Goal: Task Accomplishment & Management: Manage account settings

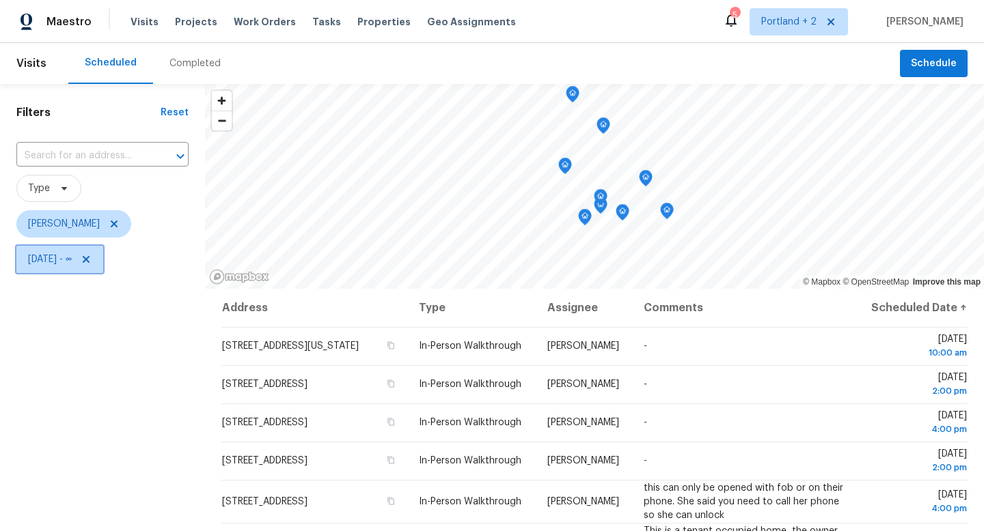
click at [89, 258] on icon at bounding box center [86, 259] width 7 height 7
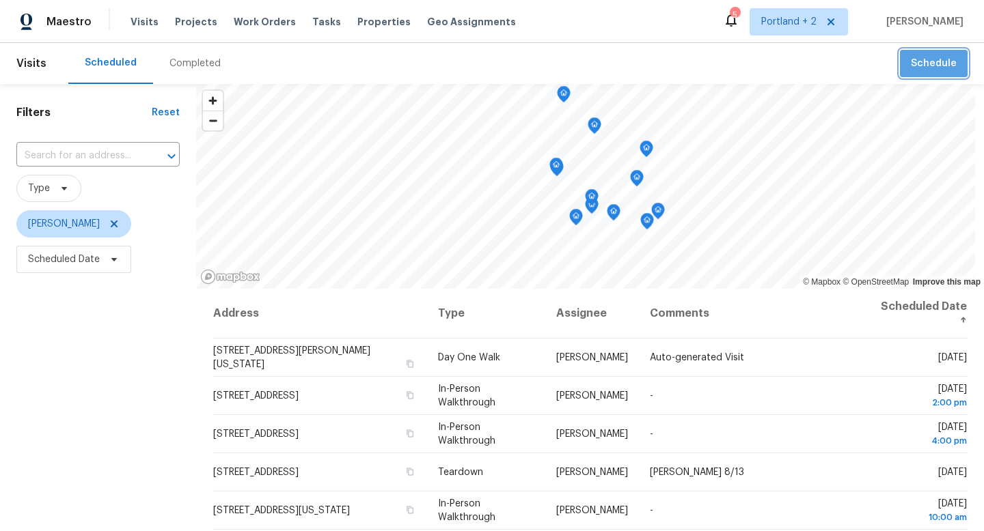
click at [957, 64] on button "Schedule" at bounding box center [934, 64] width 68 height 28
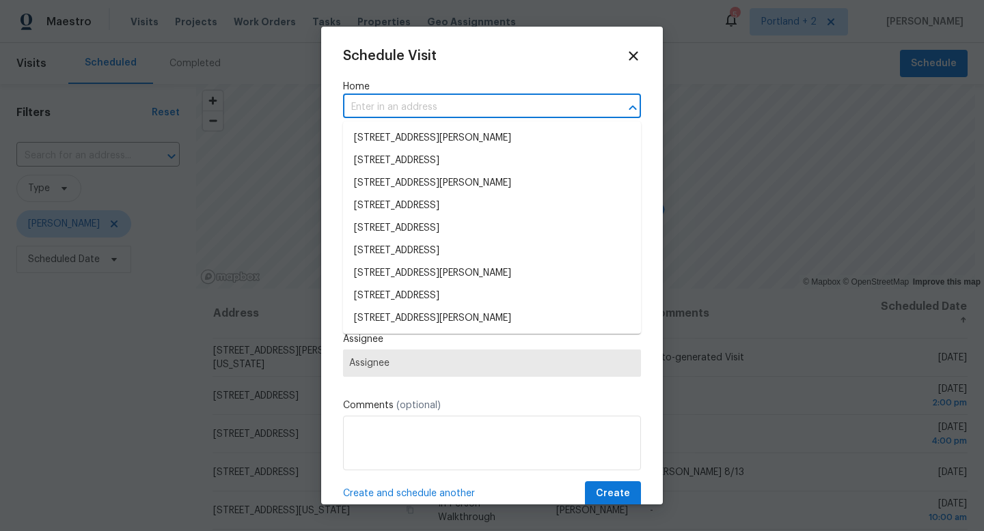
click at [484, 100] on input "text" at bounding box center [473, 107] width 260 height 21
paste input "677 NE 162nd Ave"
type input "677 NE 162nd Ave"
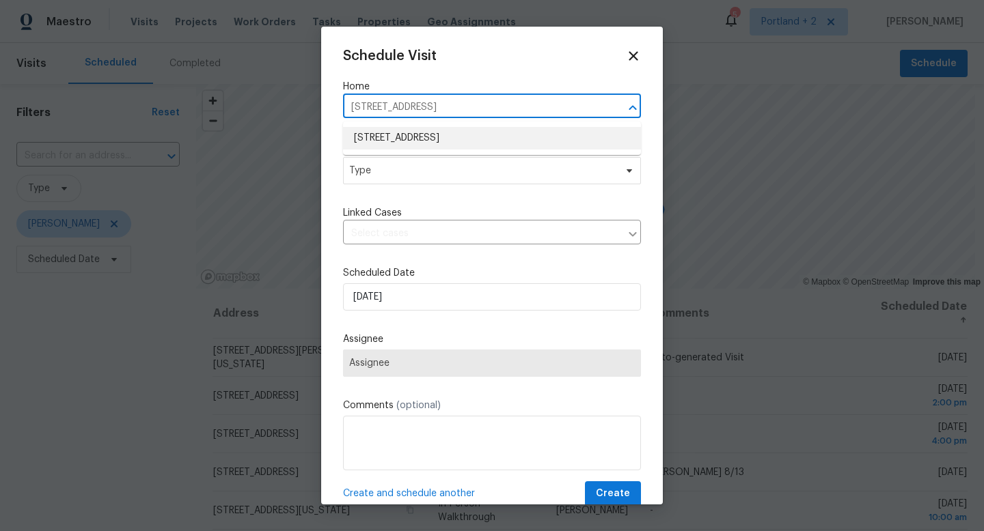
click at [427, 135] on li "677 NE 162nd Ave, Portland, OR 97230" at bounding box center [492, 138] width 298 height 23
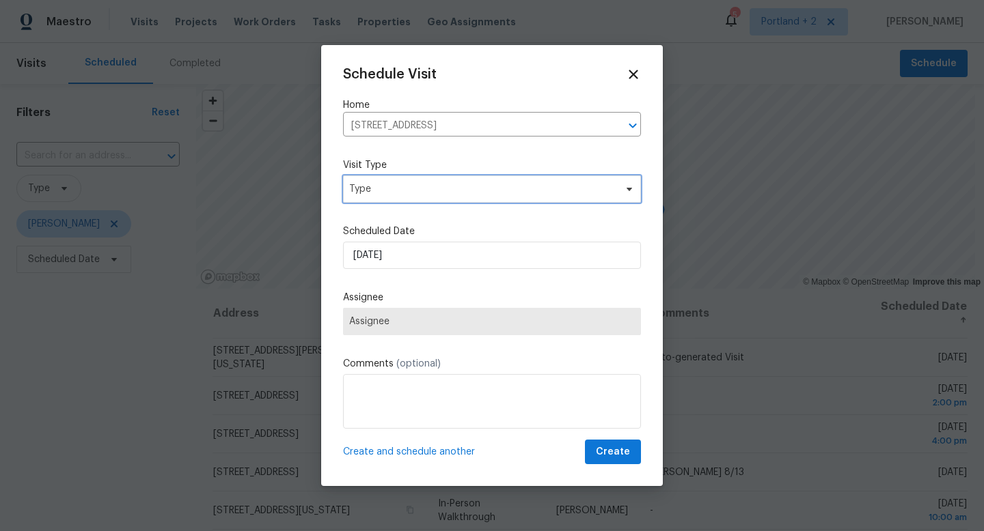
click at [409, 182] on span "Type" at bounding box center [482, 189] width 266 height 14
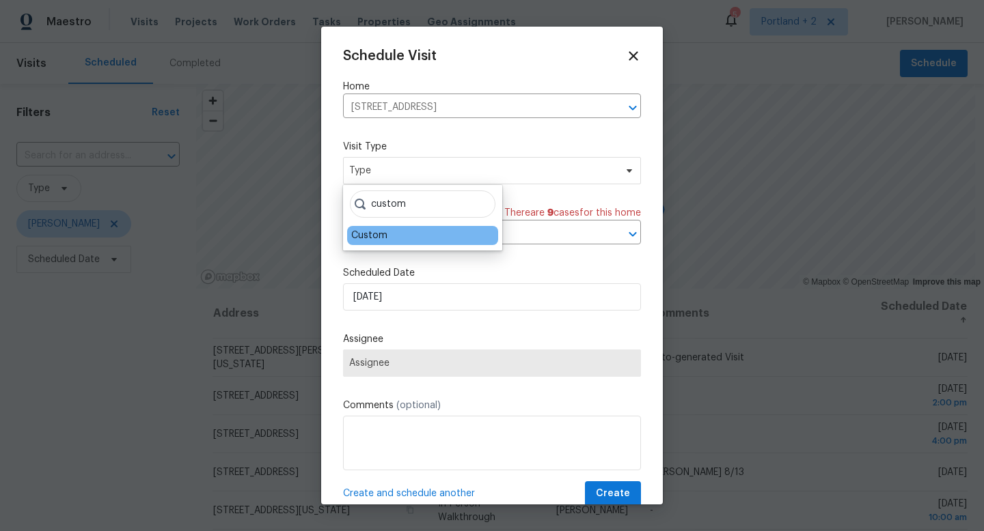
type input "custom"
click at [376, 240] on div "Custom" at bounding box center [369, 236] width 36 height 14
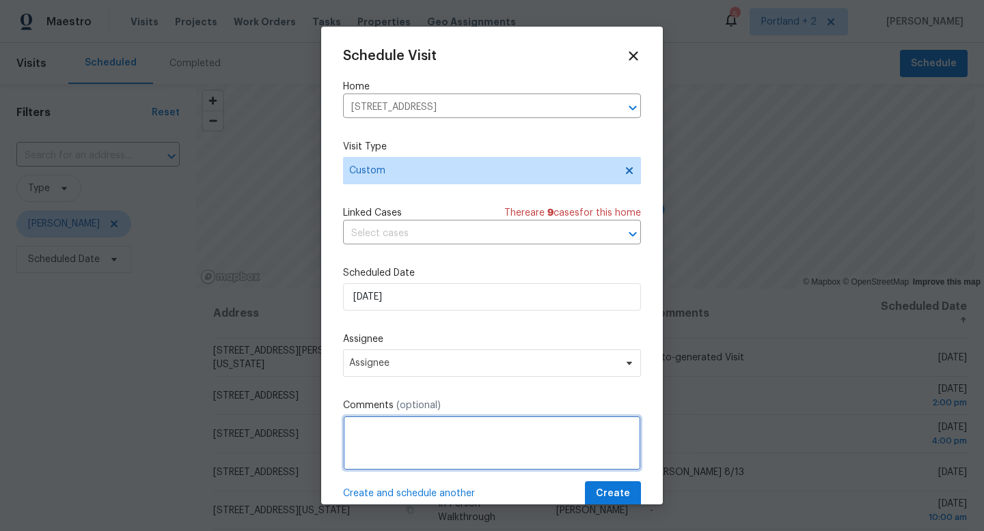
click at [415, 439] on textarea at bounding box center [492, 443] width 298 height 55
type textarea "missing doors"
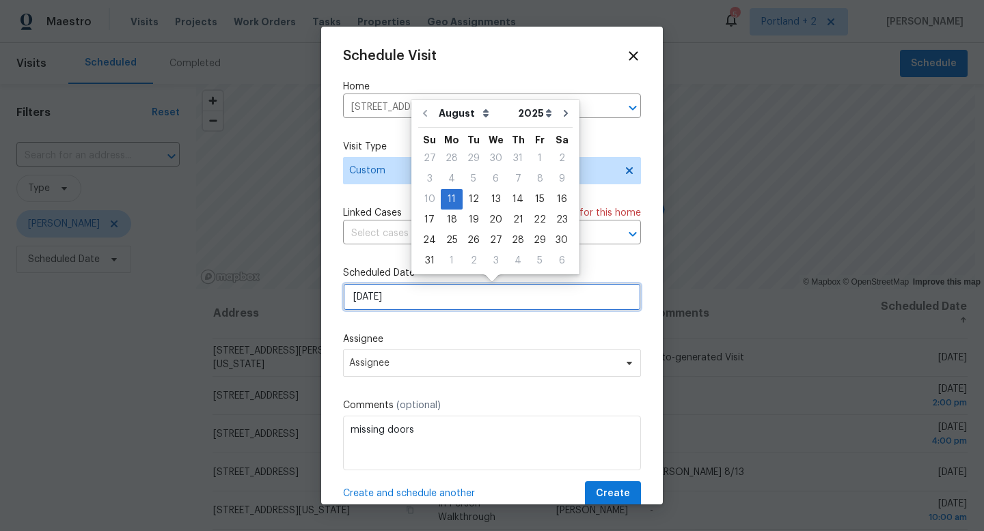
click at [426, 299] on input "[DATE]" at bounding box center [492, 296] width 298 height 27
click at [469, 202] on div "12" at bounding box center [473, 199] width 22 height 19
type input "8/12/2025"
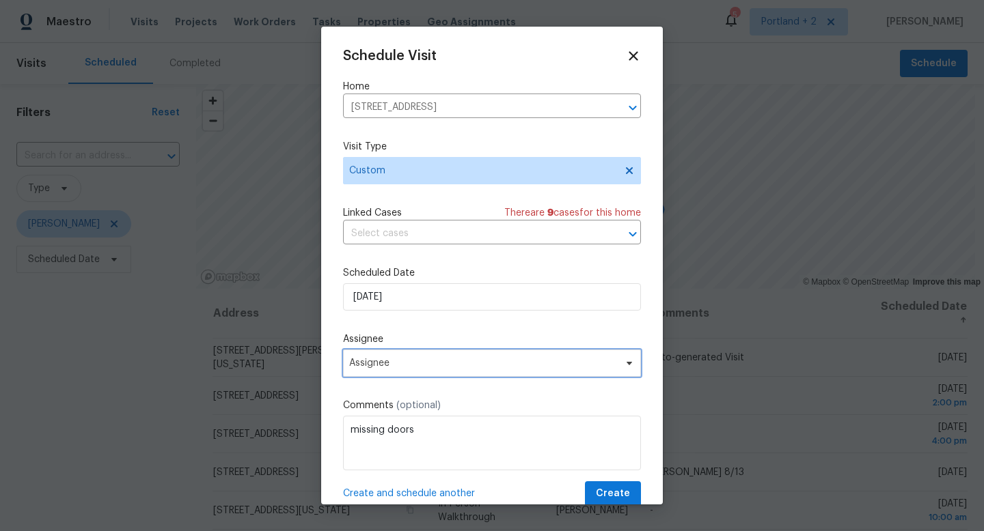
click at [541, 359] on span "Assignee" at bounding box center [483, 363] width 268 height 11
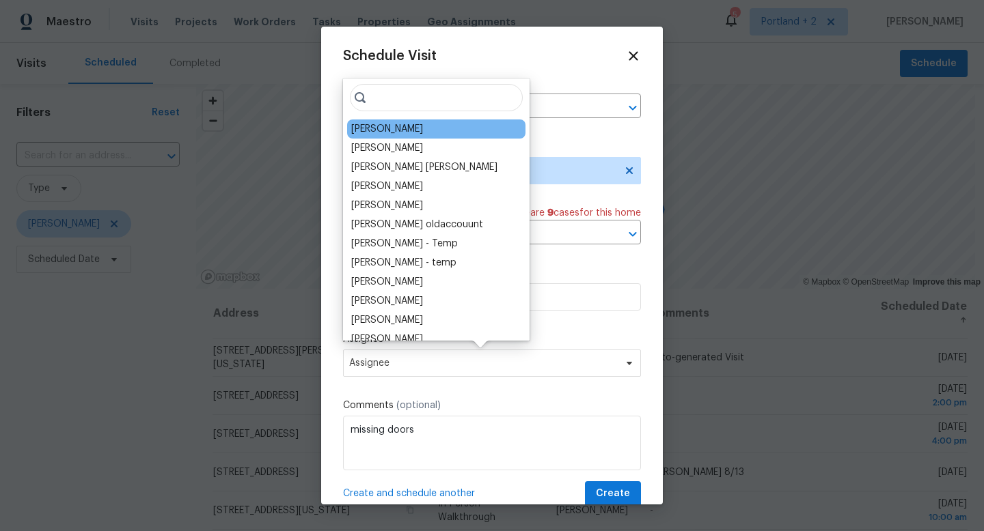
click at [397, 120] on div "[PERSON_NAME]" at bounding box center [436, 129] width 178 height 19
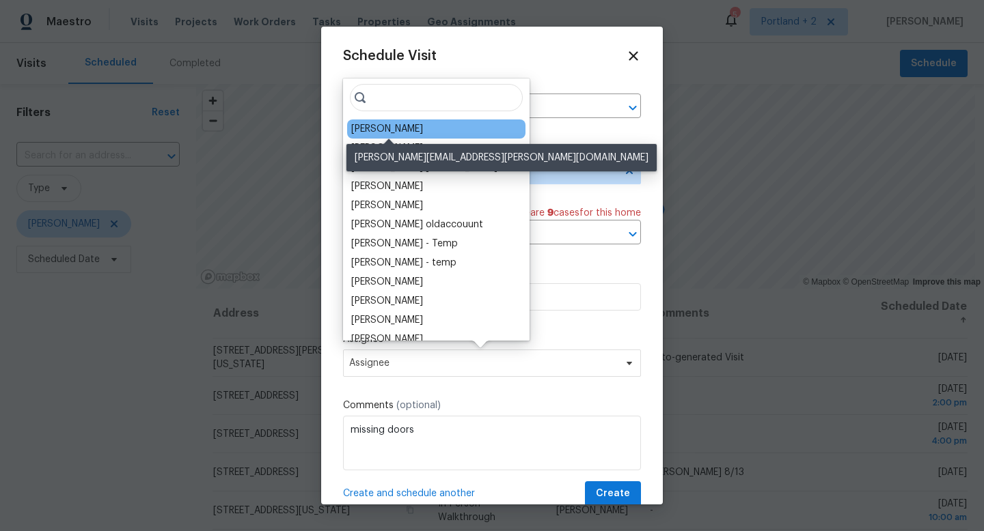
click at [395, 127] on div "[PERSON_NAME]" at bounding box center [387, 129] width 72 height 14
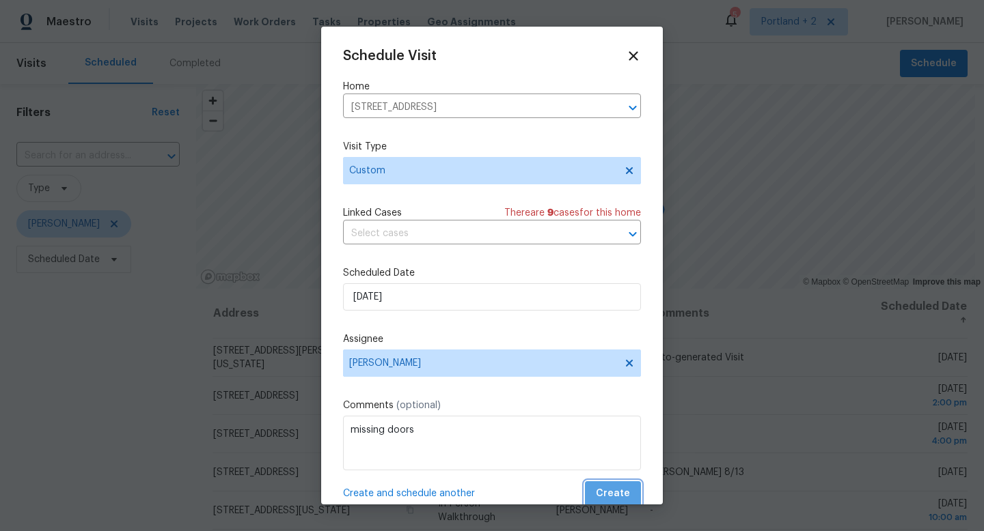
click at [622, 488] on span "Create" at bounding box center [613, 494] width 34 height 17
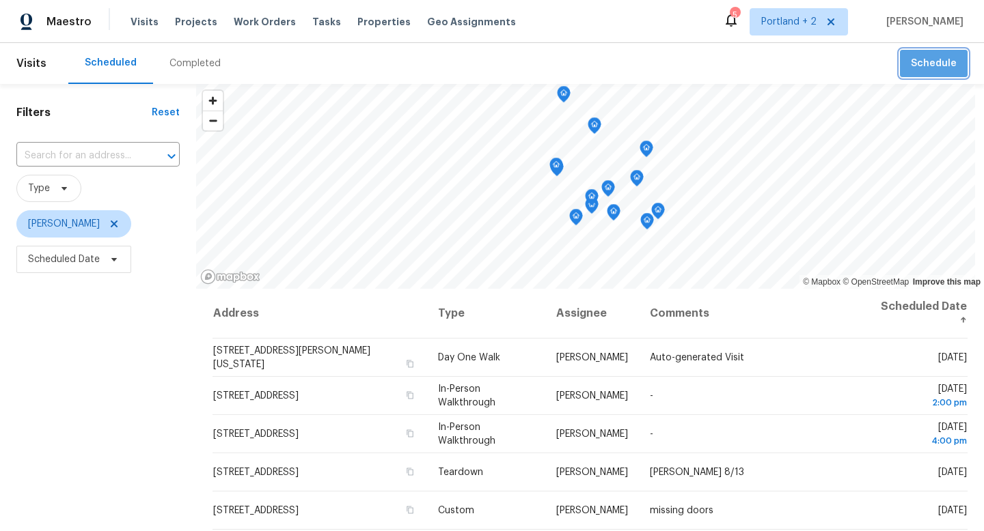
click at [932, 72] on button "Schedule" at bounding box center [934, 64] width 68 height 28
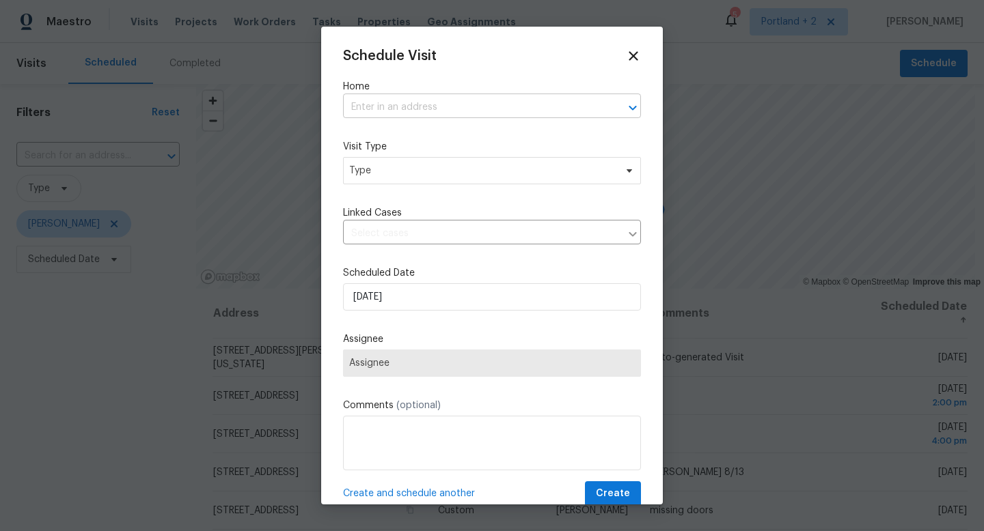
click at [499, 100] on input "text" at bounding box center [473, 107] width 260 height 21
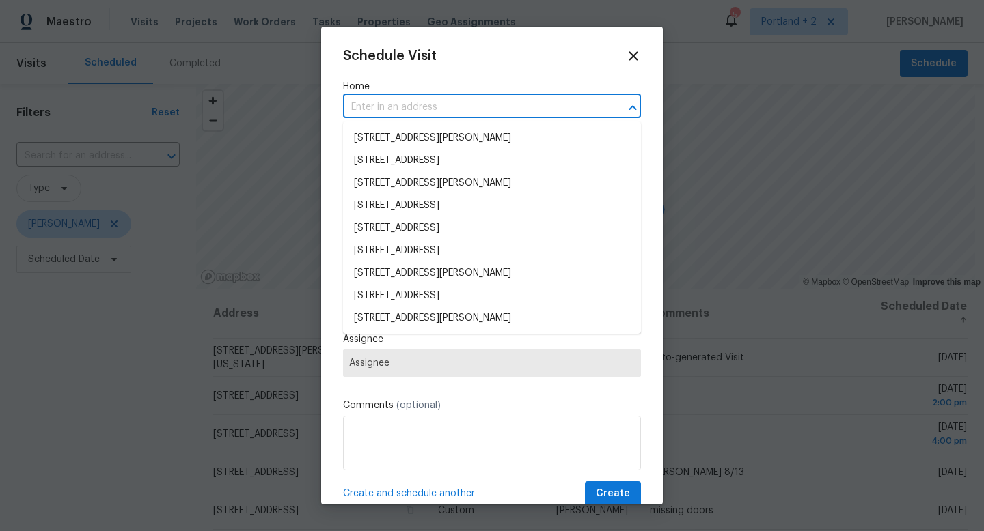
paste input "8408 NE Milton St , Portland, OR 97220"
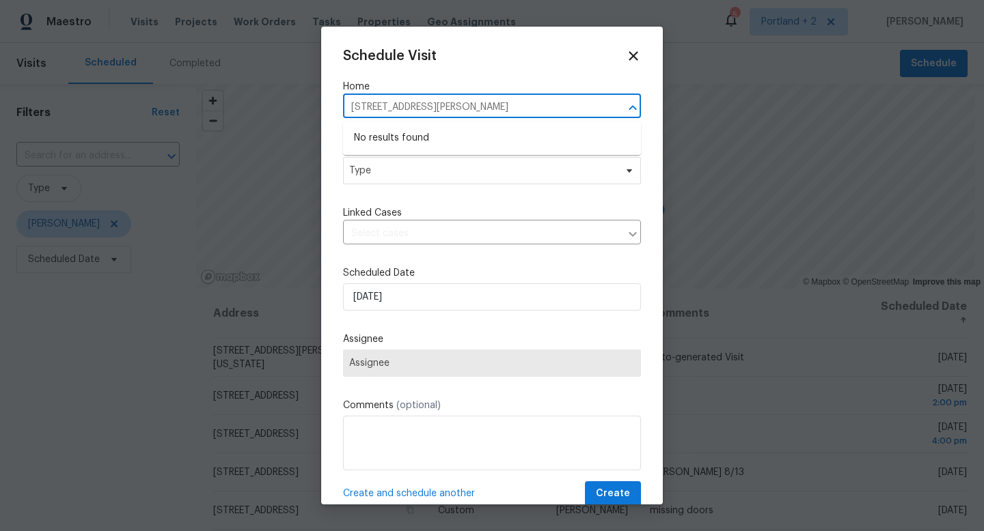
type input "8408 NE Milton St , Portland, OR 97220"
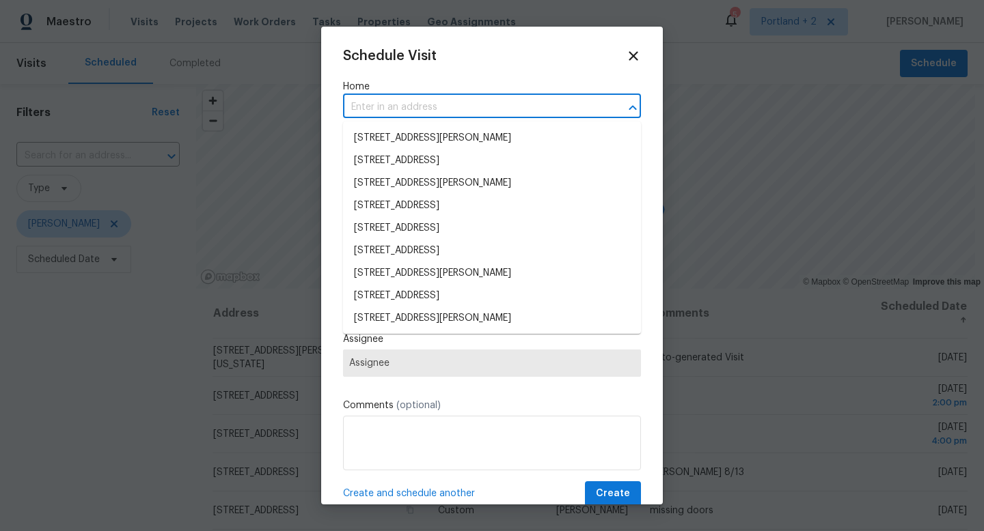
click at [467, 101] on input "text" at bounding box center [473, 107] width 260 height 21
paste input "8408 NE Milton St , Portland, OR 97220"
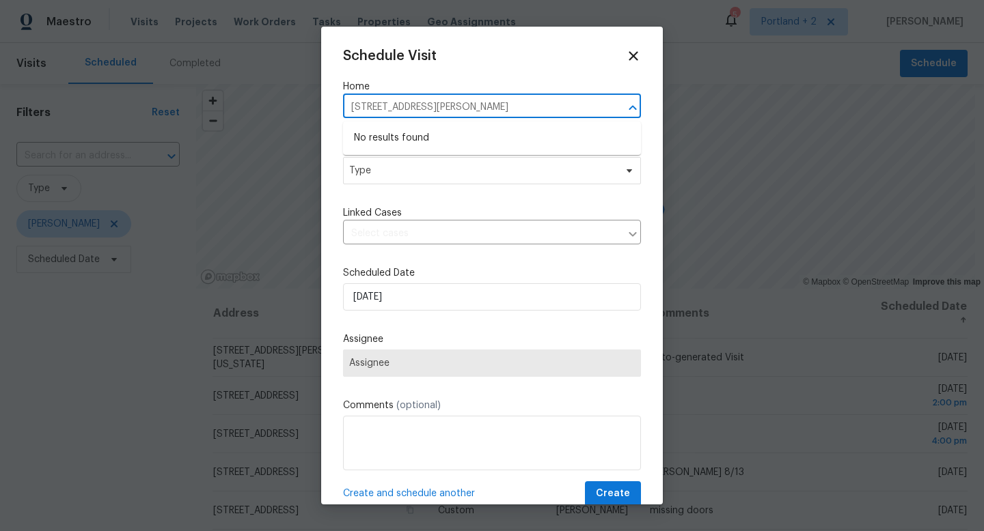
drag, startPoint x: 543, startPoint y: 109, endPoint x: 434, endPoint y: 109, distance: 109.3
click at [434, 109] on input "8408 NE Milton St , Portland, OR 97220" at bounding box center [473, 107] width 260 height 21
type input "8408 NE Milton St"
click at [428, 146] on li "8408 NE Milton St, Portland, OR 97220" at bounding box center [492, 138] width 298 height 23
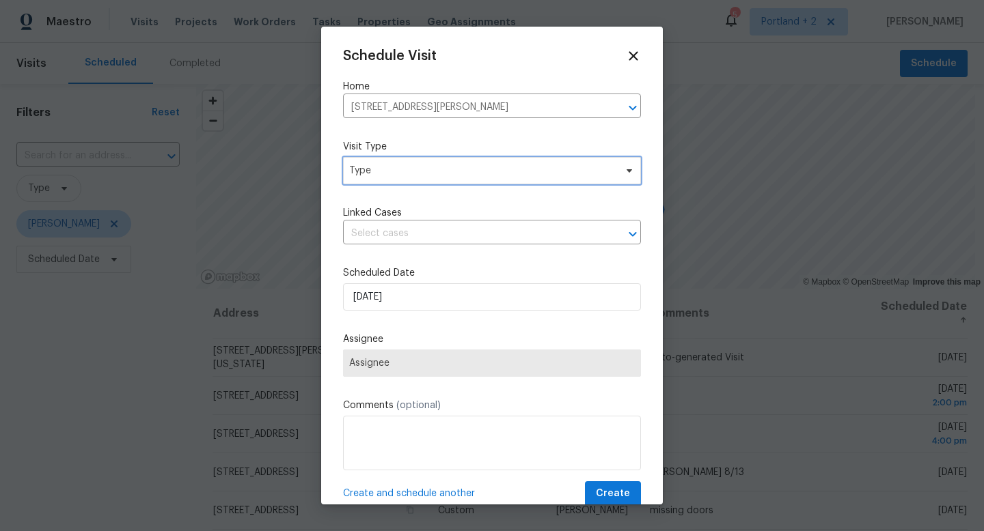
click at [418, 178] on span "Type" at bounding box center [492, 170] width 298 height 27
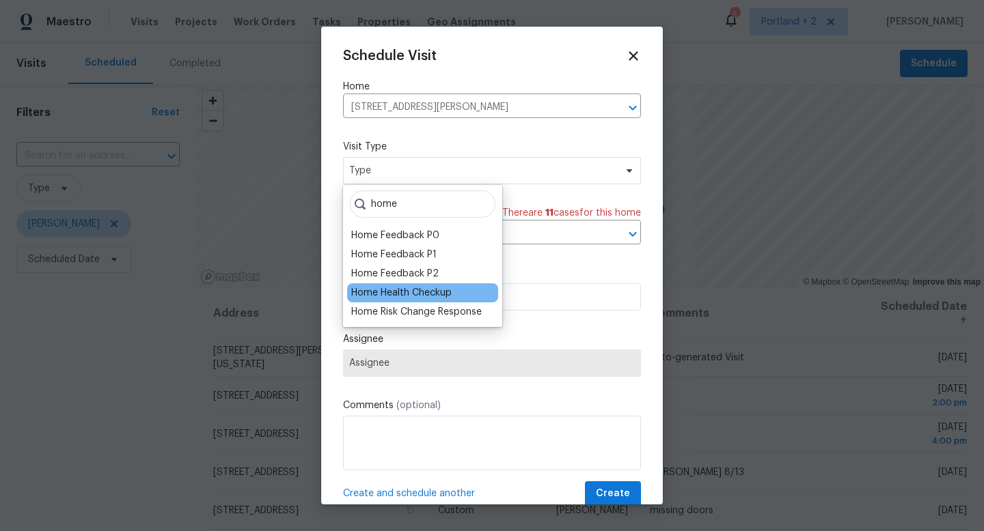
type input "home"
click at [432, 296] on div "Home Health Checkup" at bounding box center [401, 293] width 100 height 14
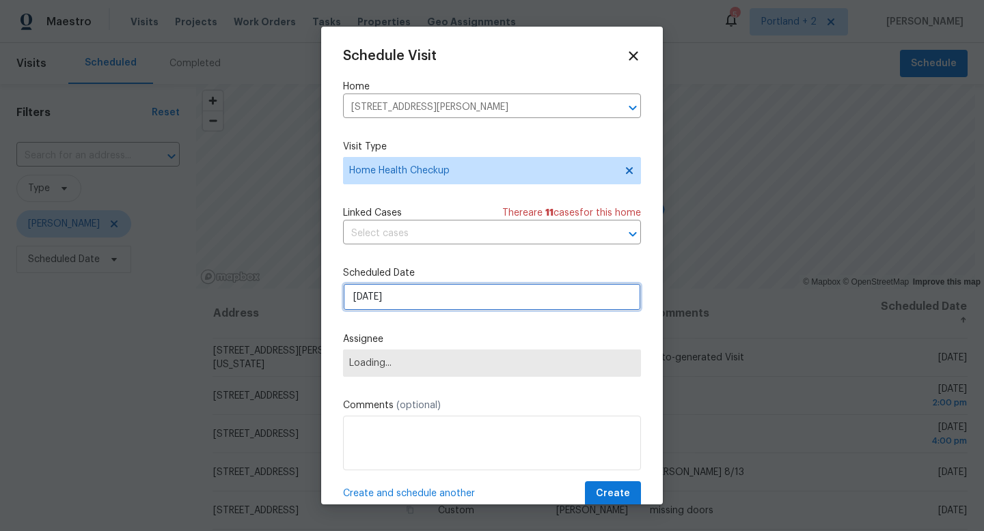
click at [428, 306] on input "[DATE]" at bounding box center [492, 296] width 298 height 27
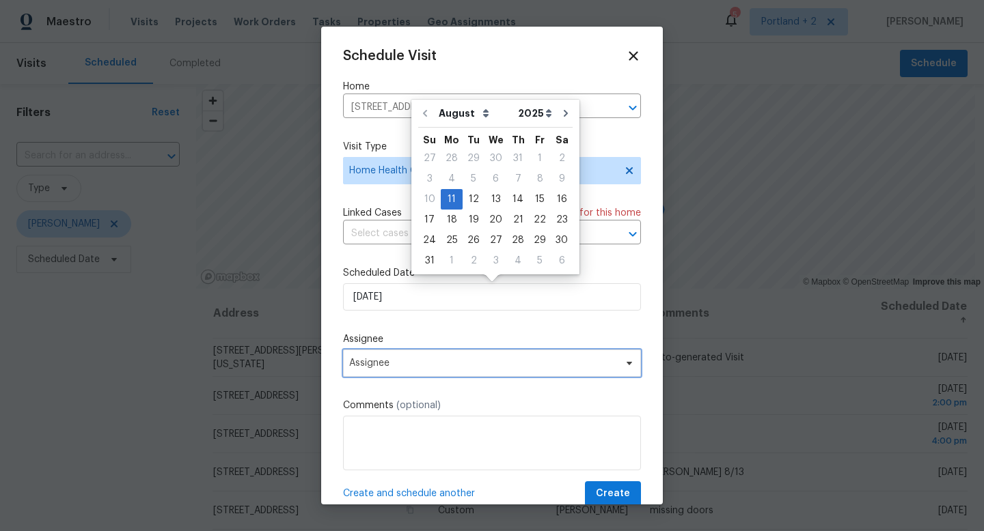
click at [432, 365] on span "Assignee" at bounding box center [483, 363] width 268 height 11
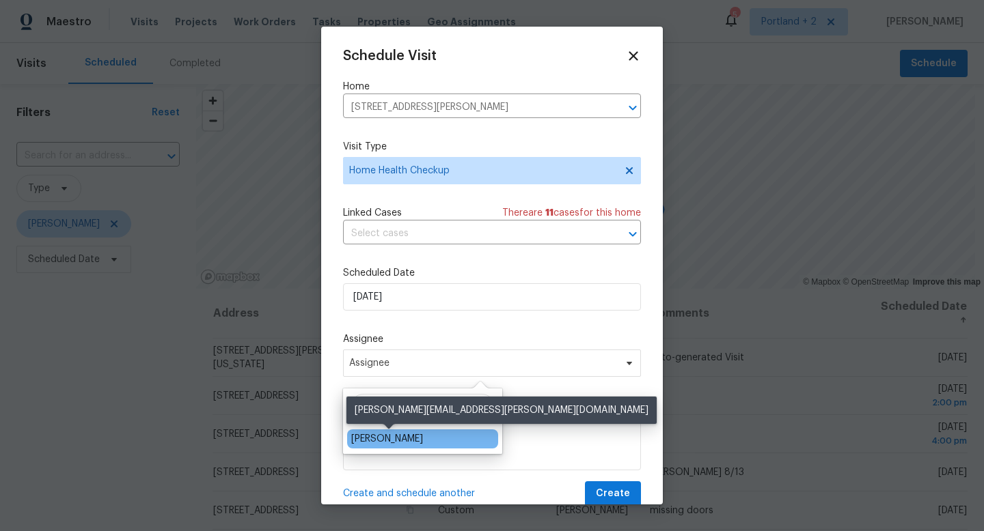
type input "kare"
click at [395, 439] on div "[PERSON_NAME]" at bounding box center [387, 439] width 72 height 14
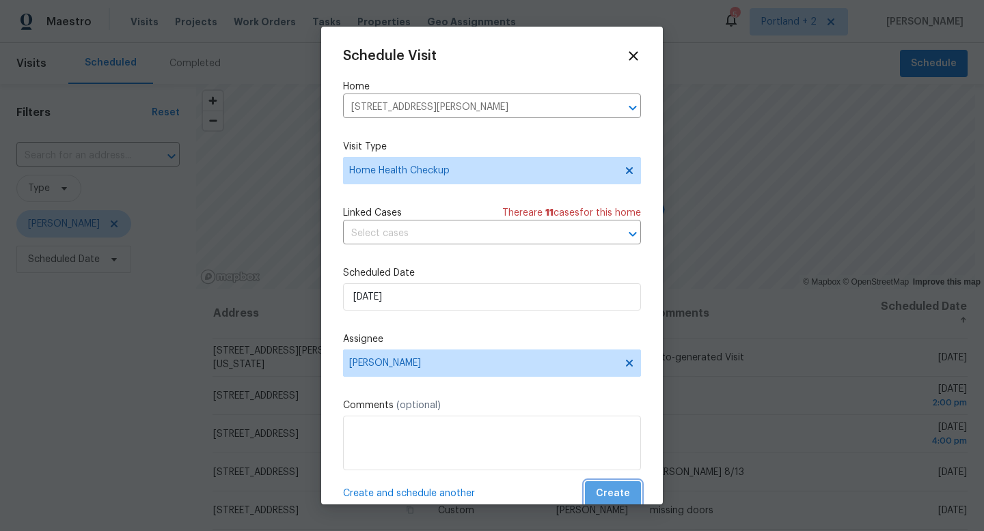
click at [630, 487] on button "Create" at bounding box center [613, 494] width 56 height 25
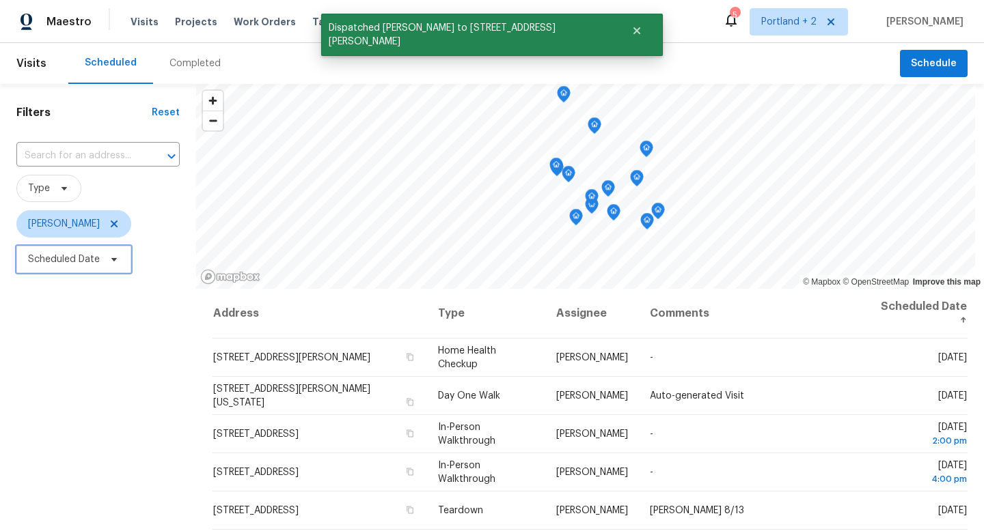
click at [105, 256] on span at bounding box center [112, 259] width 15 height 11
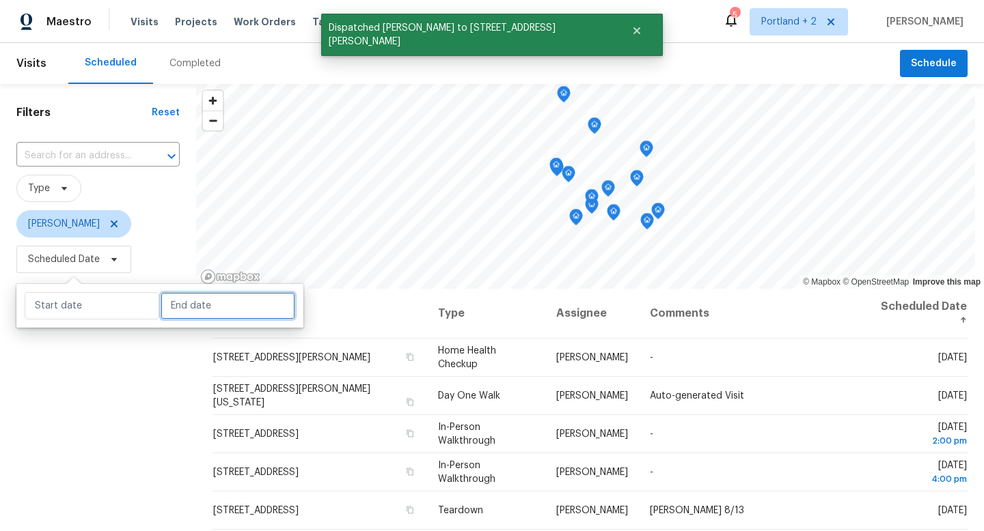
click at [161, 303] on input "text" at bounding box center [228, 305] width 135 height 27
select select "7"
select select "2025"
select select "8"
select select "2025"
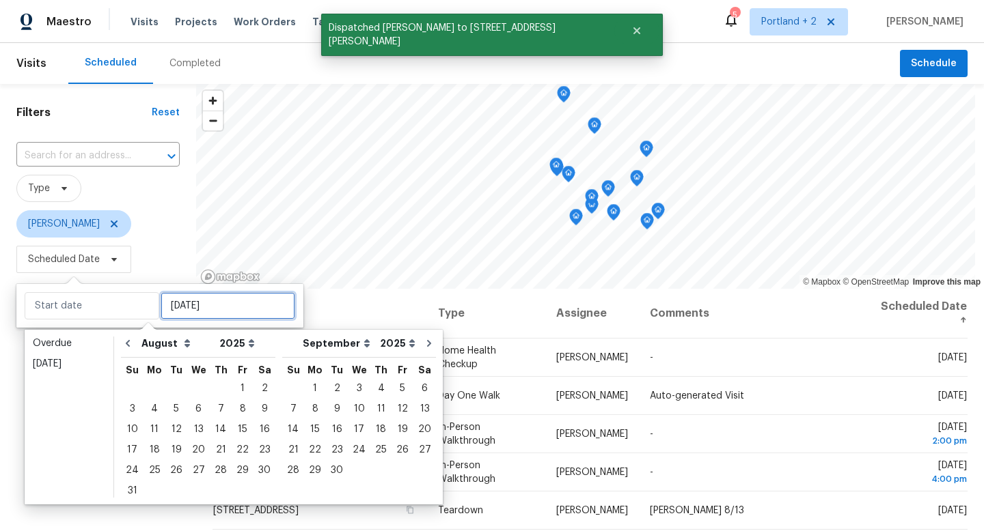
type input "Mon, Aug 04"
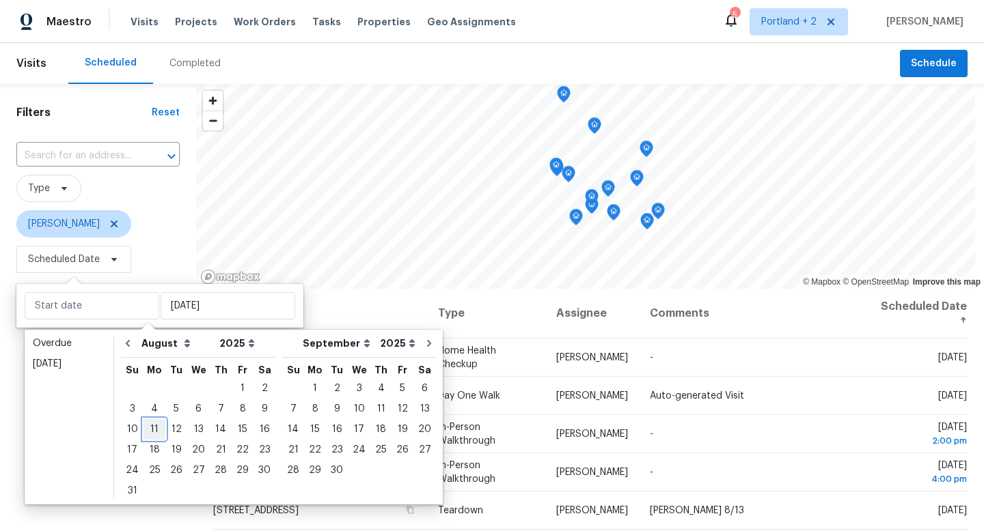
click at [150, 430] on div "11" at bounding box center [154, 429] width 22 height 19
type input "Mon, Aug 11"
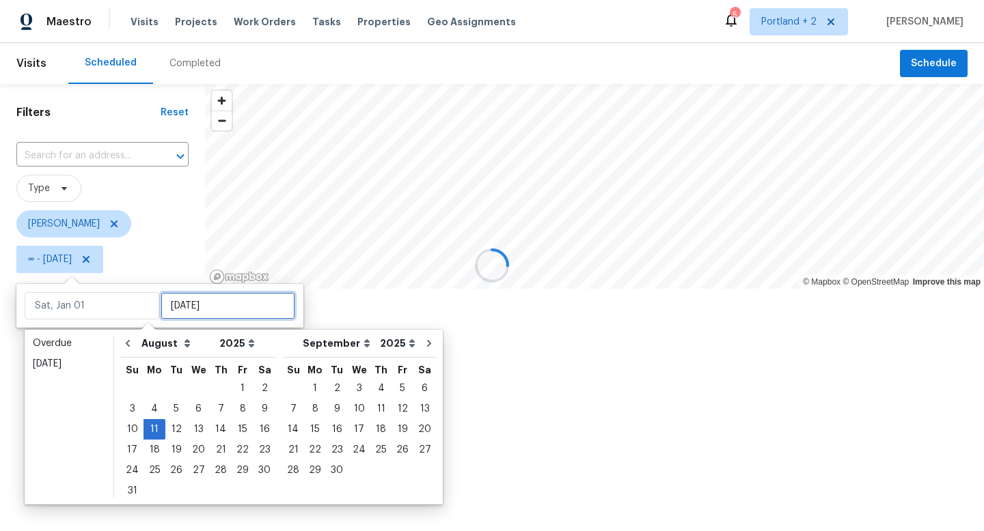
type input "Mon, Aug 11"
type input "Sun, Aug 31"
type input "Mon, Aug 11"
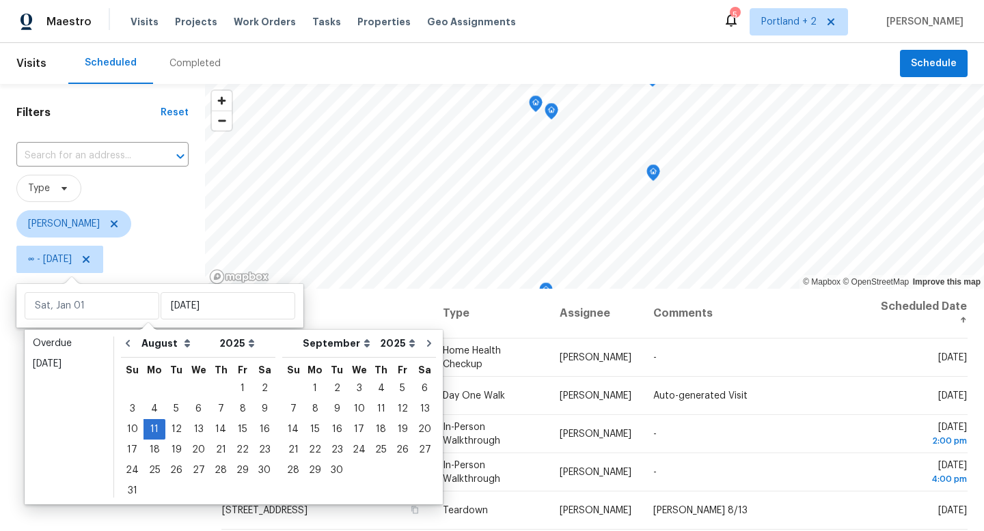
click at [111, 514] on div "Filters Reset ​ Type Karen Mattingley ∞ - Mon, Aug 11" at bounding box center [102, 399] width 205 height 630
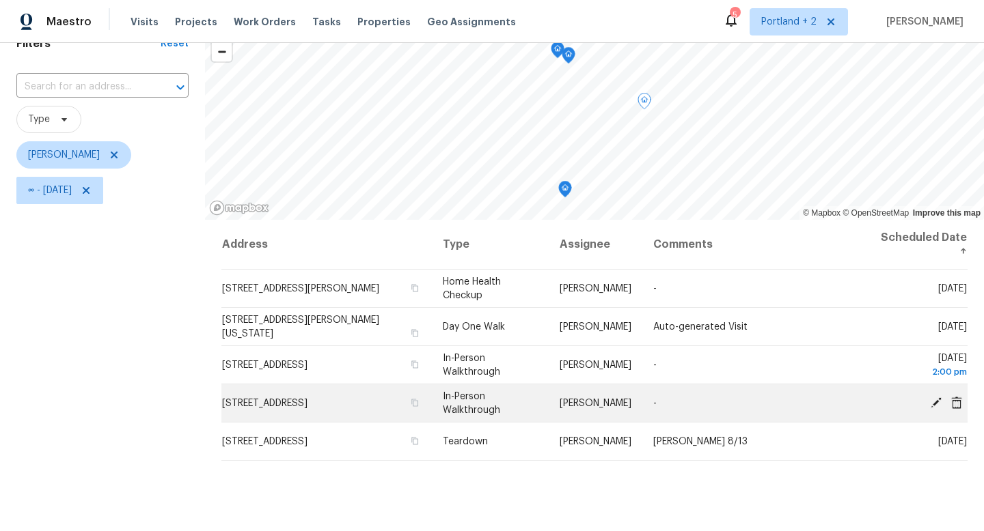
scroll to position [71, 0]
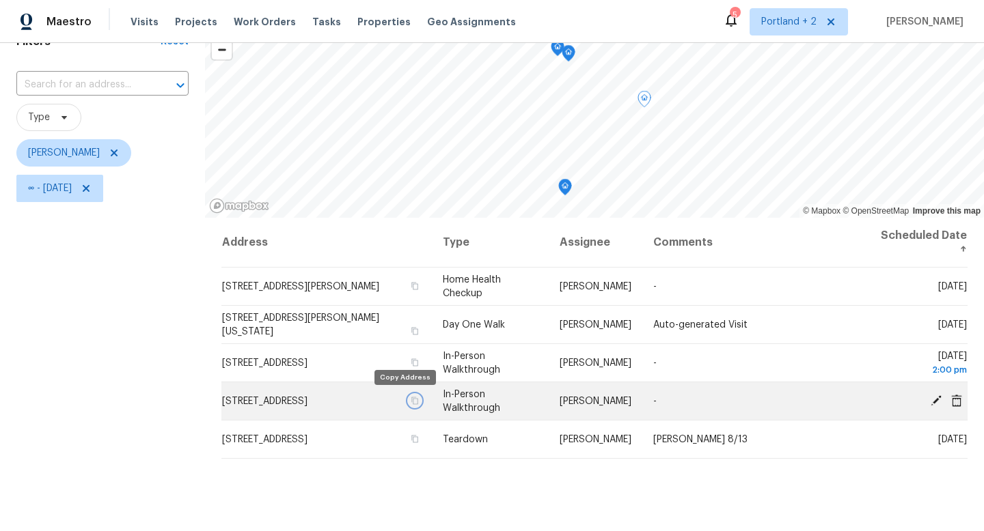
click at [411, 400] on icon "button" at bounding box center [415, 401] width 8 height 8
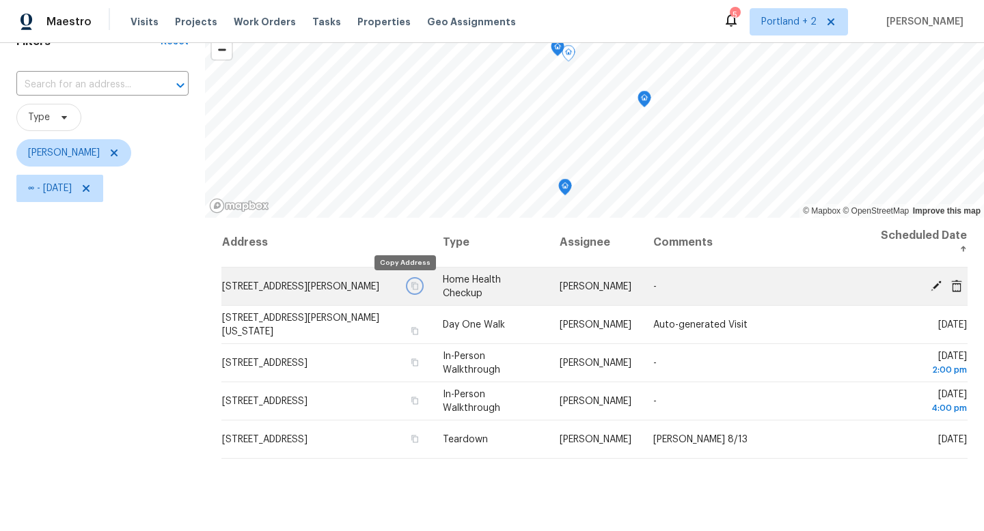
click at [411, 286] on icon "button" at bounding box center [415, 286] width 8 height 8
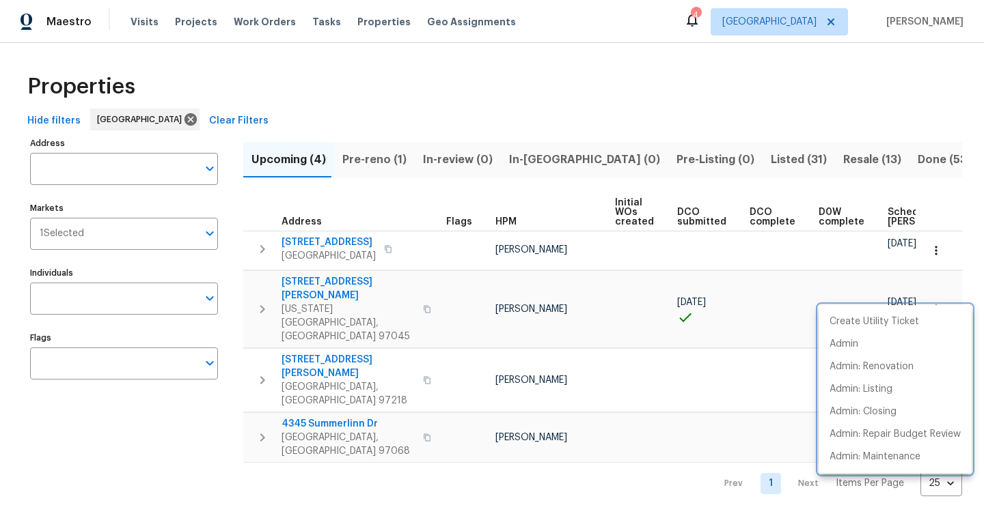
click at [352, 156] on div at bounding box center [492, 265] width 984 height 531
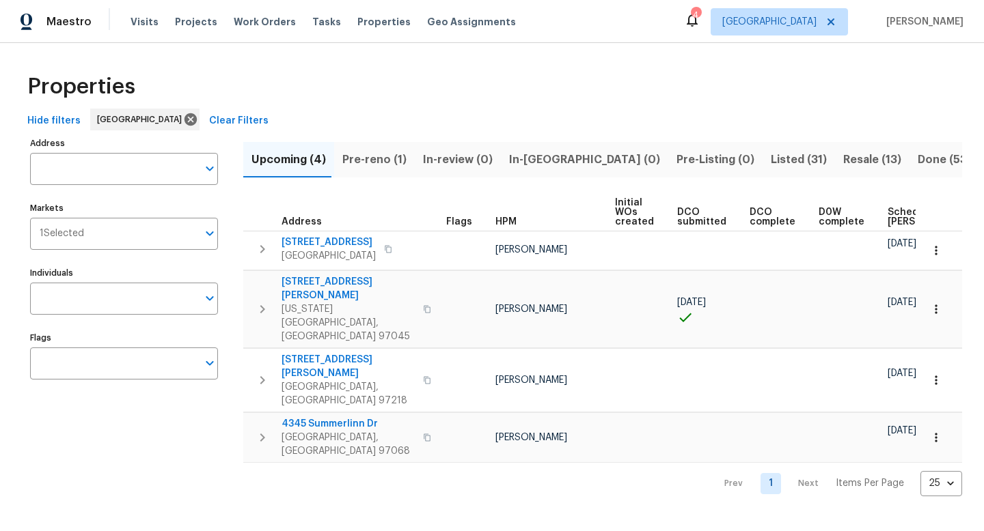
click at [367, 163] on span "Pre-reno (1)" at bounding box center [374, 159] width 64 height 19
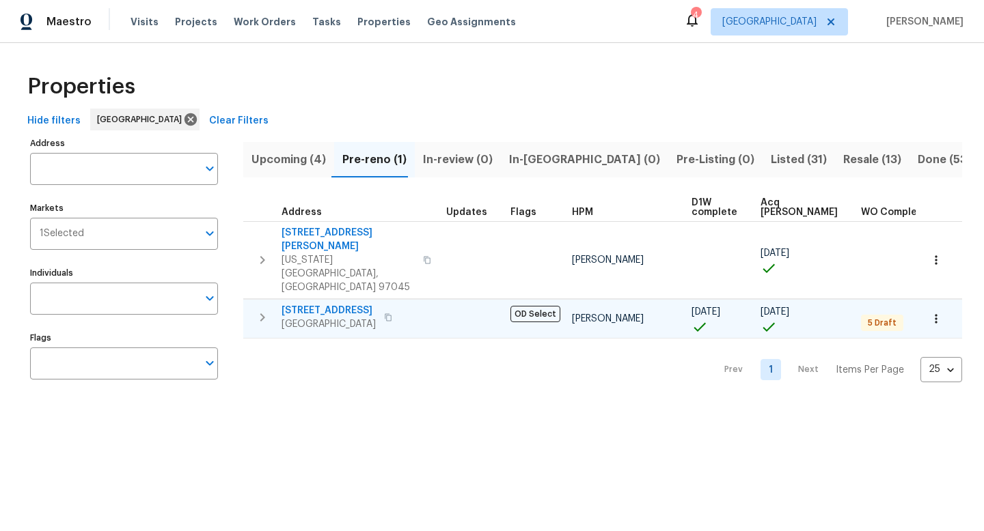
click at [392, 314] on icon "button" at bounding box center [388, 318] width 8 height 8
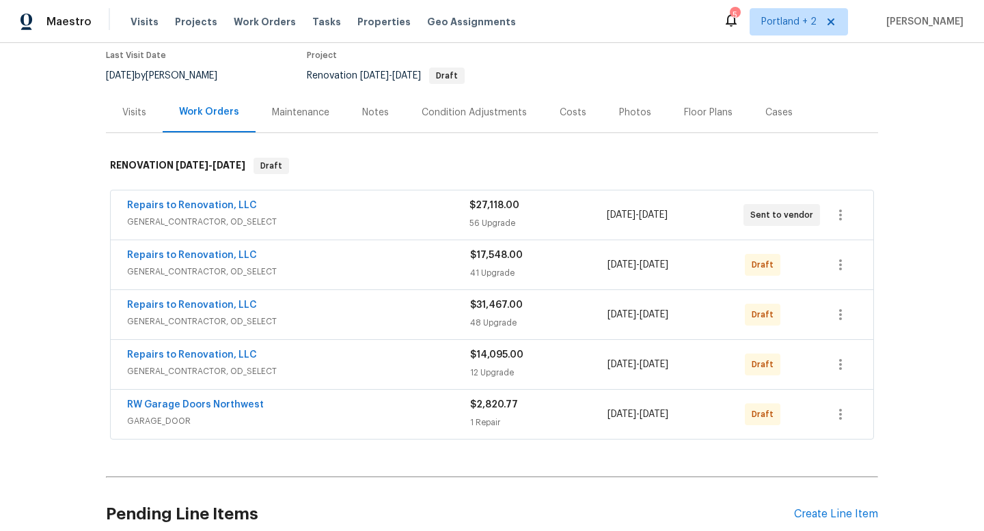
scroll to position [144, 0]
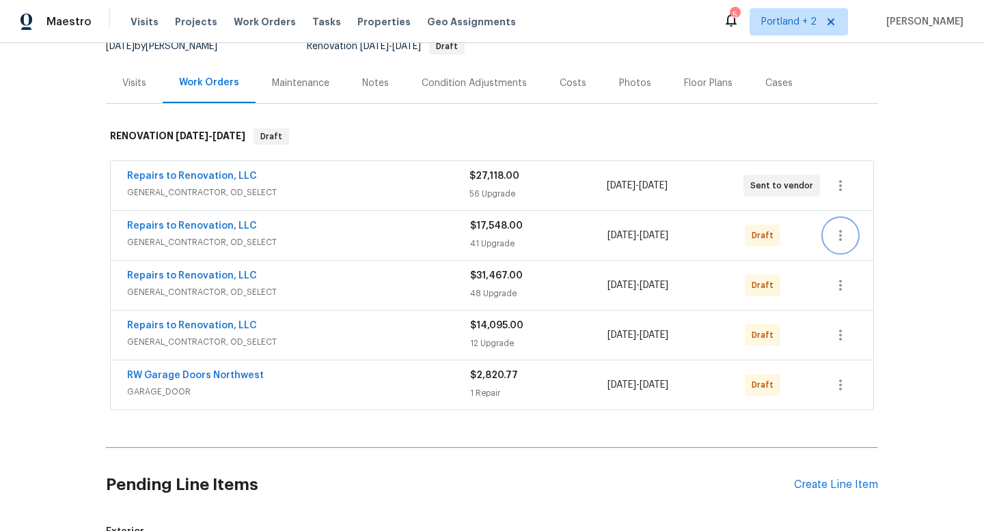
click at [840, 236] on icon "button" at bounding box center [840, 235] width 3 height 11
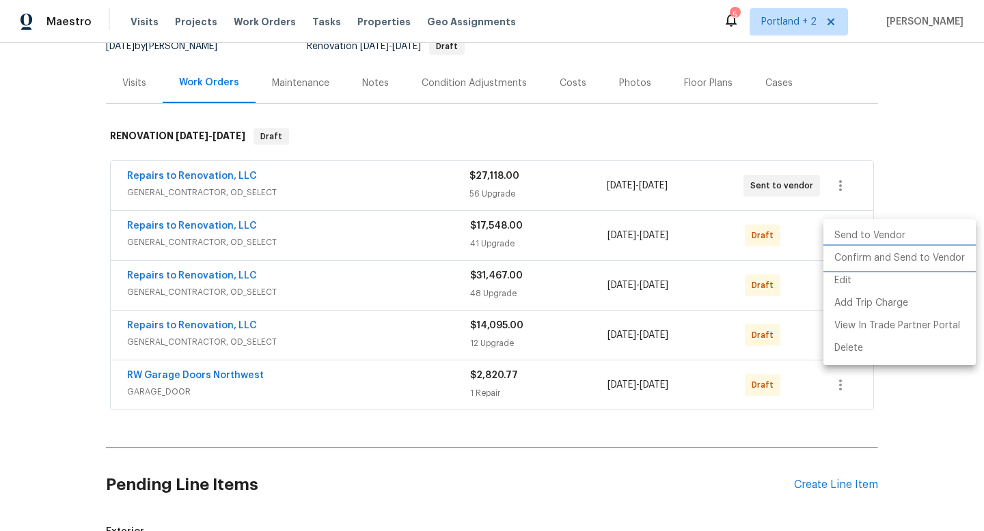
click at [845, 253] on li "Confirm and Send to Vendor" at bounding box center [899, 258] width 152 height 23
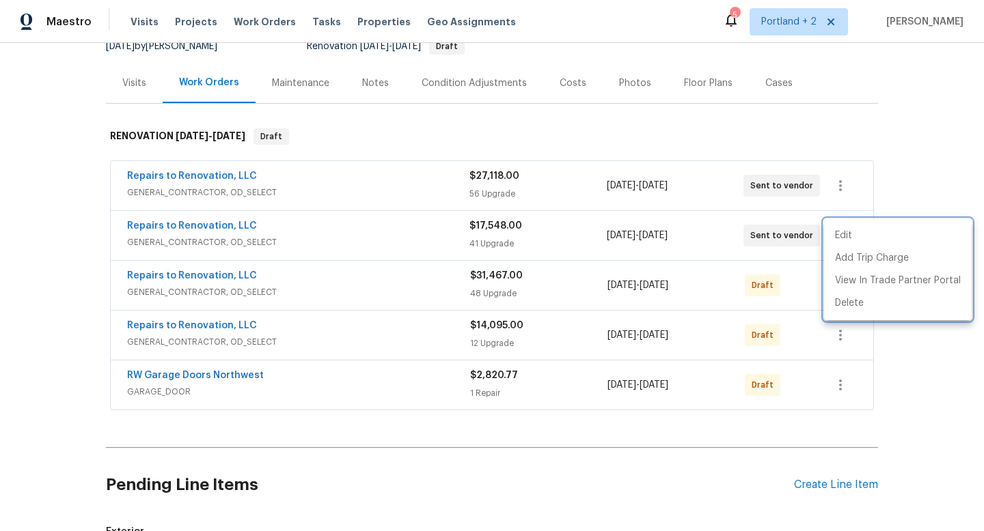
click at [801, 291] on div at bounding box center [492, 265] width 984 height 531
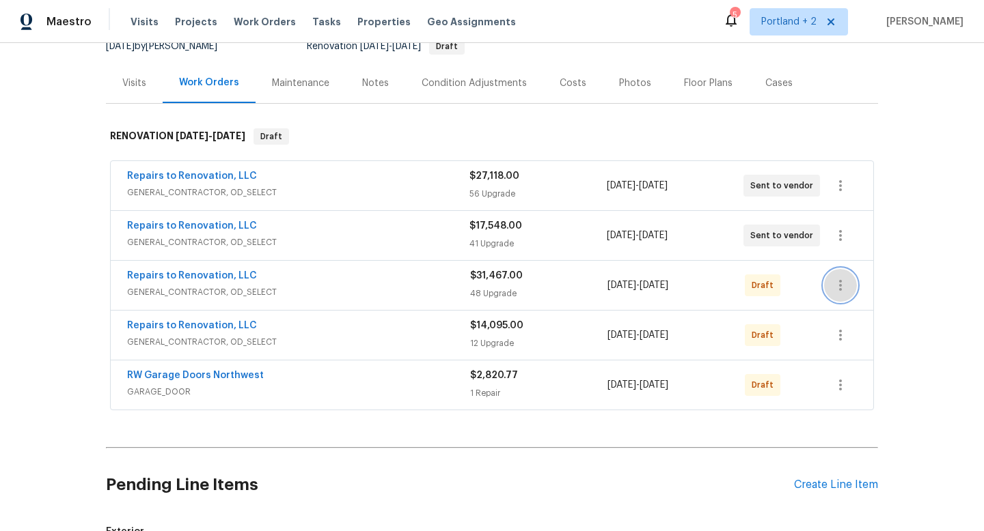
click at [843, 291] on icon "button" at bounding box center [840, 285] width 16 height 16
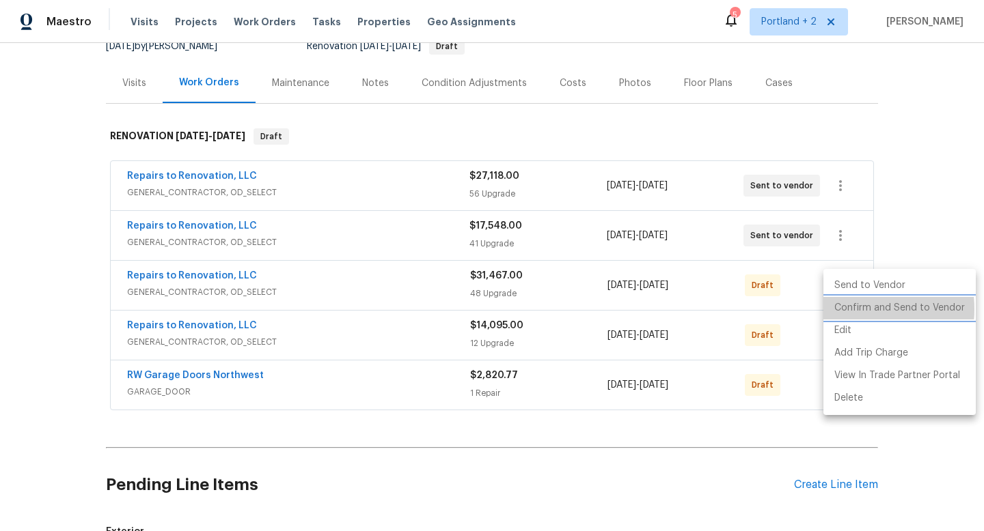
click at [848, 309] on li "Confirm and Send to Vendor" at bounding box center [899, 308] width 152 height 23
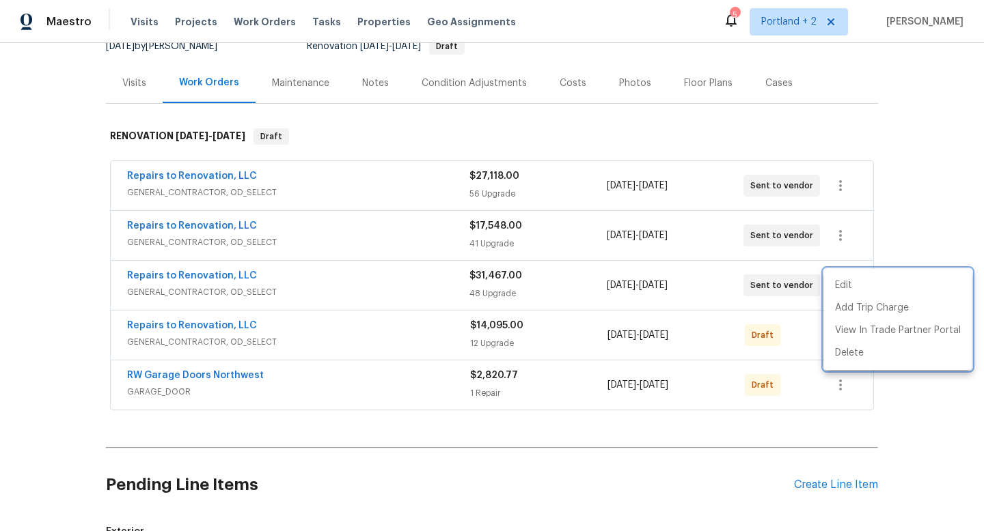
click at [799, 327] on div at bounding box center [492, 265] width 984 height 531
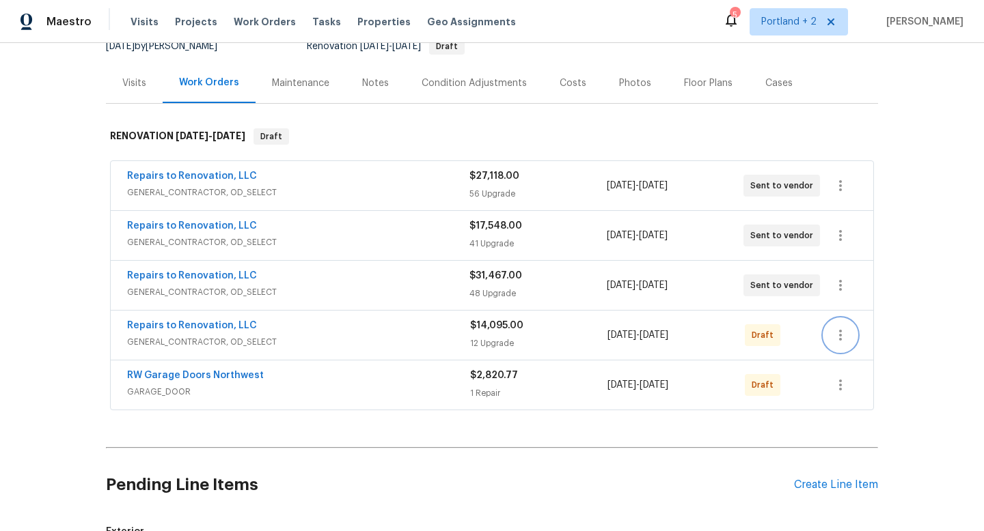
click at [839, 340] on icon "button" at bounding box center [840, 335] width 3 height 11
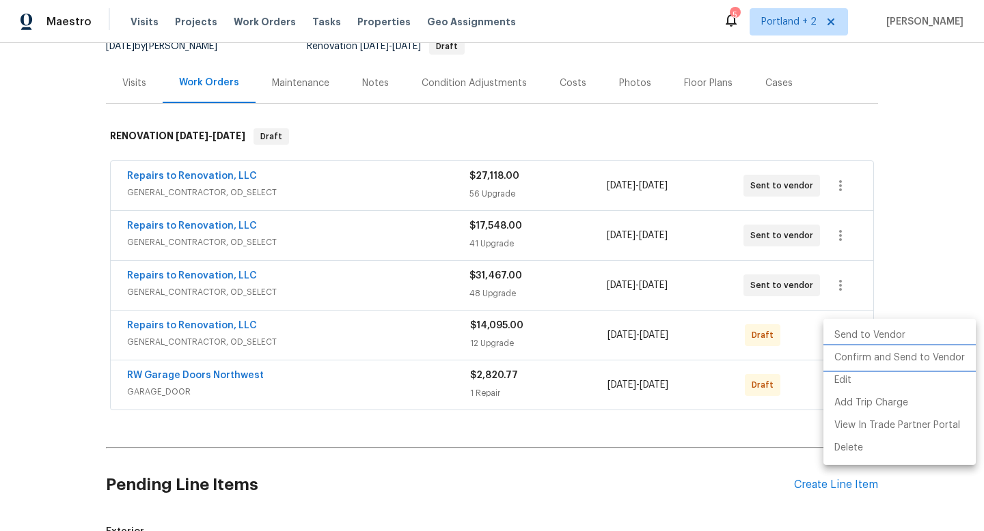
click at [841, 360] on li "Confirm and Send to Vendor" at bounding box center [899, 358] width 152 height 23
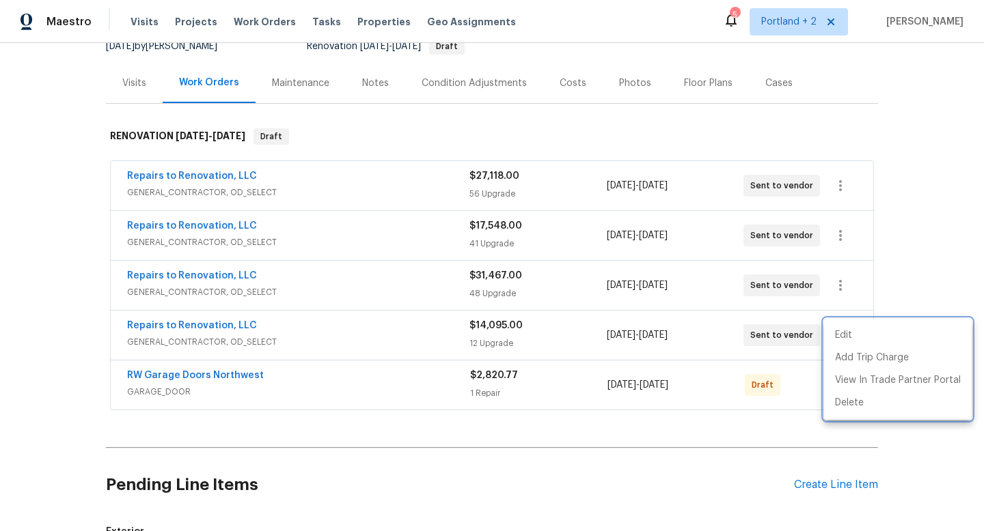
click at [806, 392] on div at bounding box center [492, 265] width 984 height 531
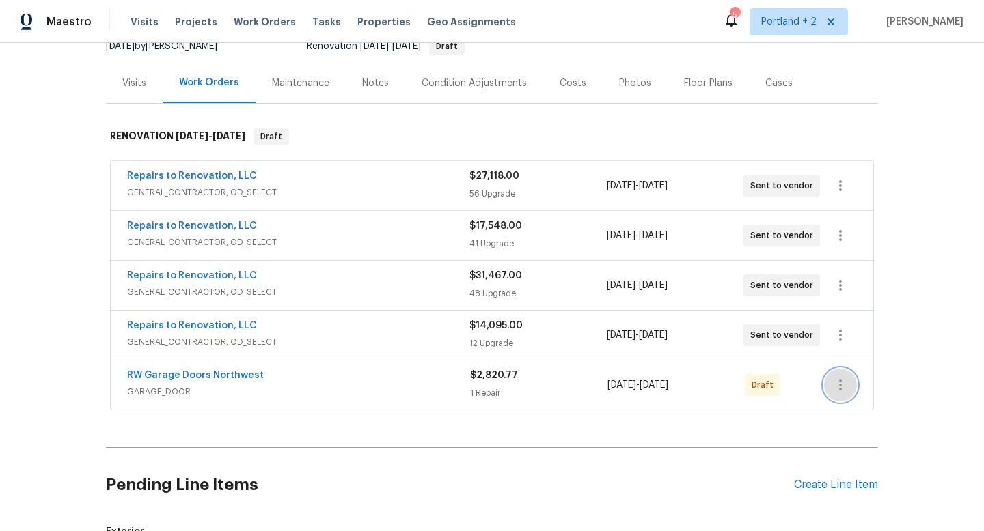
click at [841, 389] on icon "button" at bounding box center [840, 385] width 3 height 11
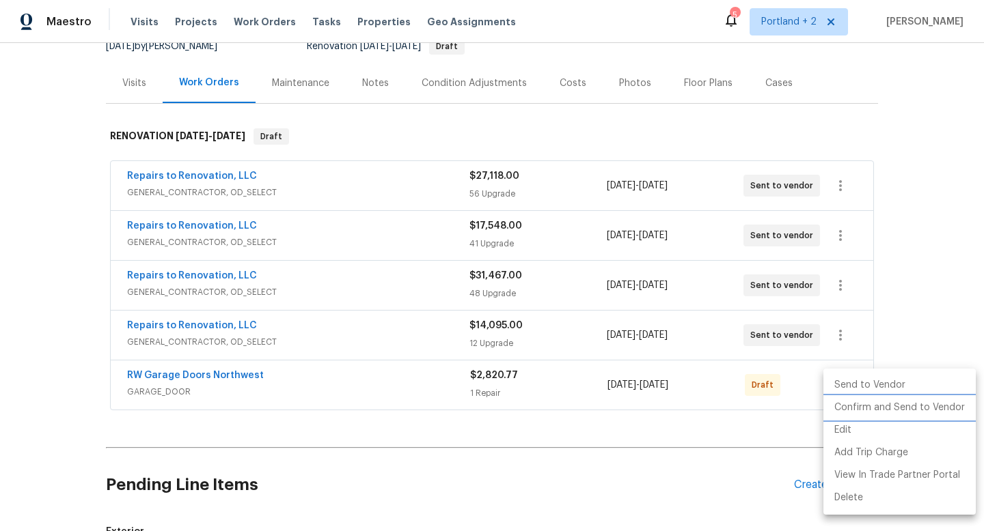
click at [845, 404] on li "Confirm and Send to Vendor" at bounding box center [899, 408] width 152 height 23
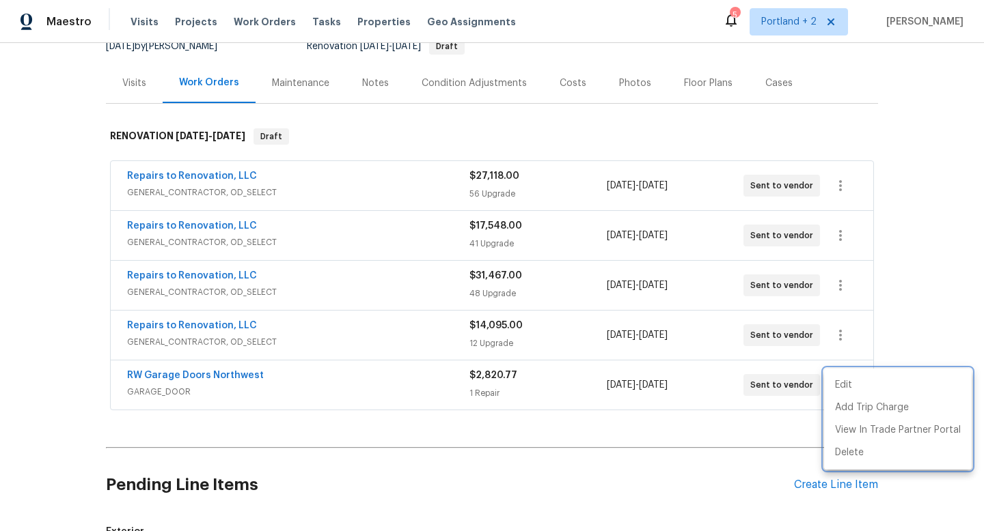
click at [423, 383] on div at bounding box center [492, 265] width 984 height 531
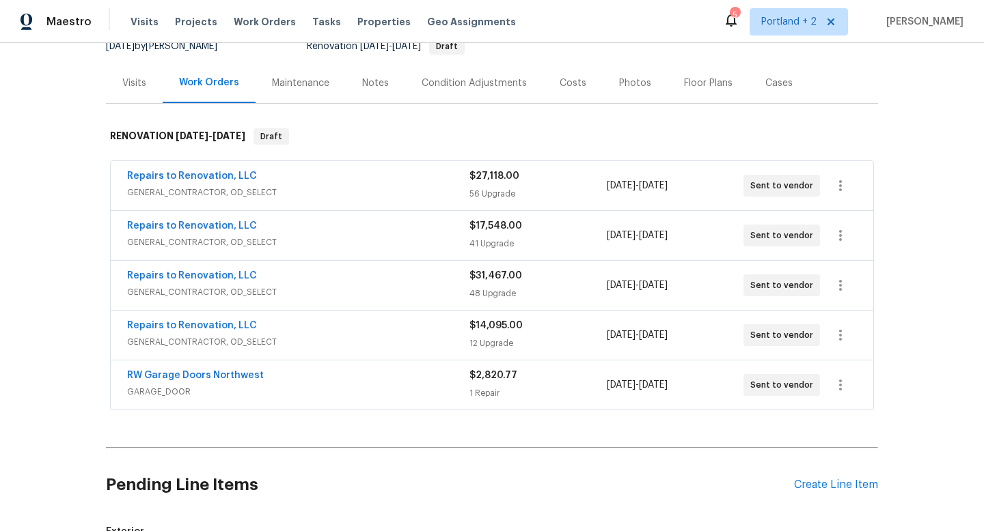
click at [423, 383] on div "RW Garage Doors Northwest" at bounding box center [298, 377] width 342 height 16
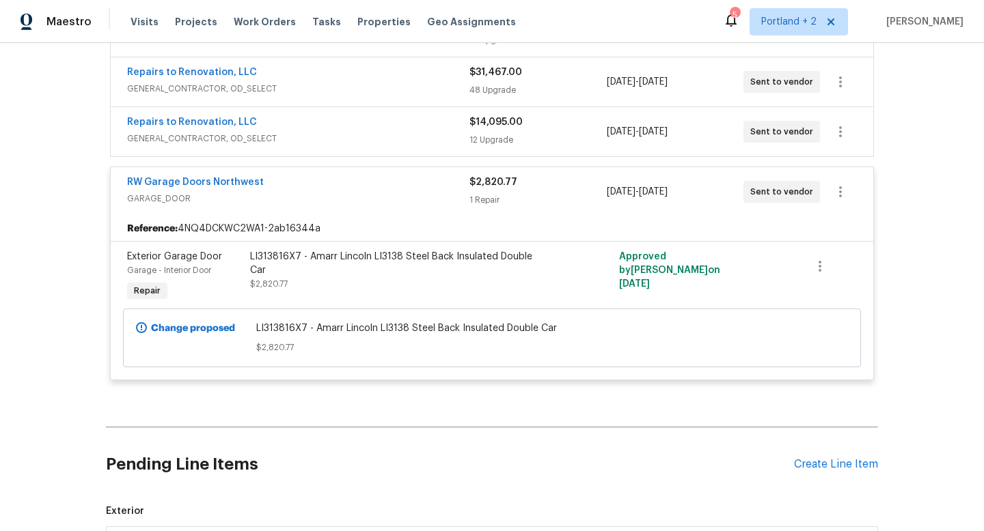
scroll to position [372, 0]
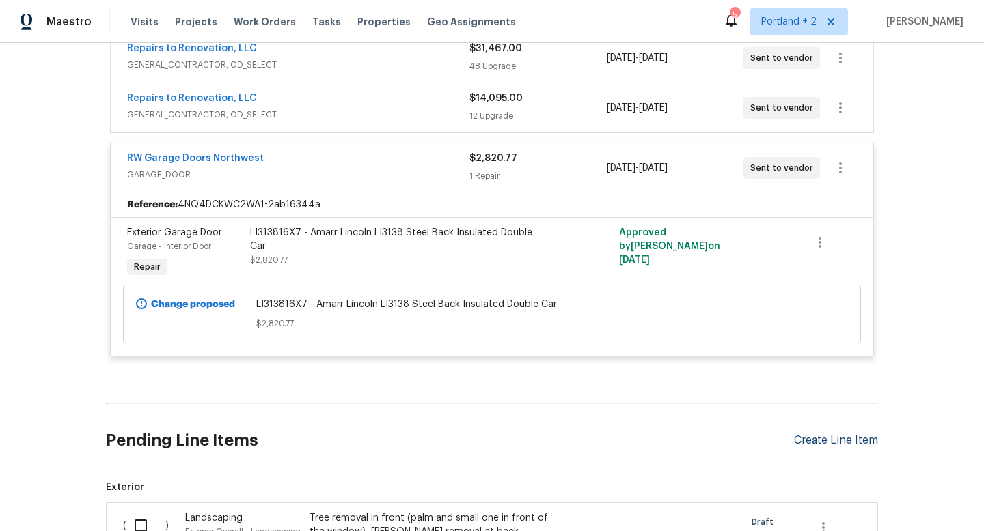
click at [827, 442] on div "Create Line Item" at bounding box center [836, 440] width 84 height 13
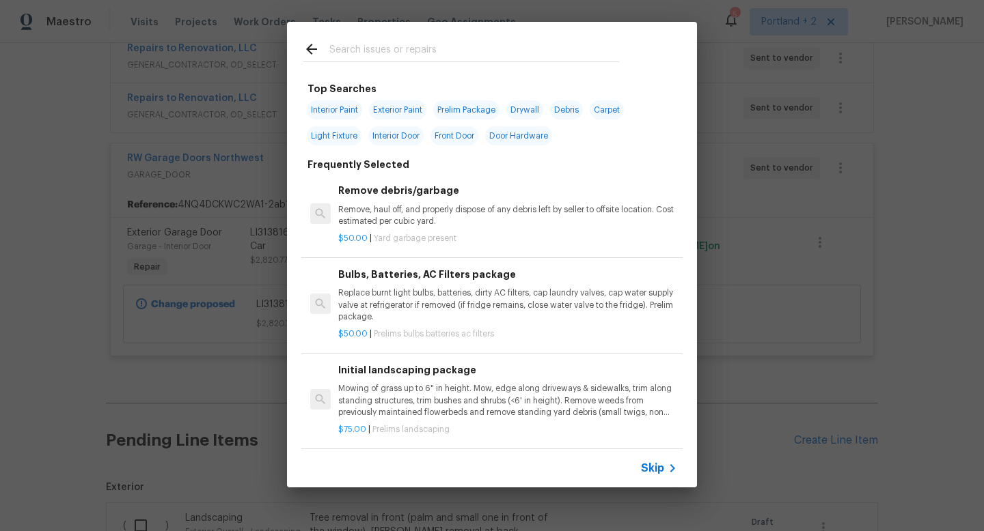
click at [396, 56] on input "text" at bounding box center [474, 51] width 290 height 20
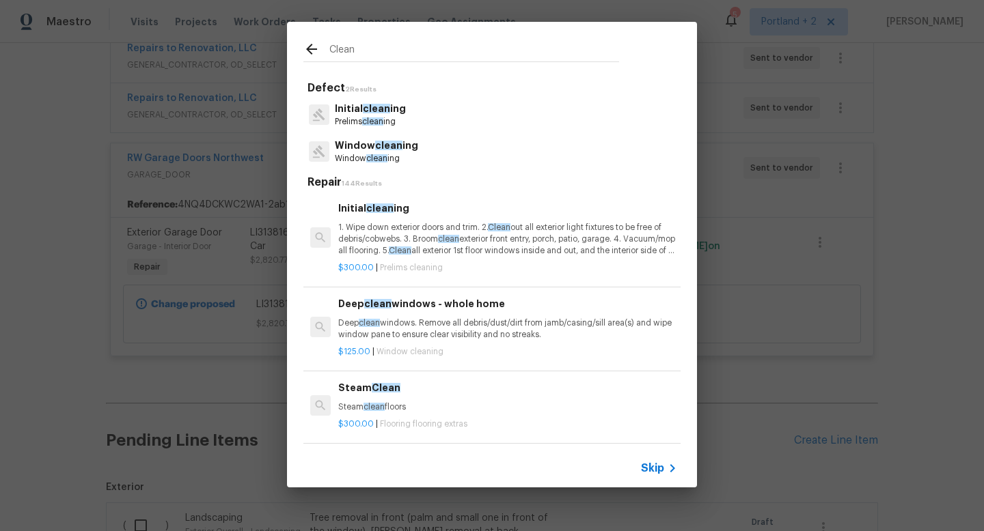
type input "Clean"
click at [413, 120] on div "Initial clean ing Prelims clean ing" at bounding box center [491, 114] width 377 height 37
click at [392, 119] on p "Prelims clean ing" at bounding box center [370, 122] width 71 height 12
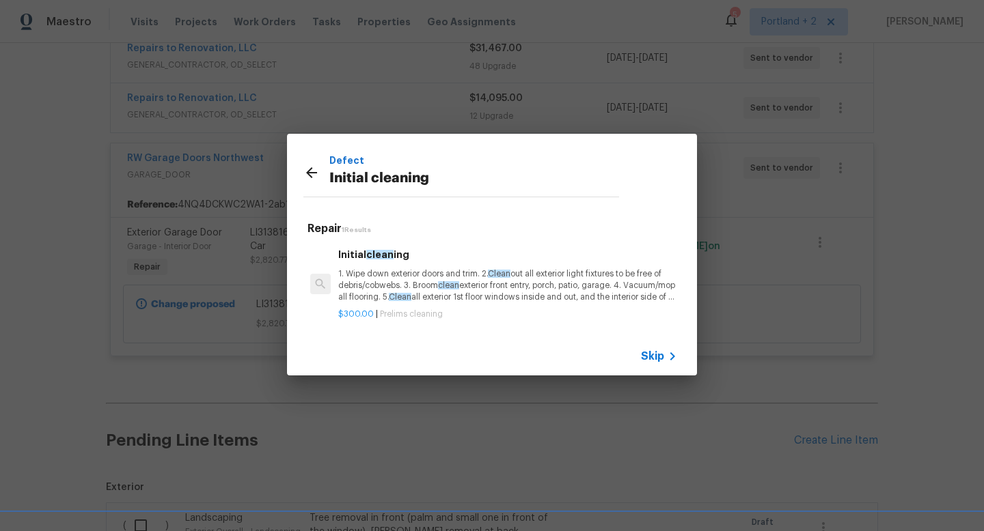
click at [447, 278] on p "1. Wipe down exterior doors and trim. 2. Clean out all exterior light fixtures …" at bounding box center [507, 285] width 339 height 35
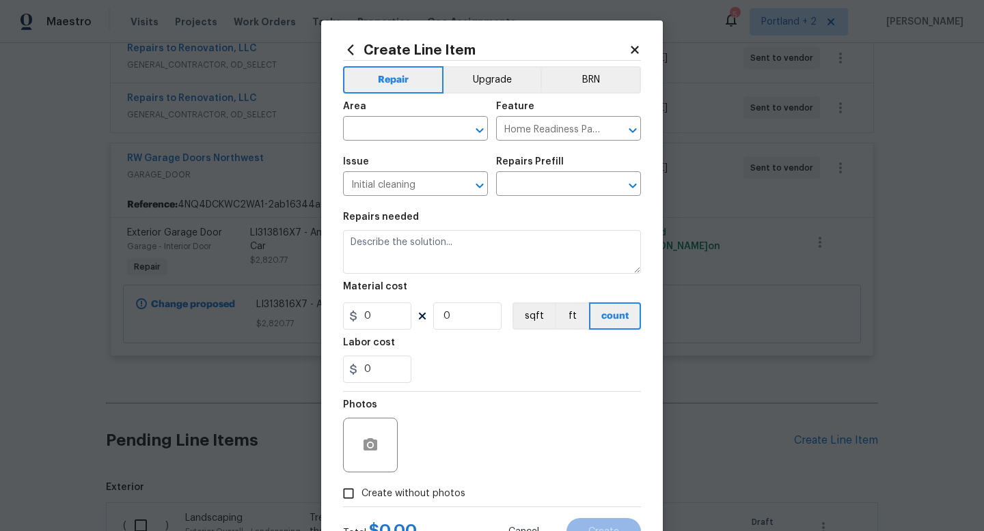
type input "Initial cleaning $300.00"
type textarea "1. Wipe down exterior doors and trim. 2. Clean out all exterior light fixtures …"
type input "300"
type input "1"
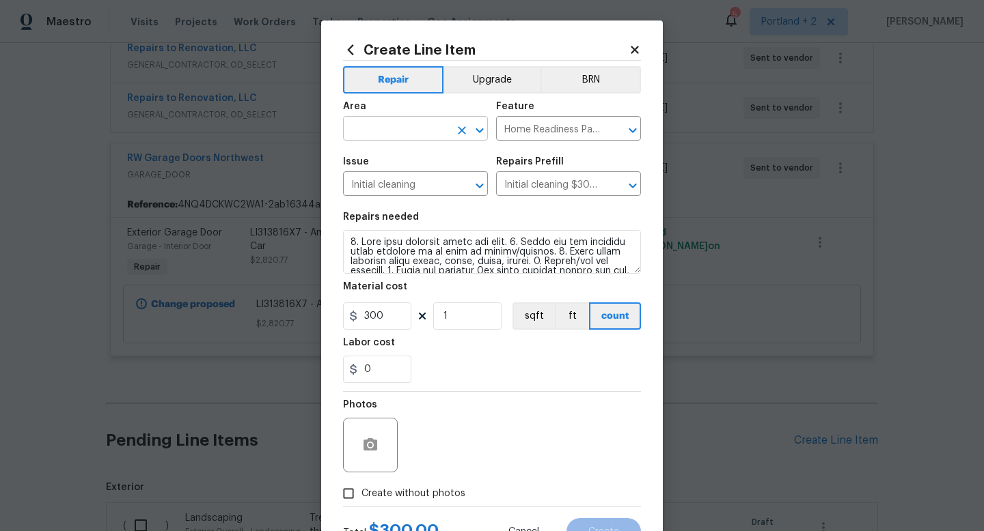
click at [416, 127] on input "text" at bounding box center [396, 130] width 107 height 21
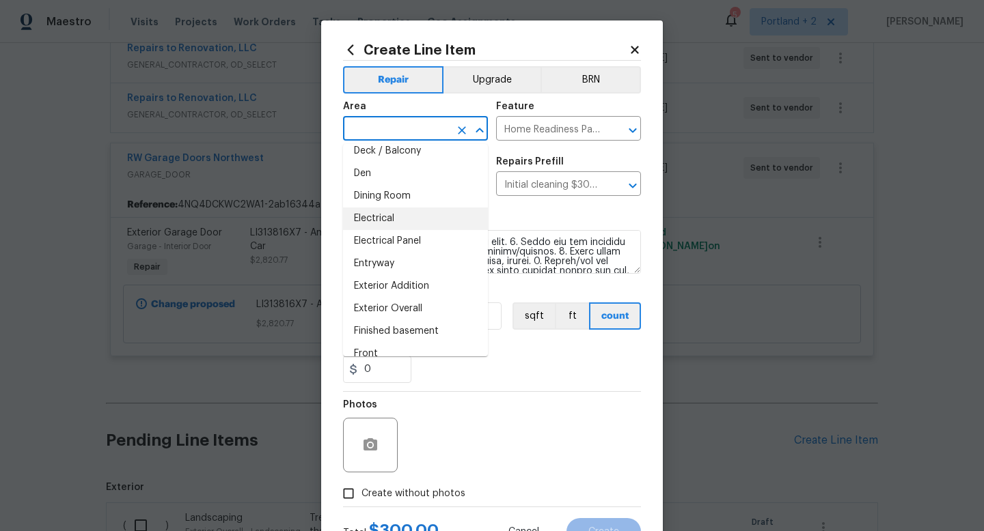
scroll to position [0, 0]
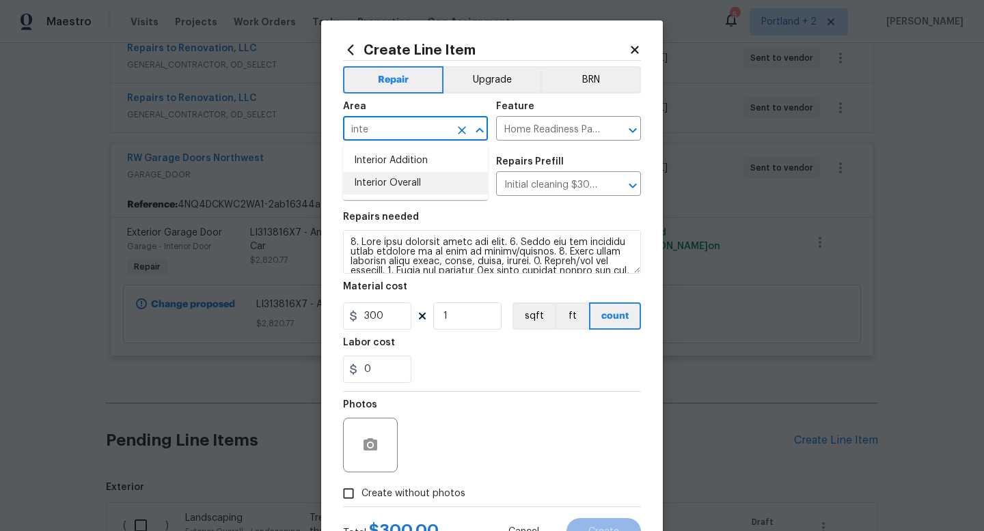
click at [421, 186] on li "Interior Overall" at bounding box center [415, 183] width 145 height 23
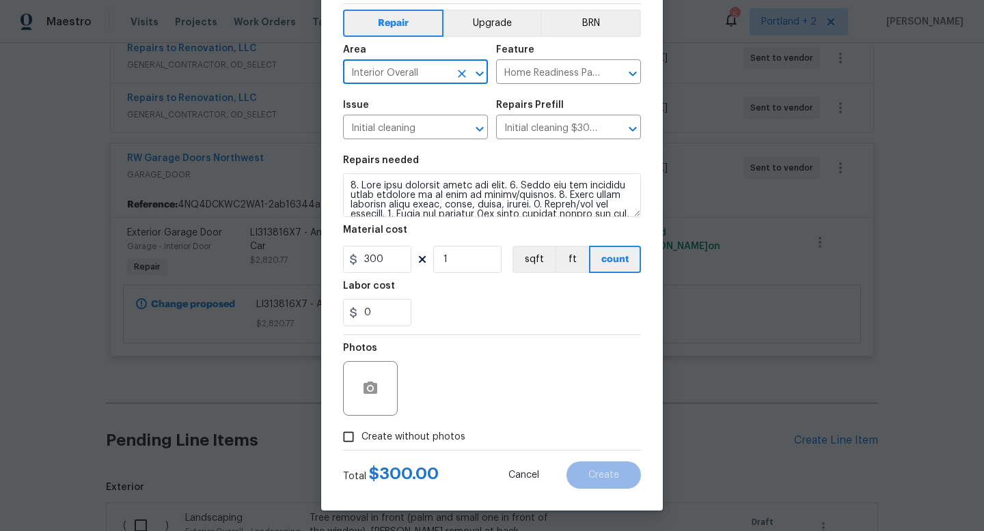
type input "Interior Overall"
click at [351, 431] on input "Create without photos" at bounding box center [348, 437] width 26 height 26
checkbox input "true"
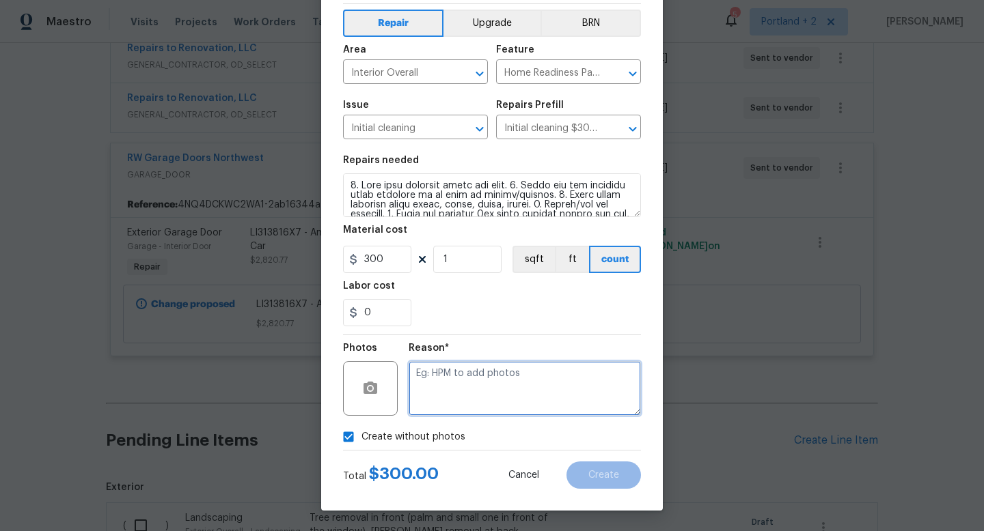
click at [482, 398] on textarea at bounding box center [524, 388] width 232 height 55
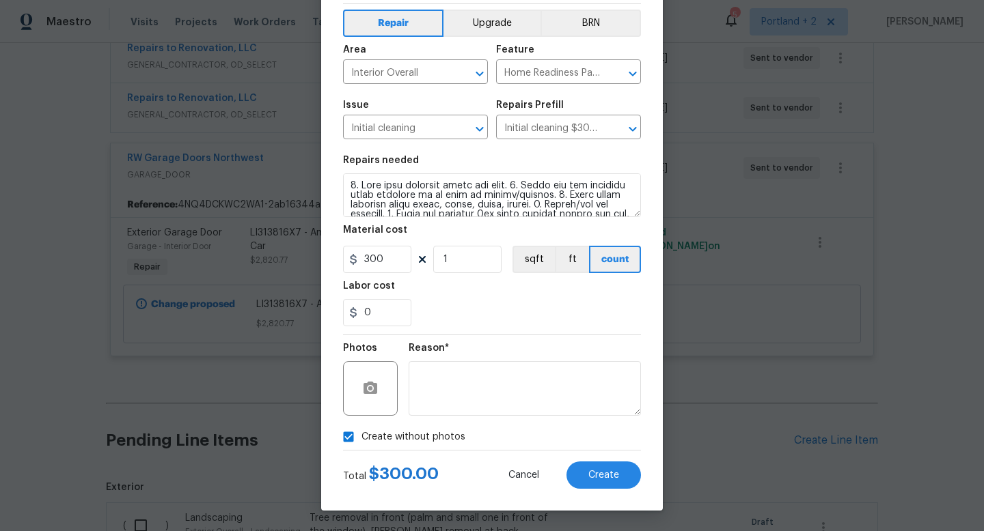
click at [600, 491] on div "Create Line Item Repair Upgrade BRN Area Interior Overall ​ Feature Home Readin…" at bounding box center [492, 237] width 342 height 547
click at [603, 475] on span "Create" at bounding box center [603, 476] width 31 height 10
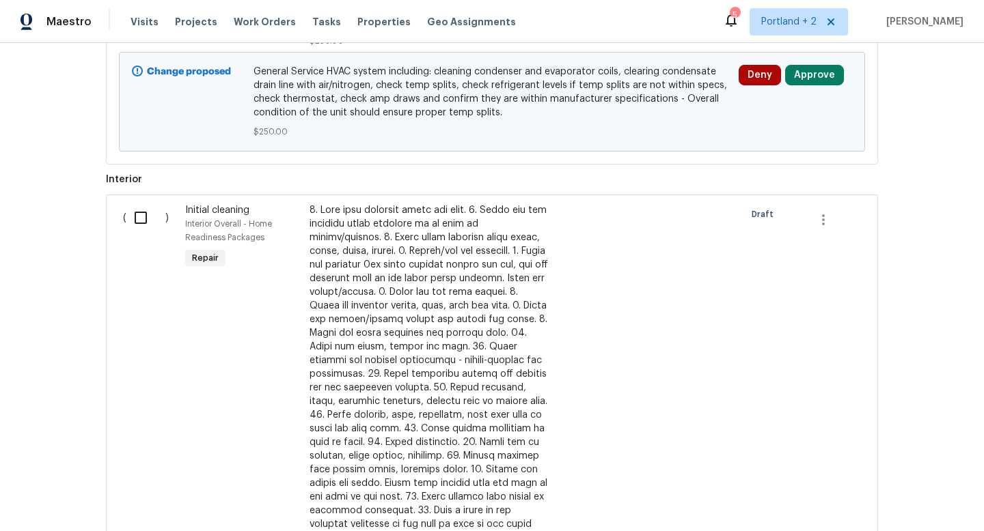
scroll to position [1194, 0]
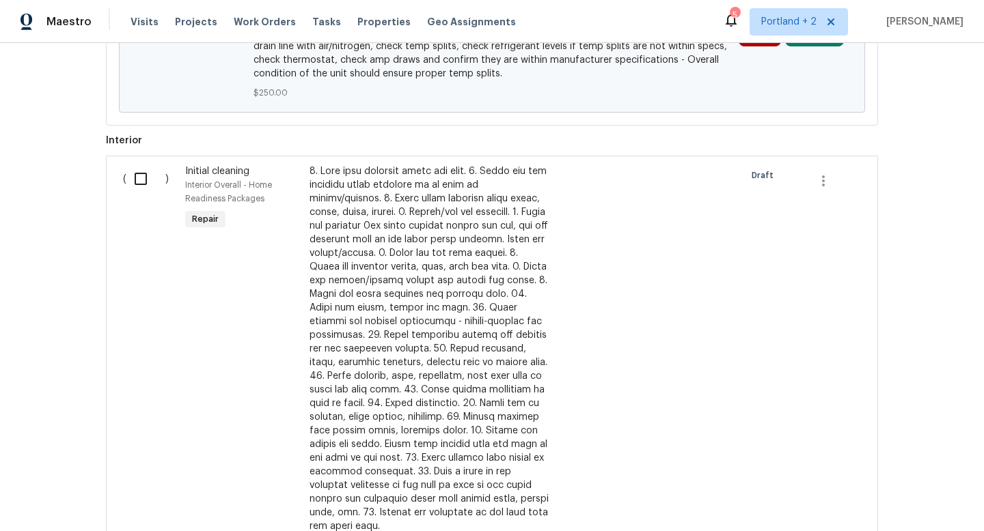
click at [147, 178] on input "checkbox" at bounding box center [145, 179] width 39 height 29
checkbox input "true"
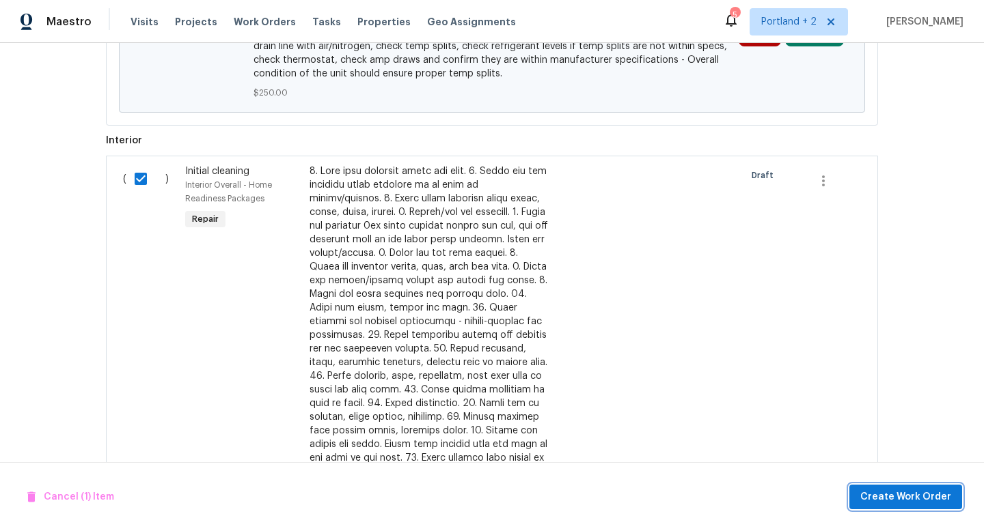
click at [885, 501] on span "Create Work Order" at bounding box center [905, 497] width 91 height 17
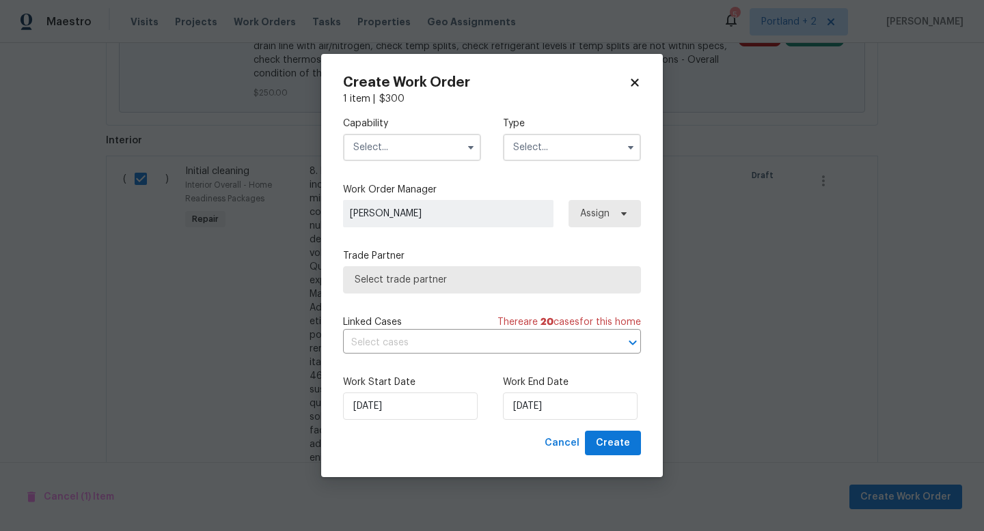
click at [378, 141] on input "text" at bounding box center [412, 147] width 138 height 27
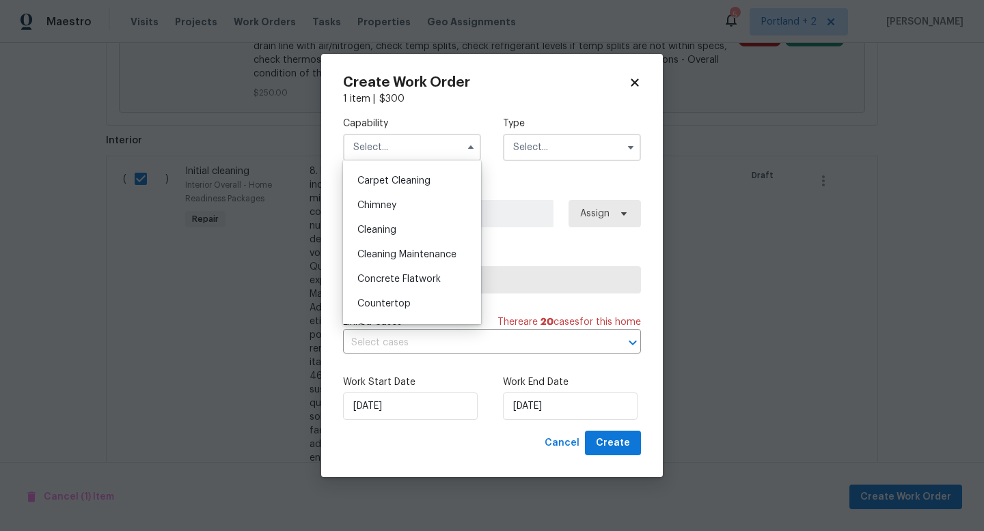
scroll to position [149, 0]
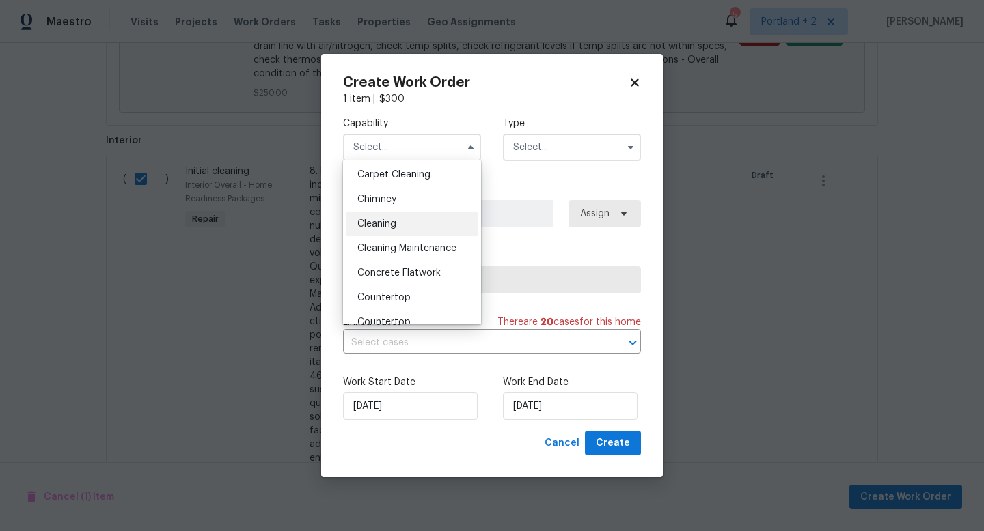
click at [410, 227] on div "Cleaning" at bounding box center [411, 224] width 131 height 25
type input "Cleaning"
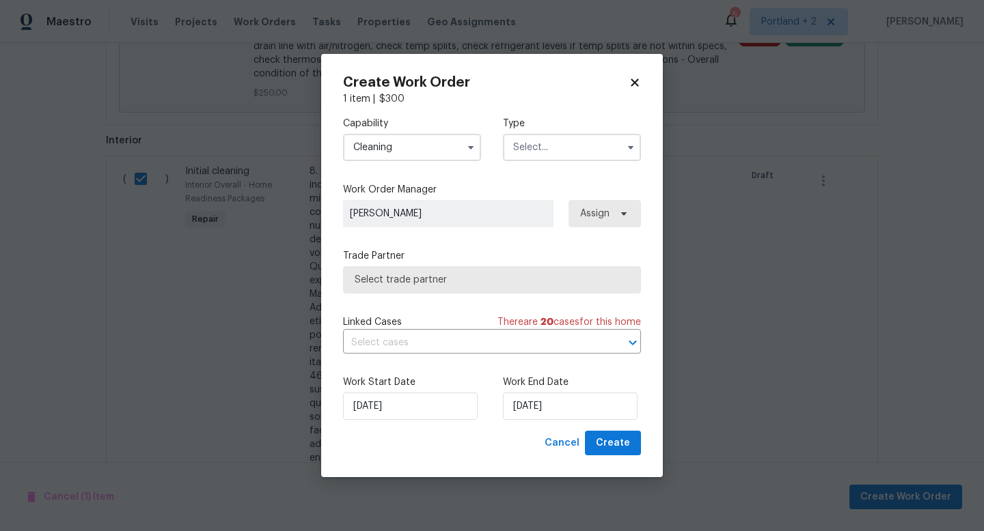
click at [571, 150] on input "text" at bounding box center [572, 147] width 138 height 27
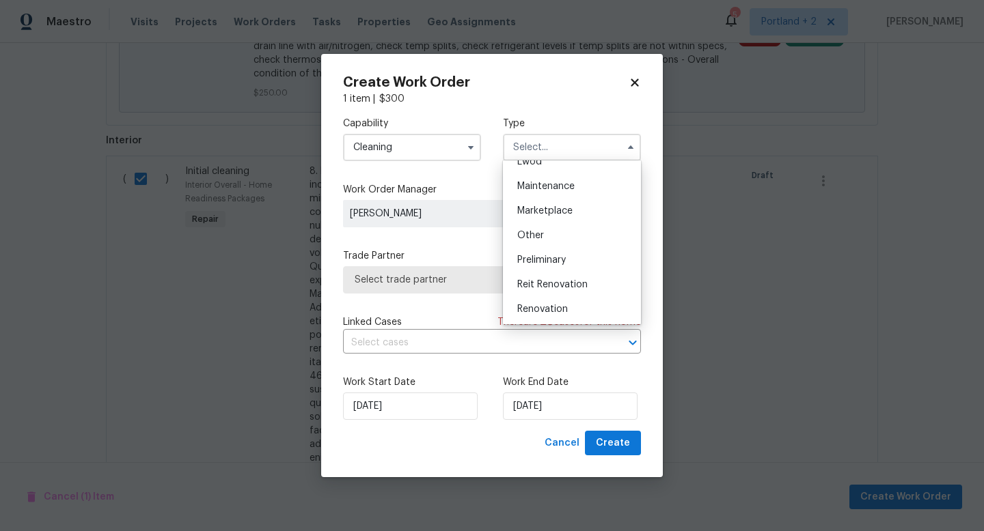
scroll to position [207, 0]
click at [554, 309] on span "Renovation" at bounding box center [542, 314] width 51 height 10
type input "Renovation"
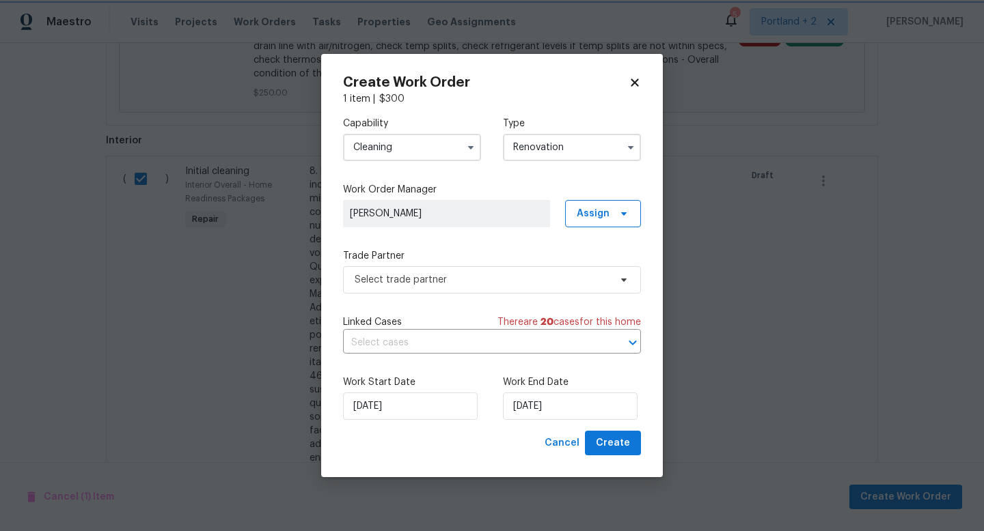
scroll to position [0, 0]
click at [434, 277] on span "Select trade partner" at bounding box center [482, 280] width 255 height 14
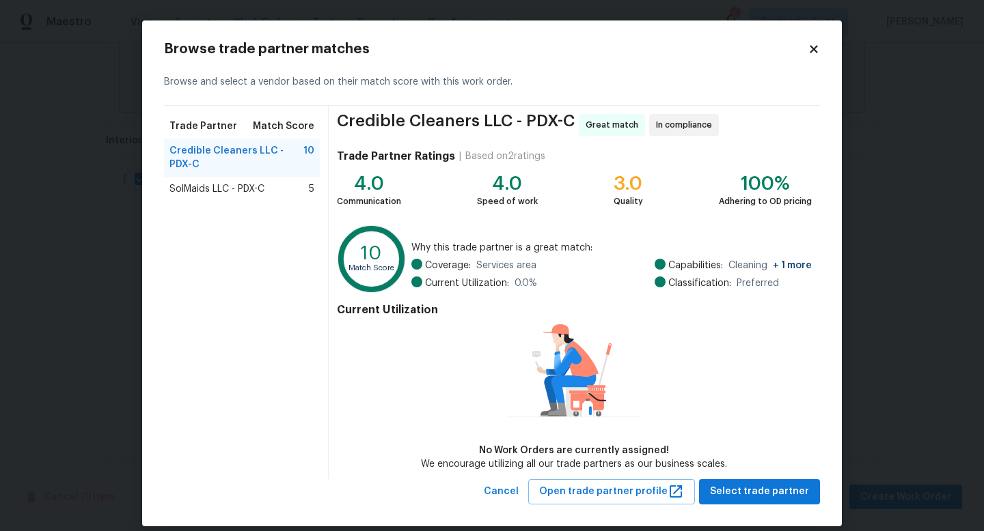
click at [283, 186] on div "SolMaids LLC - PDX-C 5" at bounding box center [241, 189] width 145 height 14
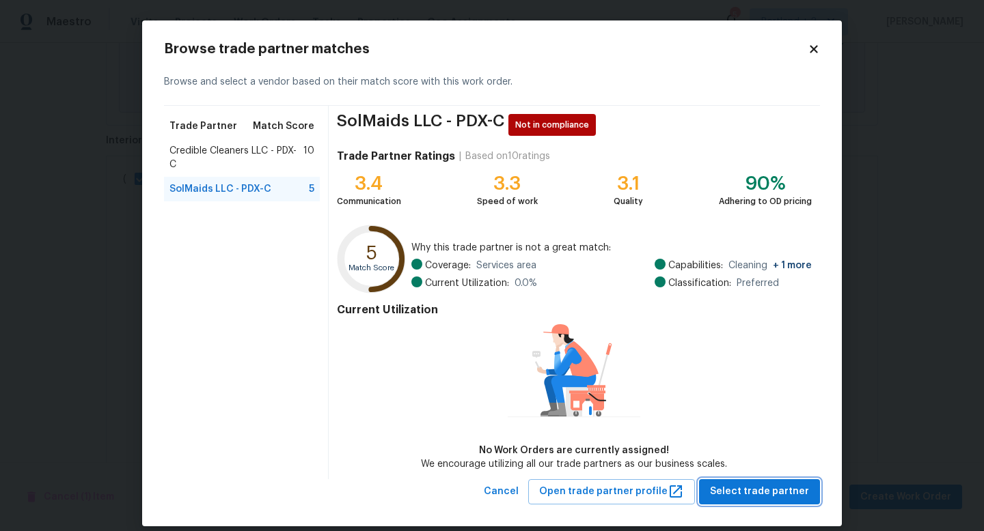
click at [749, 490] on span "Select trade partner" at bounding box center [759, 492] width 99 height 17
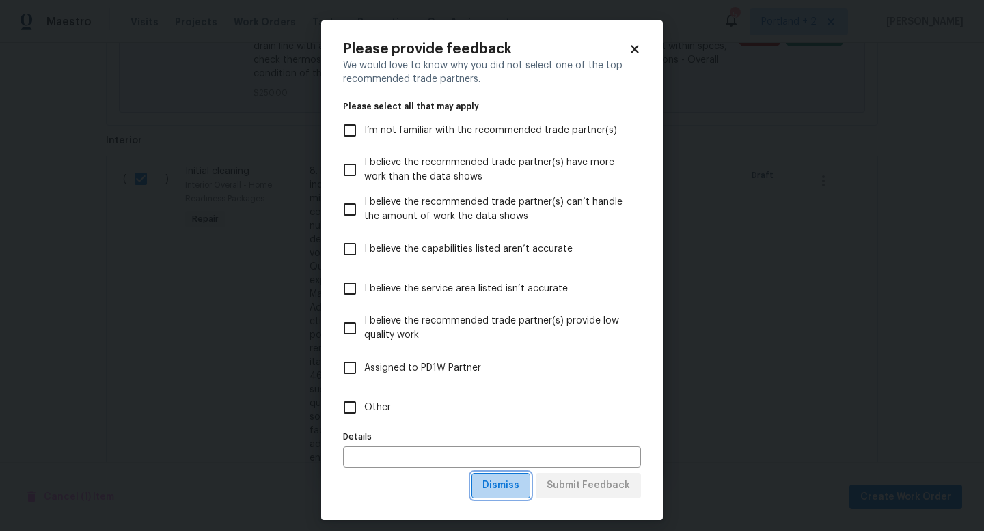
click at [519, 479] on span "Dismiss" at bounding box center [500, 485] width 37 height 17
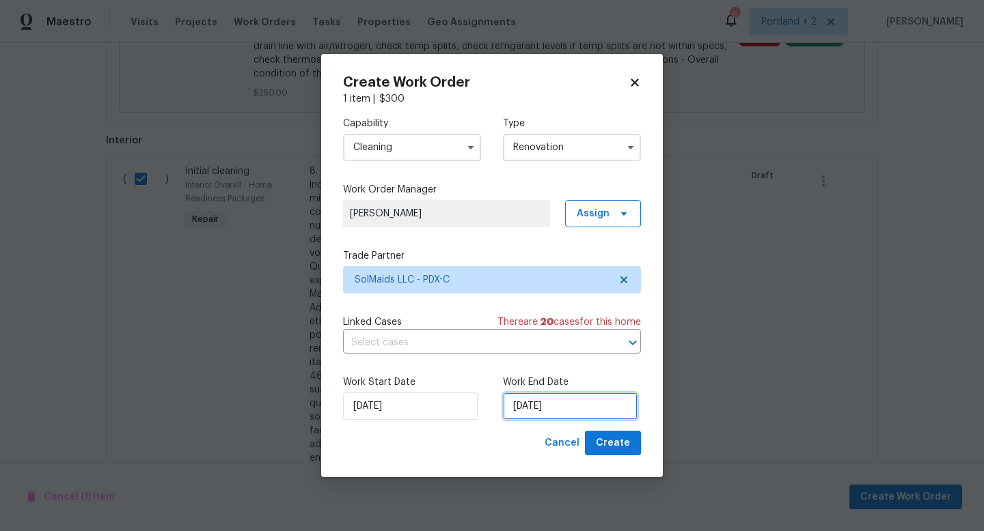
click at [543, 412] on input "[DATE]" at bounding box center [570, 406] width 135 height 27
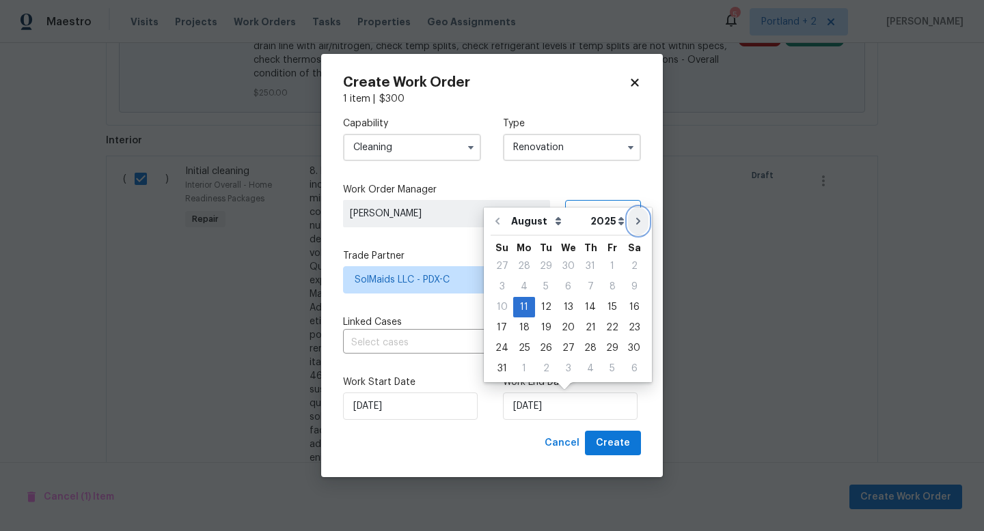
click at [633, 216] on icon "Go to next month" at bounding box center [638, 221] width 11 height 11
type input "9/11/2025"
select select "8"
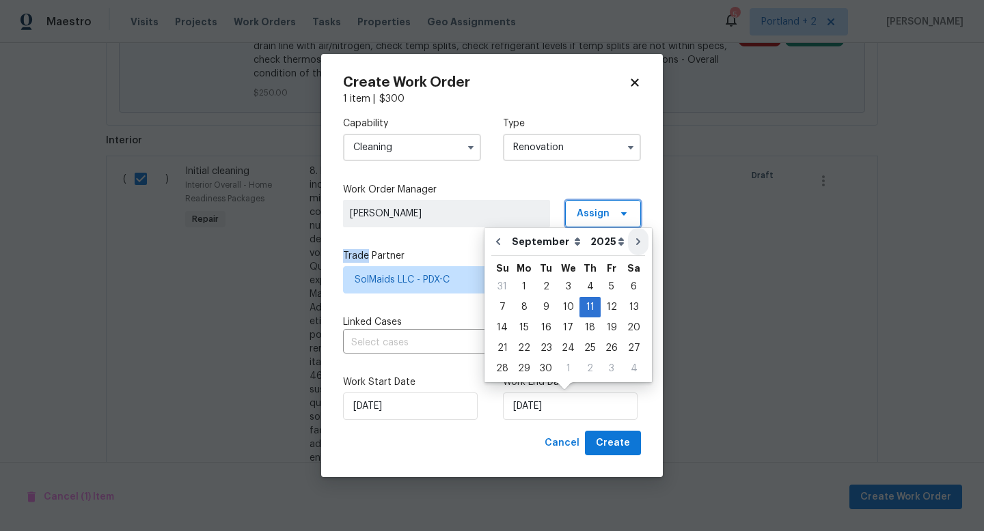
click at [629, 216] on span "Assign" at bounding box center [603, 213] width 76 height 27
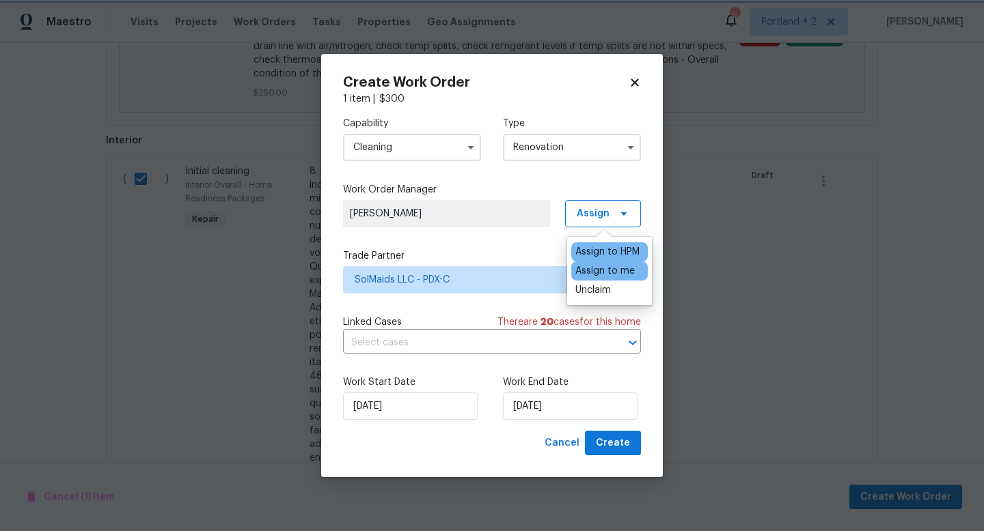
click at [510, 264] on div "Trade Partner SolMaids LLC - PDX-C" at bounding box center [492, 271] width 298 height 44
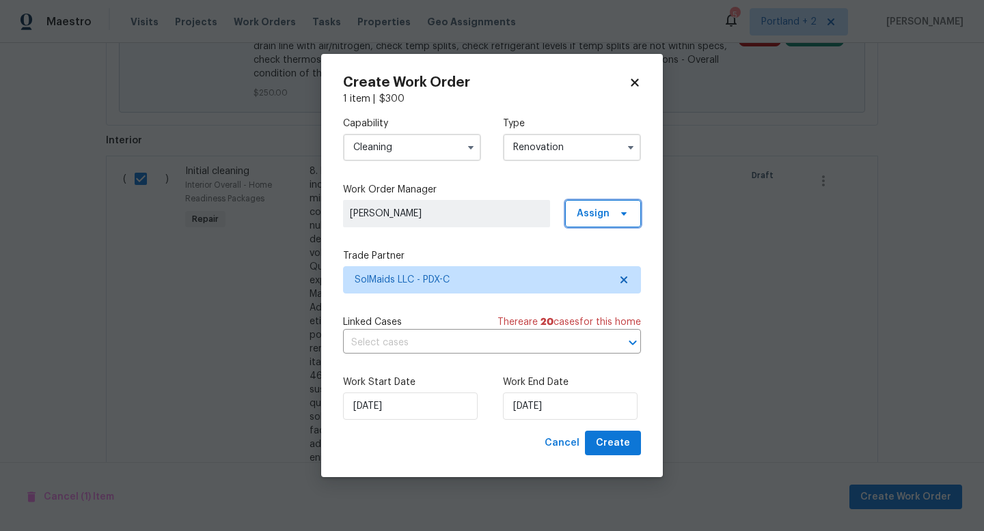
click at [609, 219] on span "Assign" at bounding box center [593, 214] width 33 height 14
click at [515, 233] on div "Capability Cleaning Type Renovation Work Order Manager Karen Mattingley Assign …" at bounding box center [492, 268] width 298 height 325
select select "8"
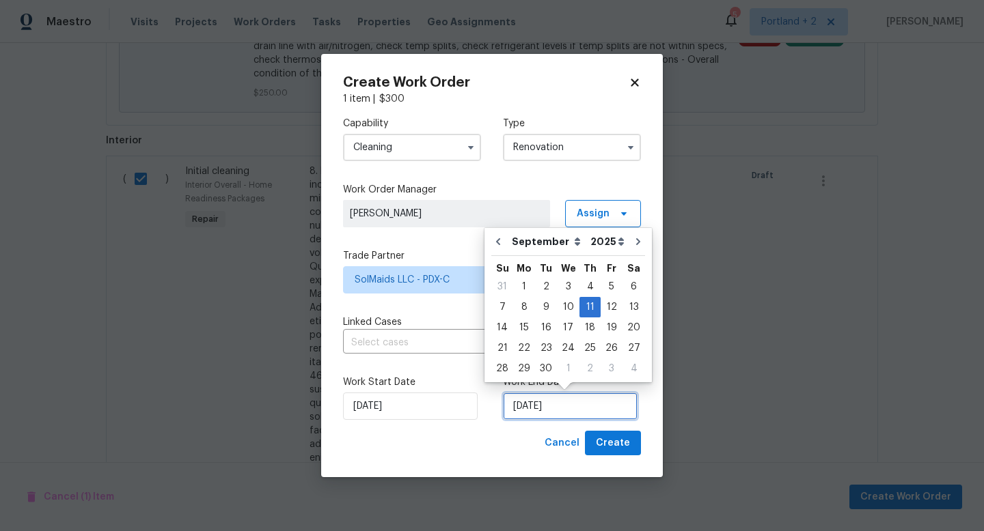
click at [553, 405] on input "9/11/2025" at bounding box center [570, 406] width 135 height 27
click at [634, 246] on icon "Go to next month" at bounding box center [638, 241] width 11 height 11
type input "10/11/2025"
select select "9"
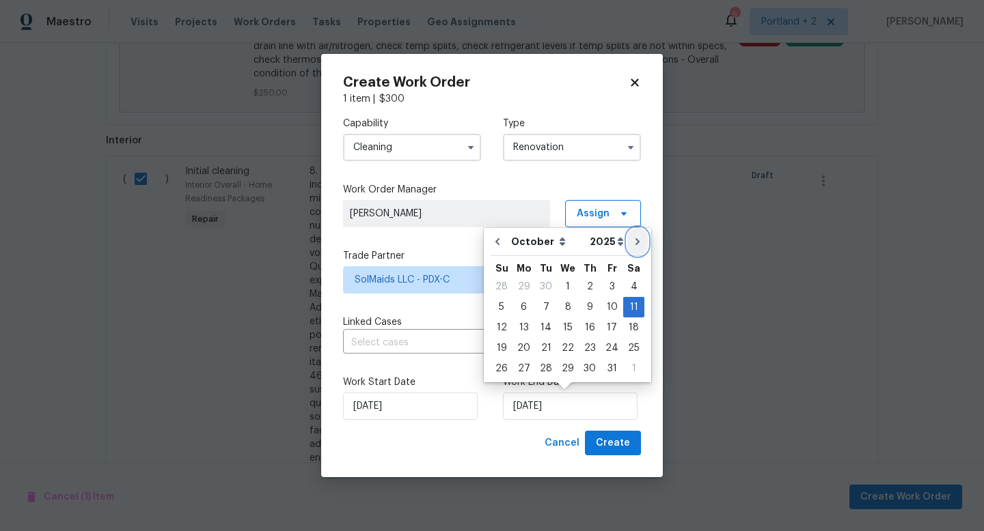
click at [634, 246] on icon "Go to next month" at bounding box center [637, 241] width 11 height 11
type input "11/11/2025"
select select "10"
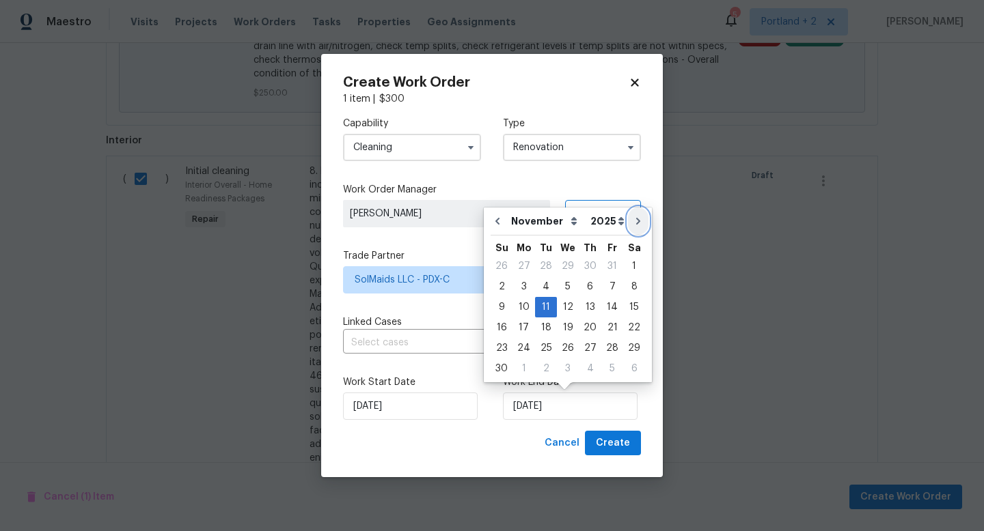
click at [629, 227] on button "Go to next month" at bounding box center [638, 221] width 20 height 27
type input "12/11/2025"
select select "11"
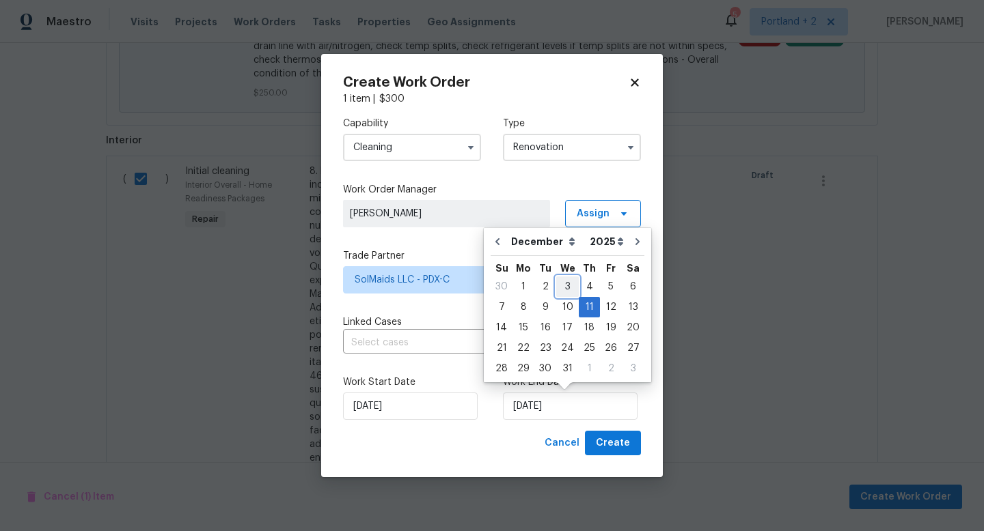
click at [562, 286] on div "3" at bounding box center [567, 286] width 23 height 19
type input "[DATE]"
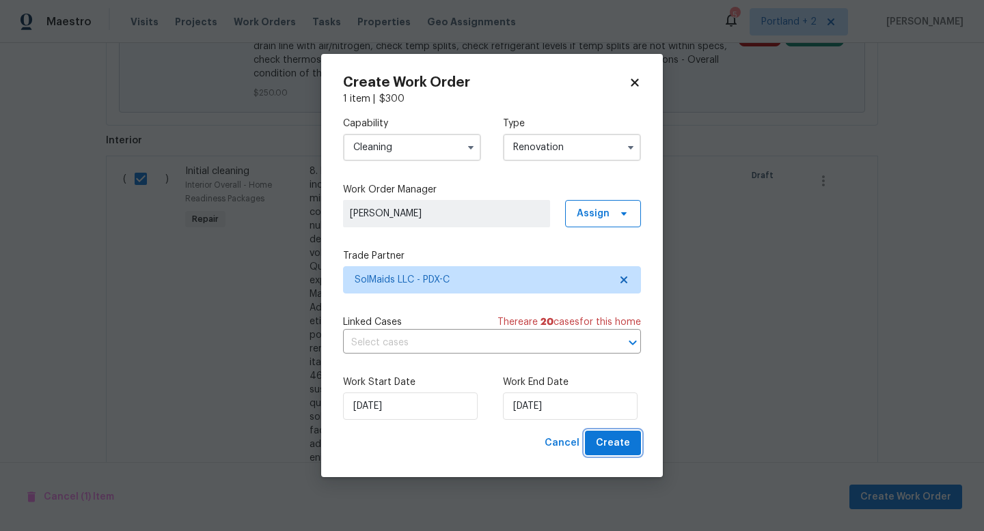
click at [628, 443] on span "Create" at bounding box center [613, 443] width 34 height 17
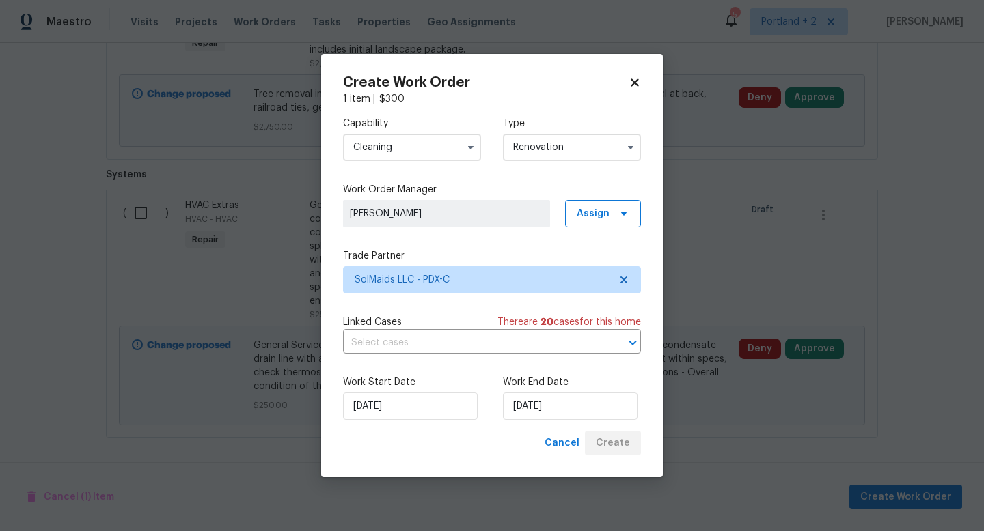
scroll to position [932, 0]
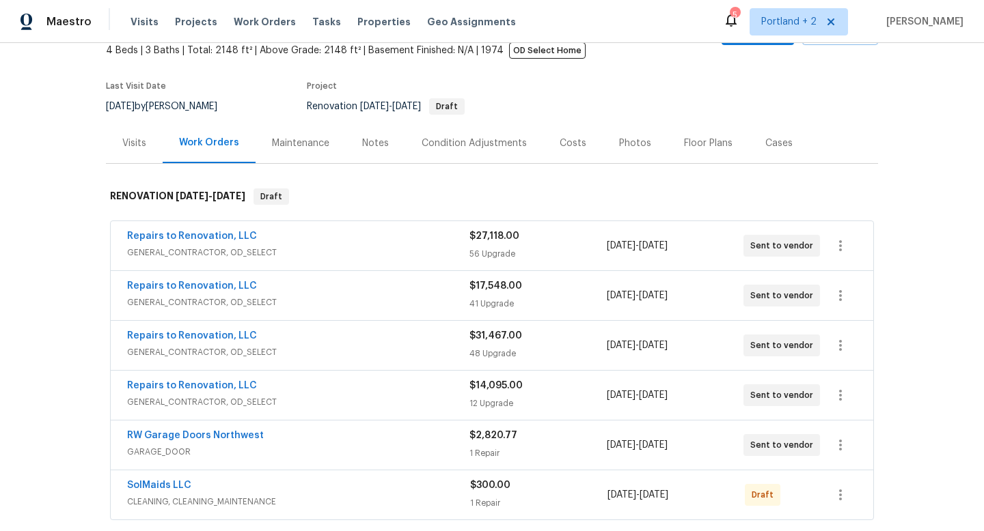
scroll to position [108, 0]
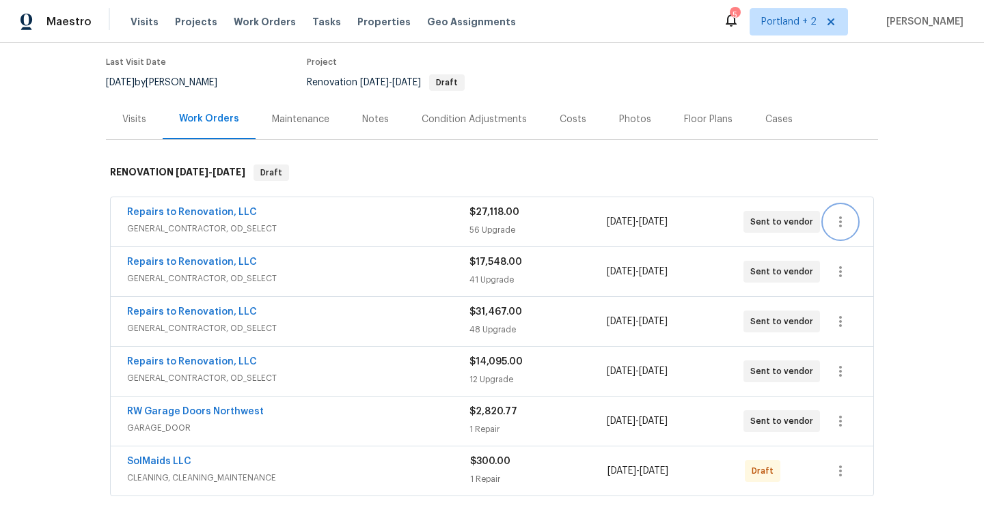
click at [855, 221] on button "button" at bounding box center [840, 222] width 33 height 33
click at [852, 218] on li "Edit" at bounding box center [898, 222] width 148 height 23
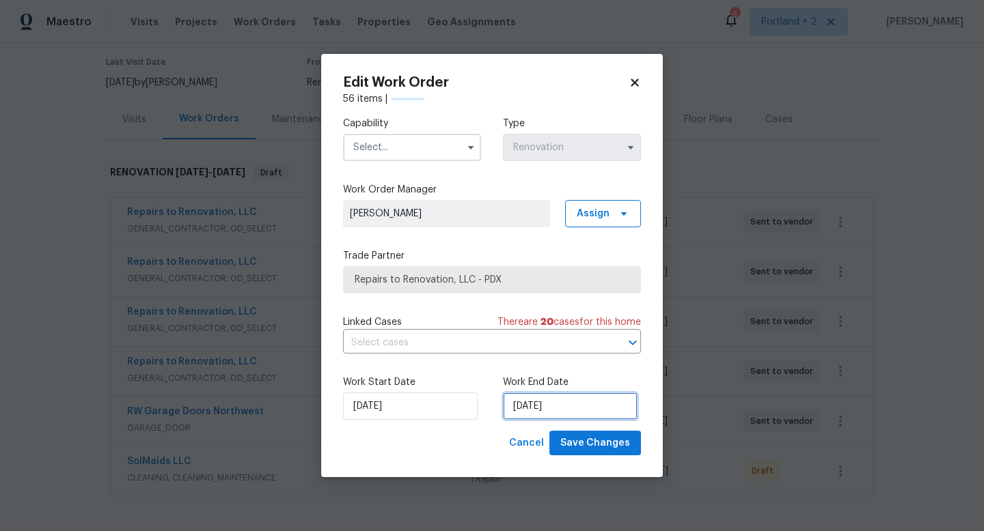
click at [552, 412] on input "[DATE]" at bounding box center [570, 406] width 135 height 27
select select "11"
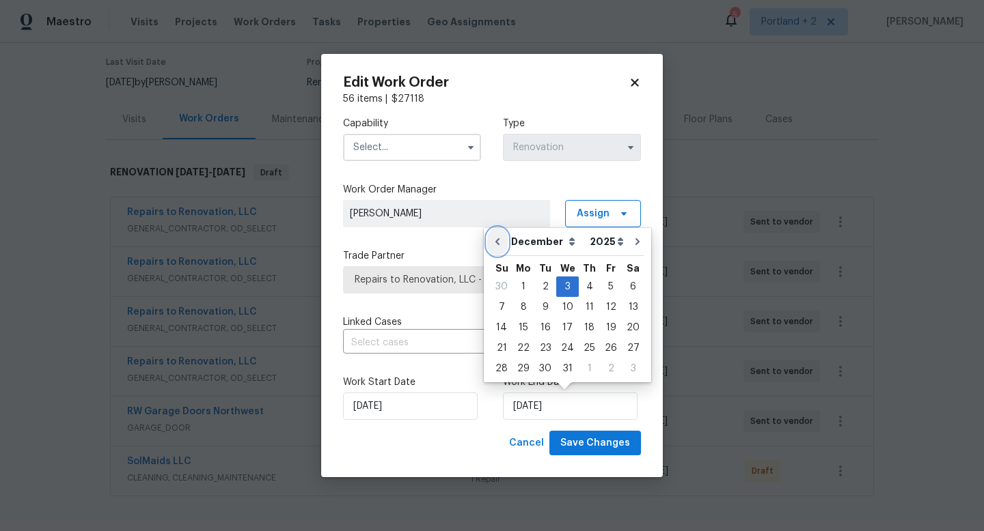
click at [501, 239] on icon "Go to previous month" at bounding box center [497, 241] width 11 height 11
type input "[DATE]"
select select "10"
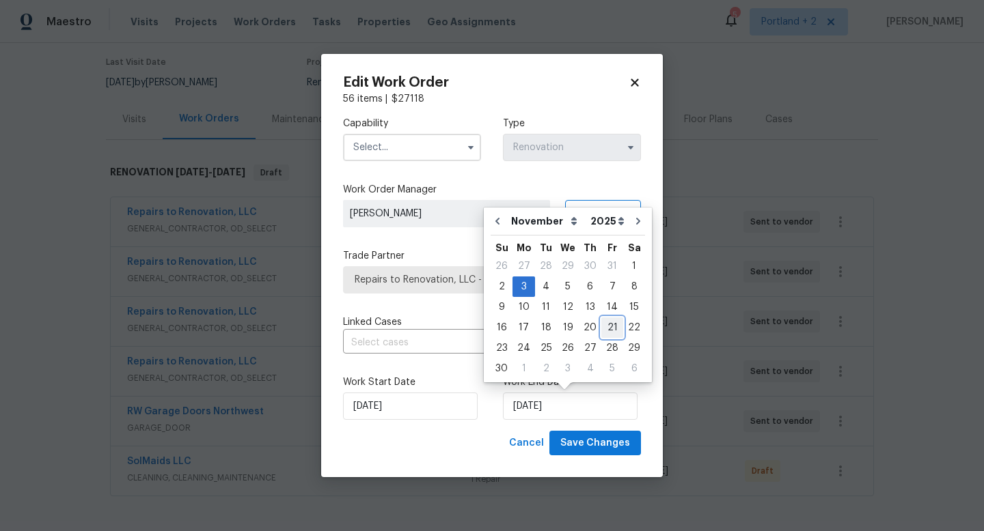
click at [607, 322] on div "21" at bounding box center [612, 327] width 22 height 19
type input "[DATE]"
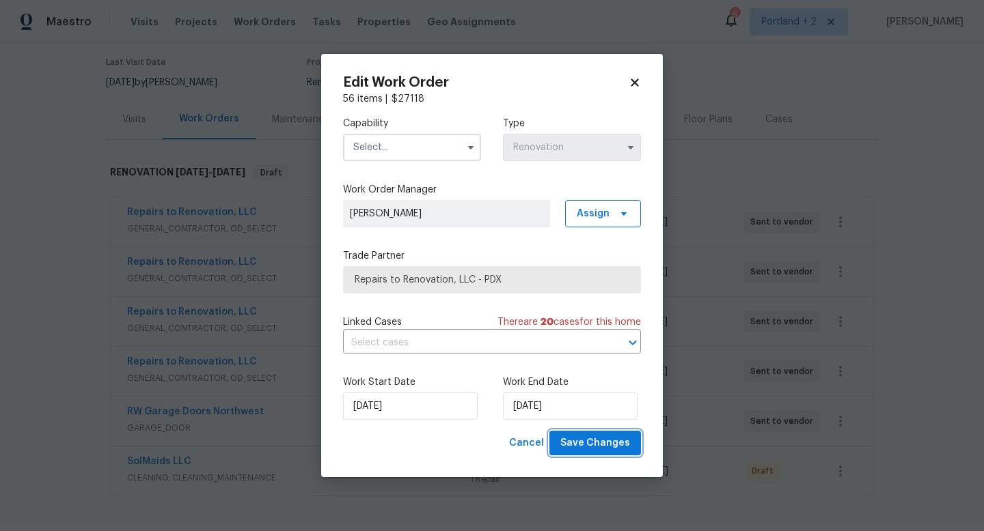
click at [609, 445] on span "Save Changes" at bounding box center [595, 443] width 70 height 17
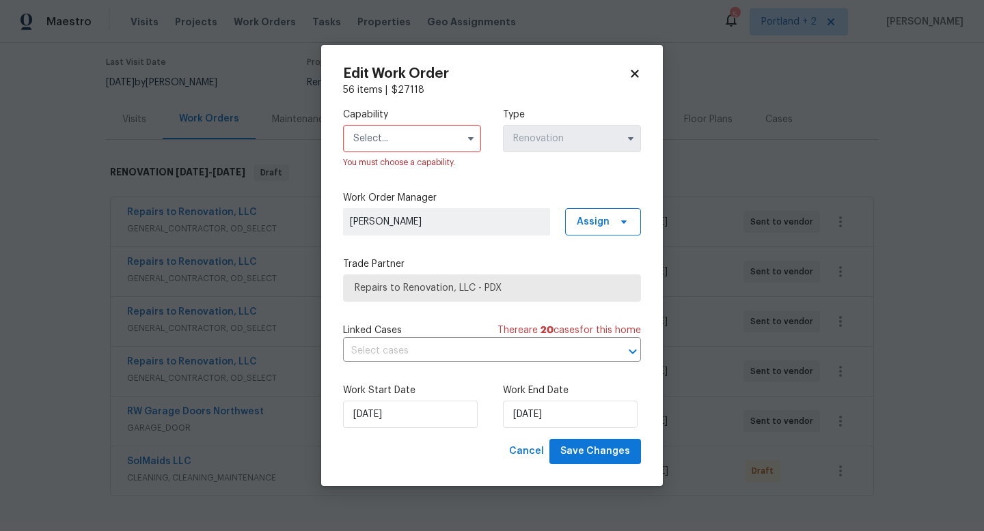
click at [418, 140] on input "text" at bounding box center [412, 138] width 138 height 27
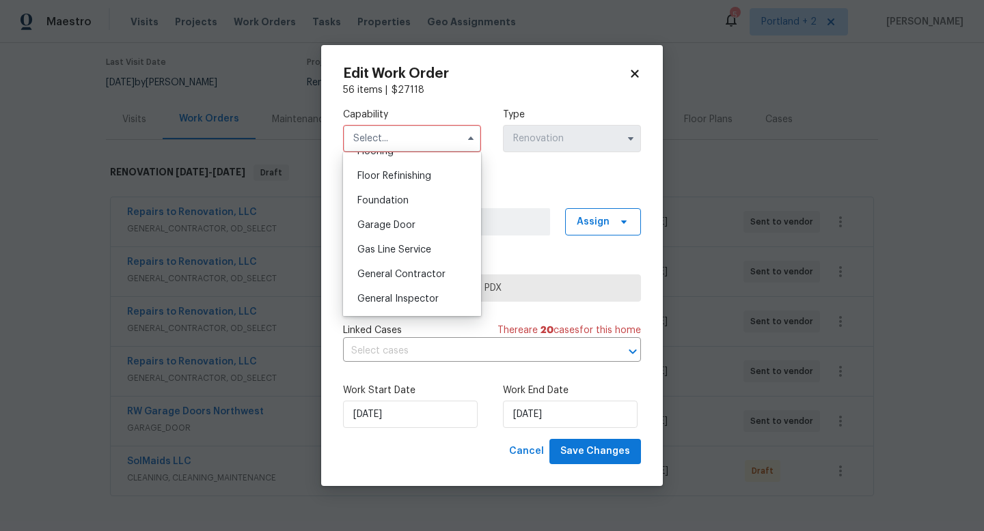
scroll to position [568, 0]
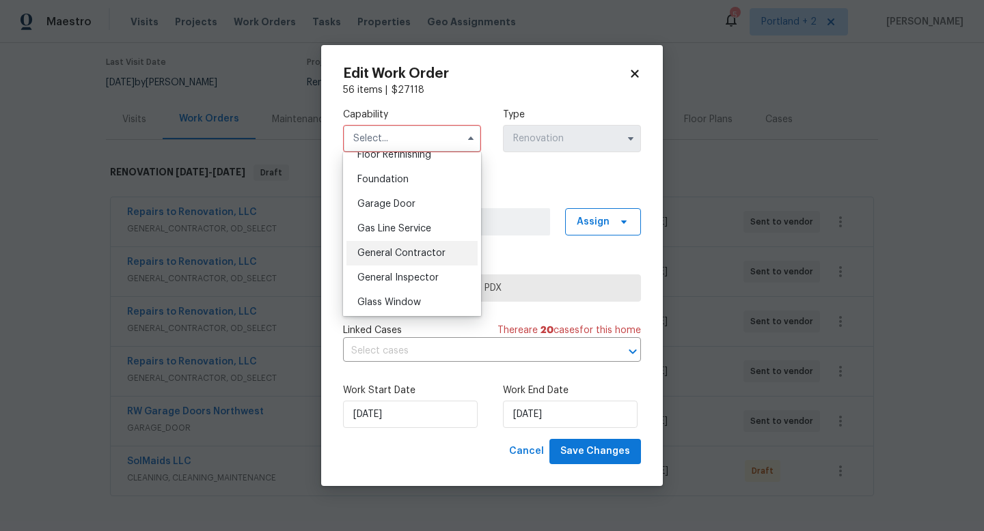
click at [417, 254] on span "General Contractor" at bounding box center [401, 254] width 88 height 10
type input "General Contractor"
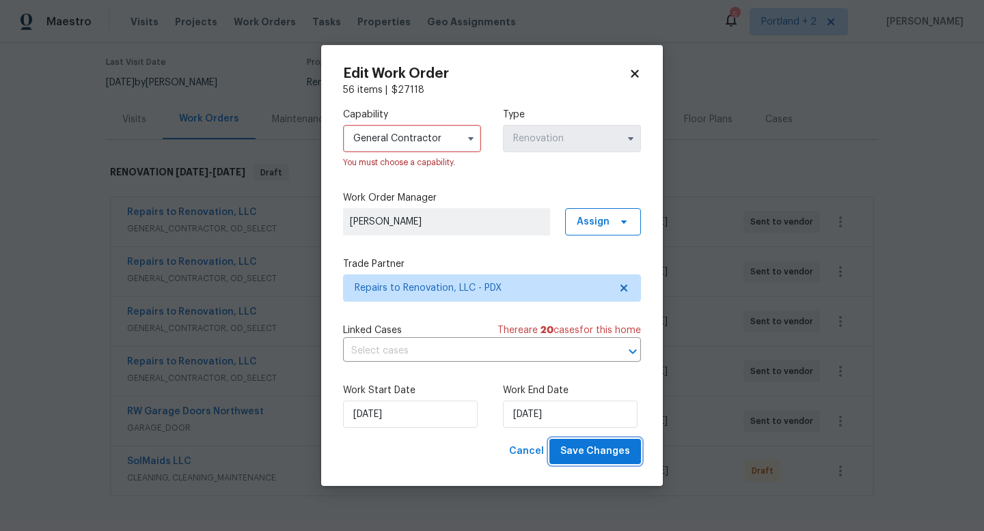
click at [615, 459] on span "Save Changes" at bounding box center [595, 451] width 70 height 17
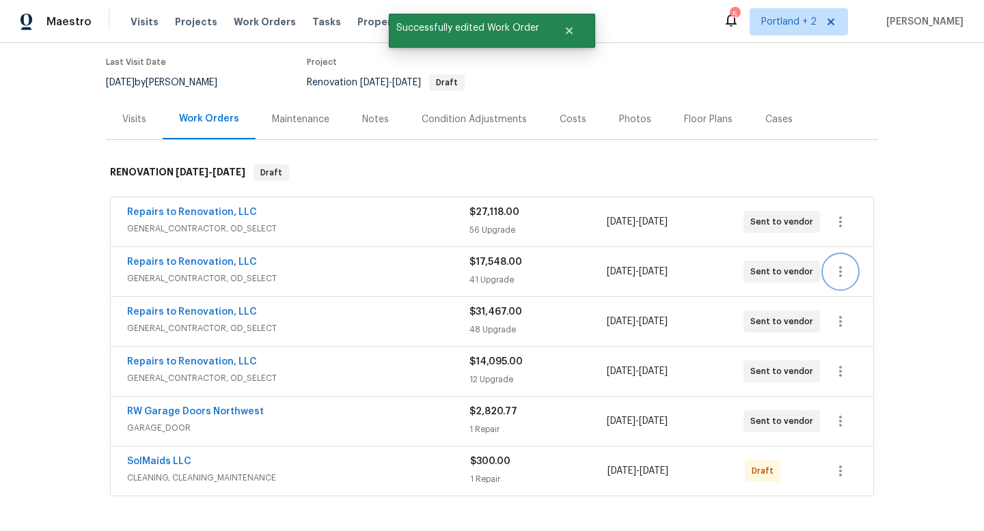
click at [845, 273] on icon "button" at bounding box center [840, 272] width 16 height 16
click at [843, 277] on li "Edit" at bounding box center [898, 272] width 148 height 23
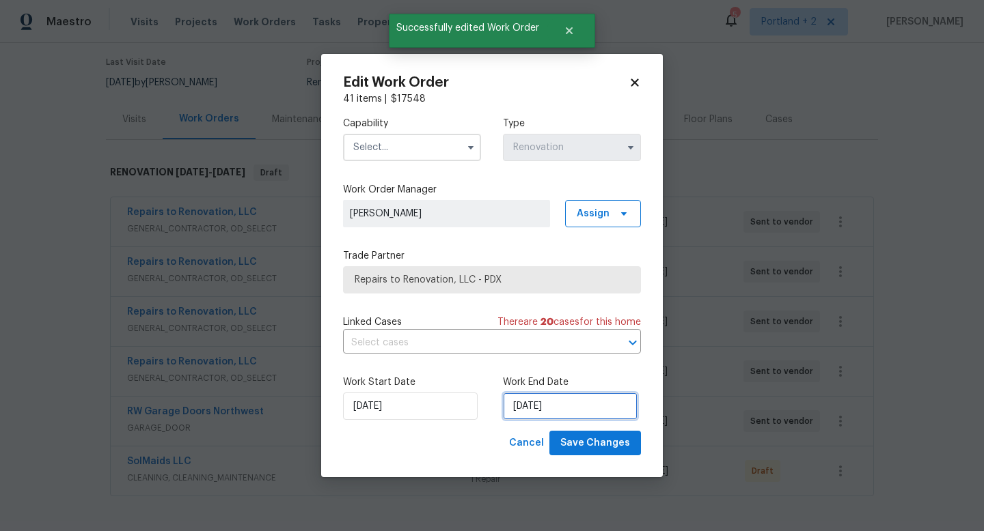
click at [564, 410] on input "[DATE]" at bounding box center [570, 406] width 135 height 27
select select "11"
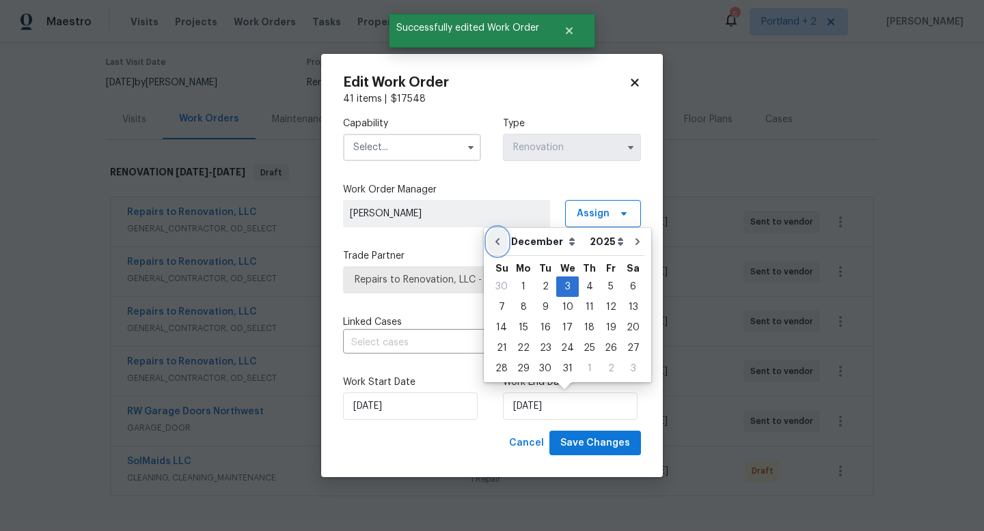
click at [495, 248] on button "Go to previous month" at bounding box center [497, 241] width 20 height 27
type input "[DATE]"
select select "10"
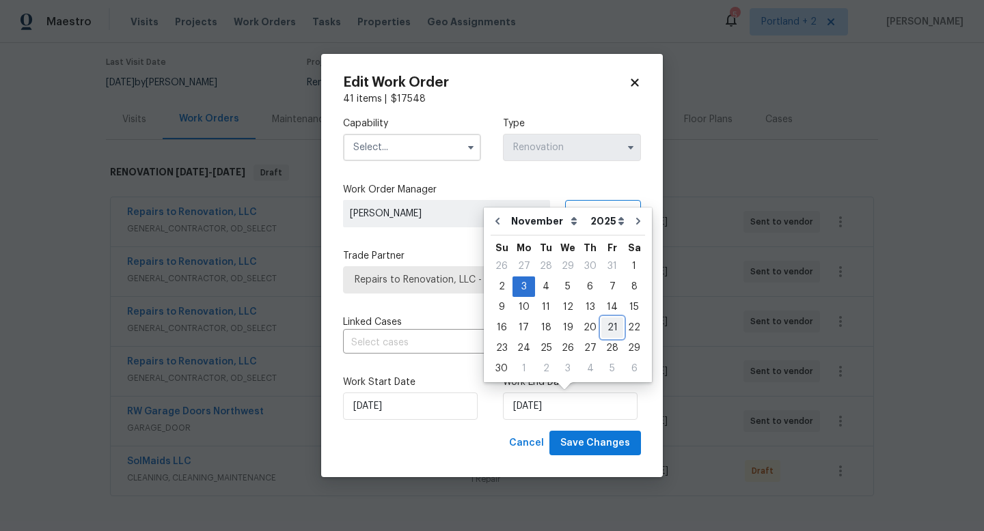
click at [611, 333] on div "21" at bounding box center [612, 327] width 22 height 19
type input "[DATE]"
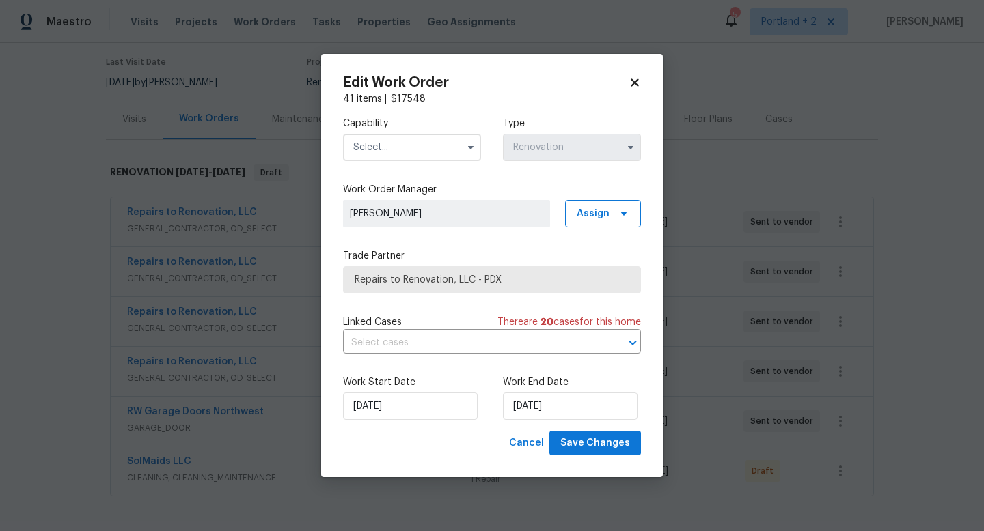
click at [422, 139] on input "text" at bounding box center [412, 147] width 138 height 27
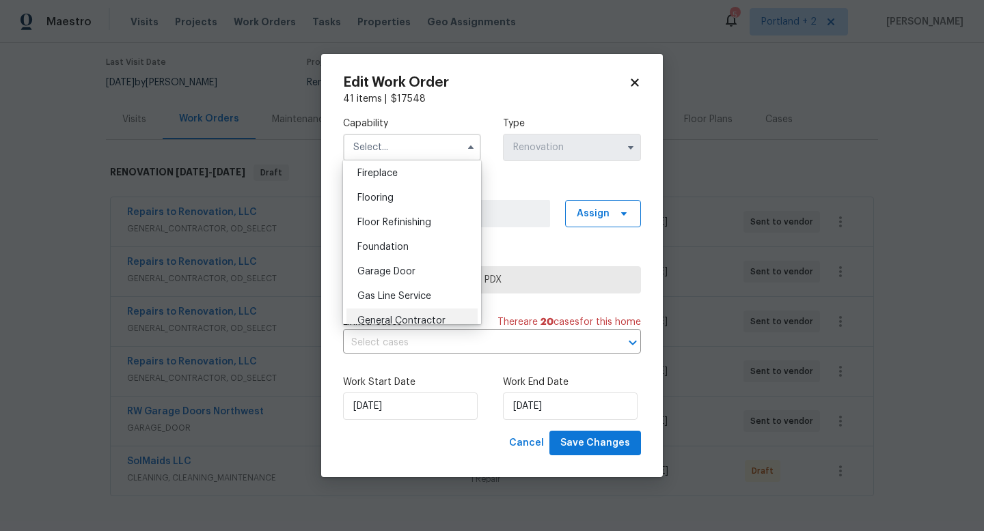
scroll to position [534, 0]
click at [410, 303] on div "General Contractor" at bounding box center [411, 295] width 131 height 25
type input "General Contractor"
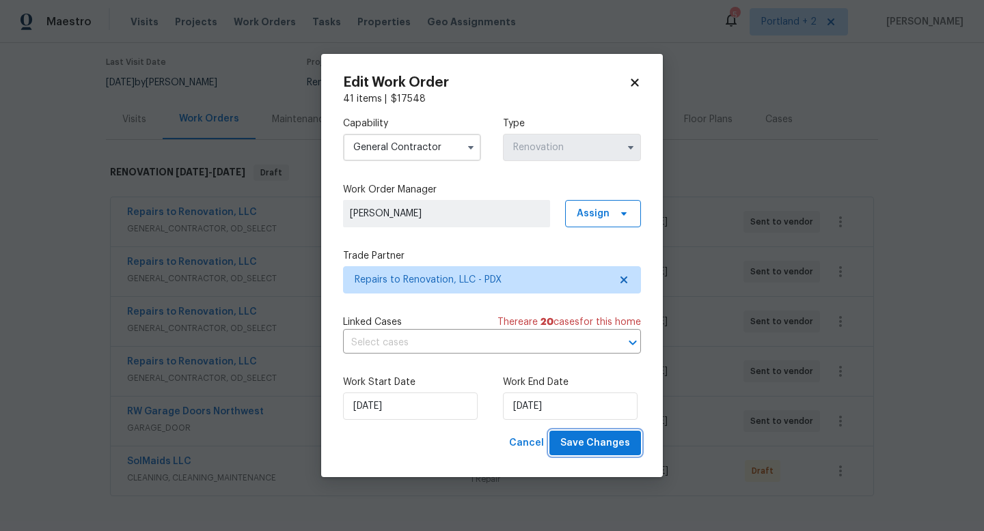
click at [626, 441] on span "Save Changes" at bounding box center [595, 443] width 70 height 17
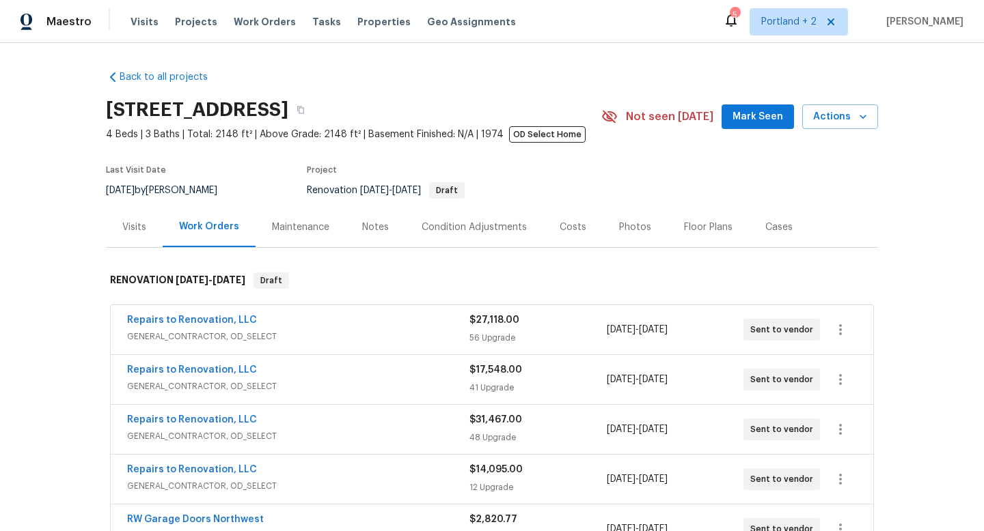
scroll to position [120, 0]
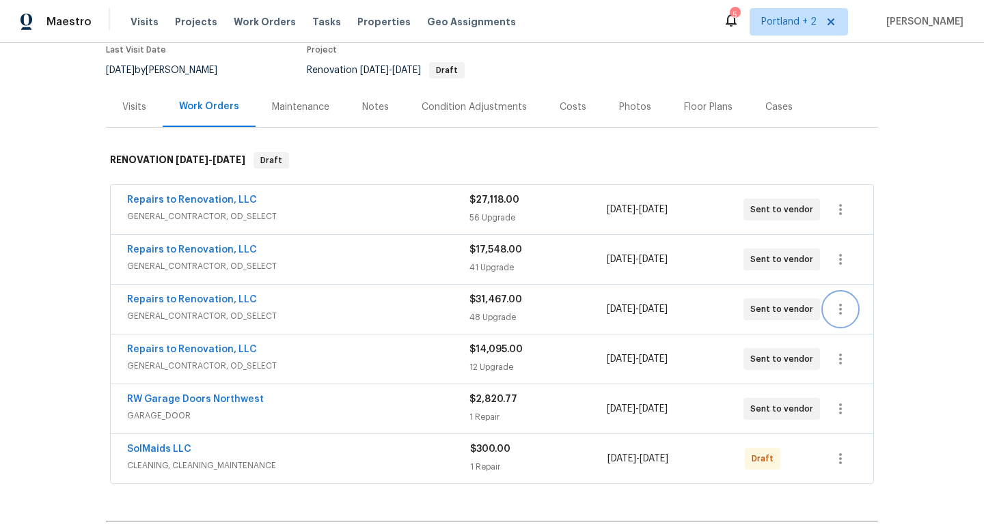
click at [845, 311] on icon "button" at bounding box center [840, 309] width 16 height 16
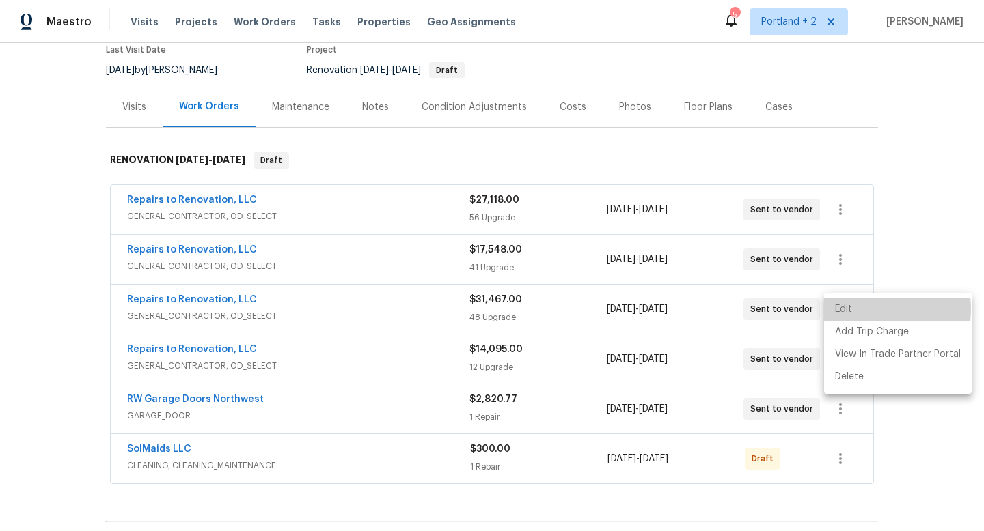
click at [857, 309] on li "Edit" at bounding box center [898, 309] width 148 height 23
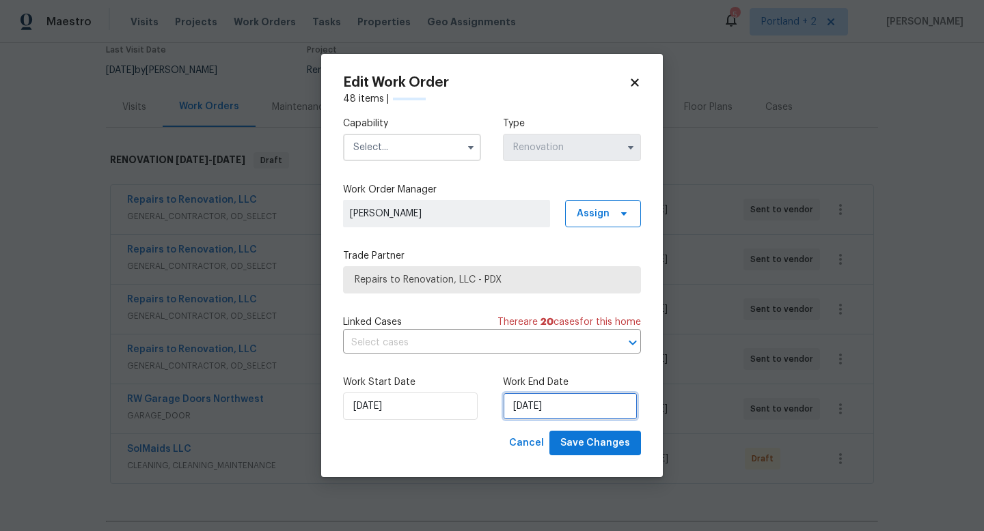
select select "11"
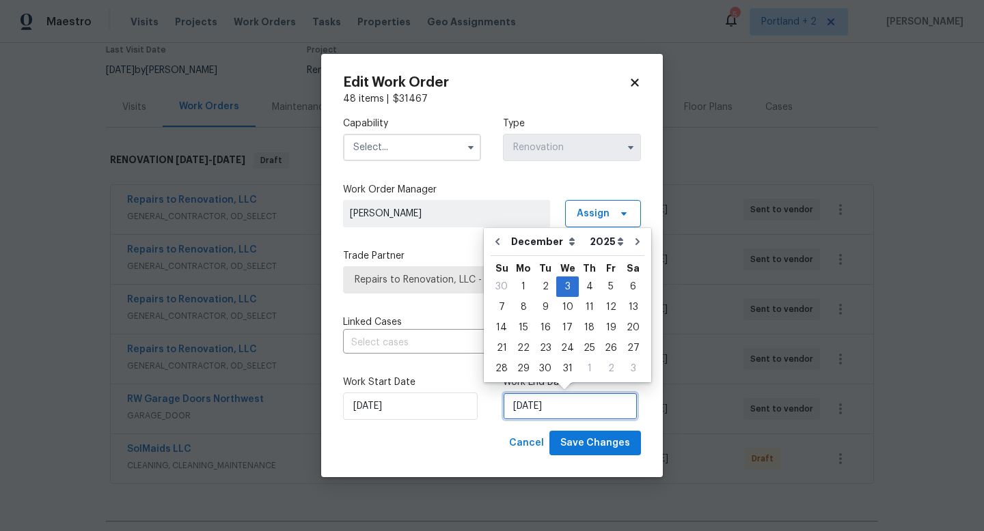
click at [537, 413] on input "[DATE]" at bounding box center [570, 406] width 135 height 27
click at [501, 238] on icon "Go to previous month" at bounding box center [497, 241] width 11 height 11
type input "[DATE]"
select select "10"
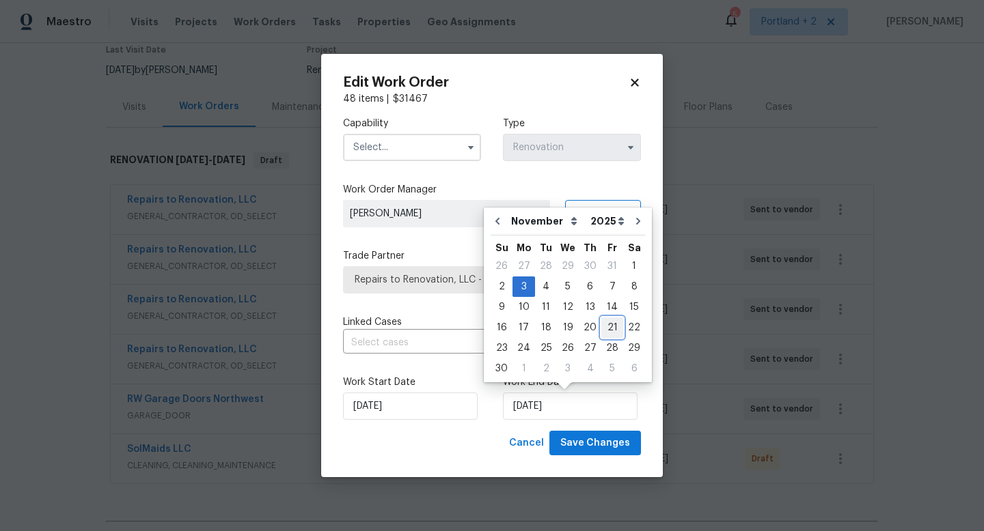
click at [602, 325] on div "21" at bounding box center [612, 327] width 22 height 19
type input "[DATE]"
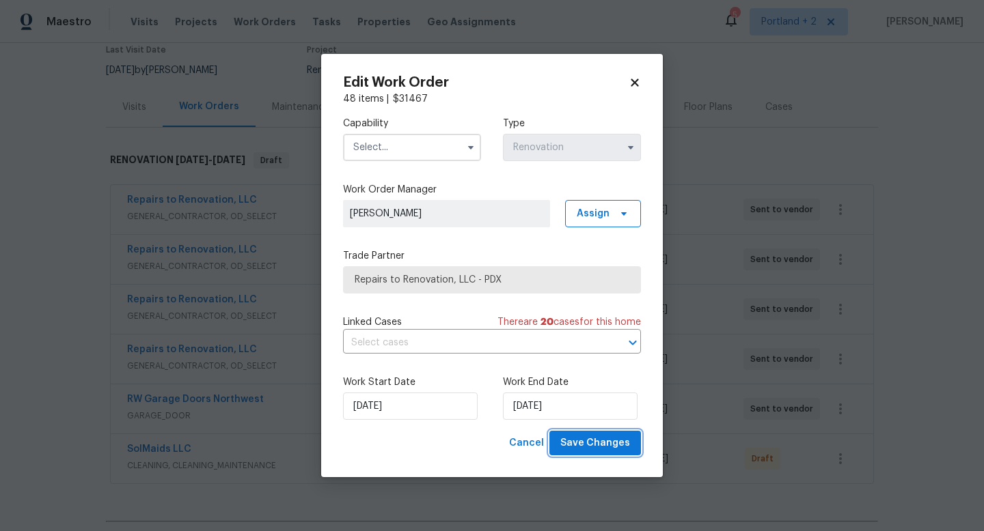
click at [628, 445] on span "Save Changes" at bounding box center [595, 443] width 70 height 17
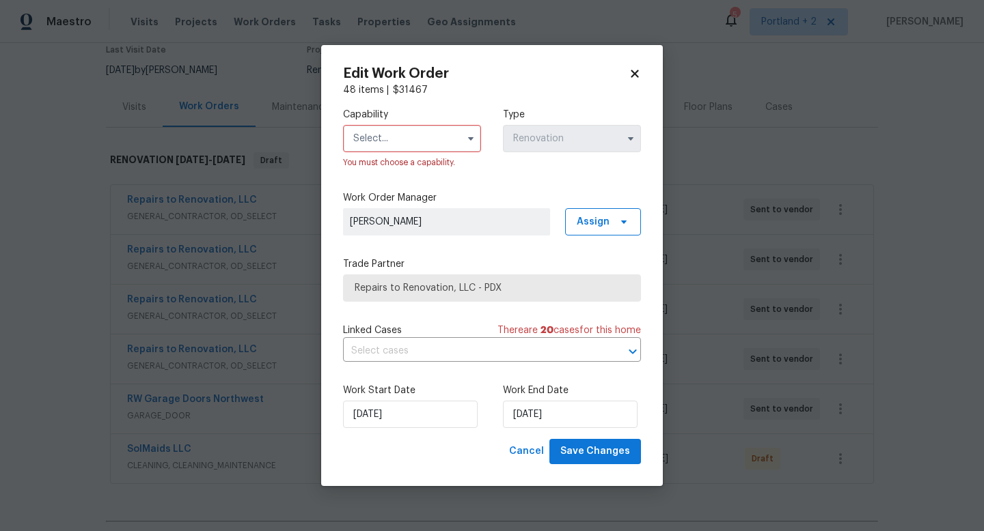
click at [415, 137] on input "text" at bounding box center [412, 138] width 138 height 27
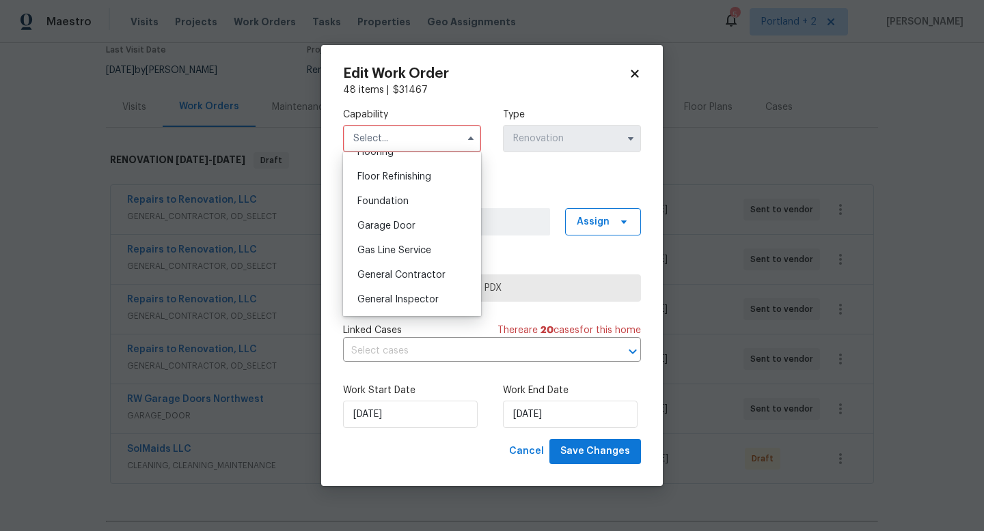
scroll to position [557, 0]
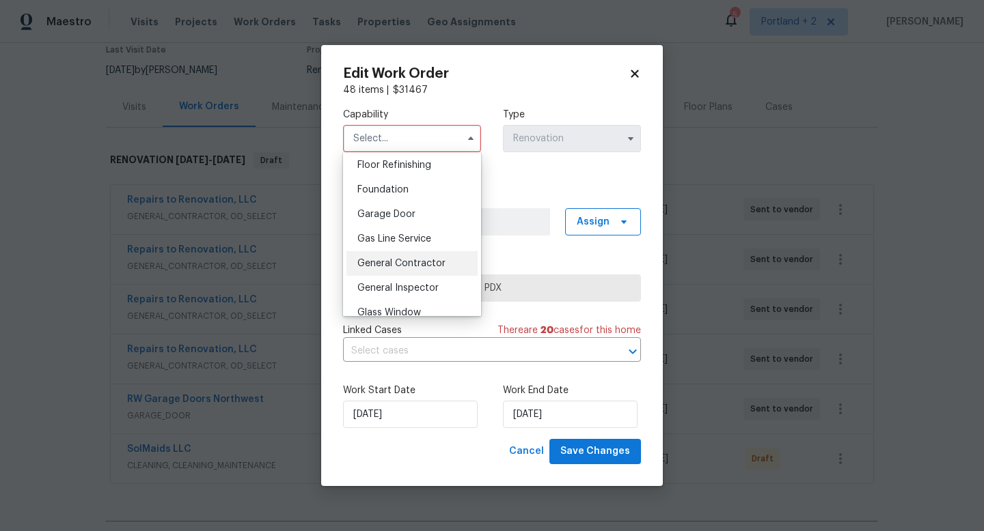
click at [416, 266] on span "General Contractor" at bounding box center [401, 264] width 88 height 10
type input "General Contractor"
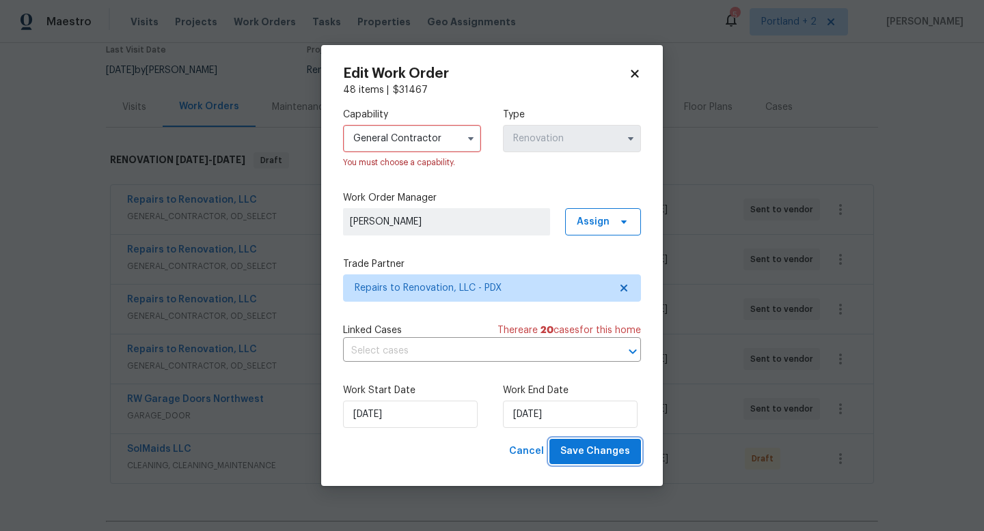
click at [611, 452] on span "Save Changes" at bounding box center [595, 451] width 70 height 17
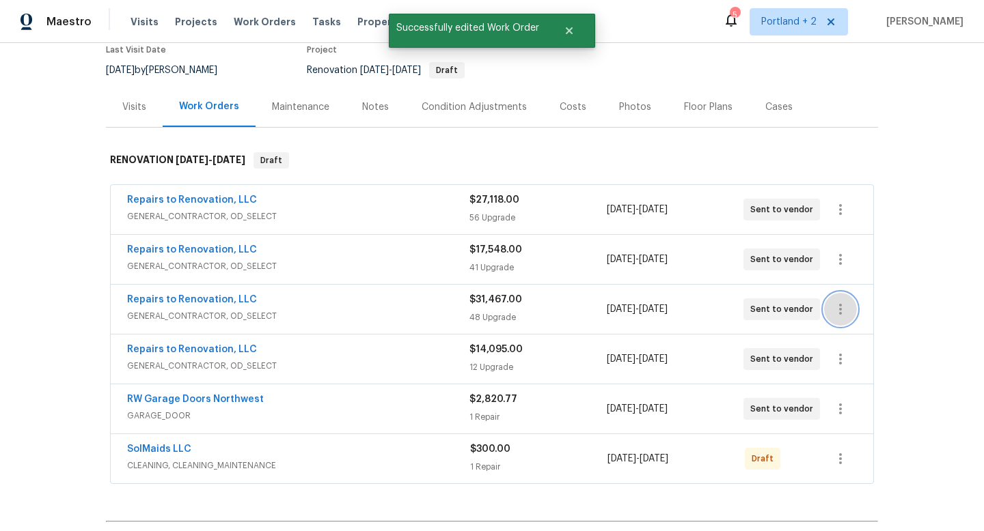
click at [841, 313] on icon "button" at bounding box center [840, 309] width 16 height 16
click at [862, 316] on li "Edit" at bounding box center [898, 309] width 148 height 23
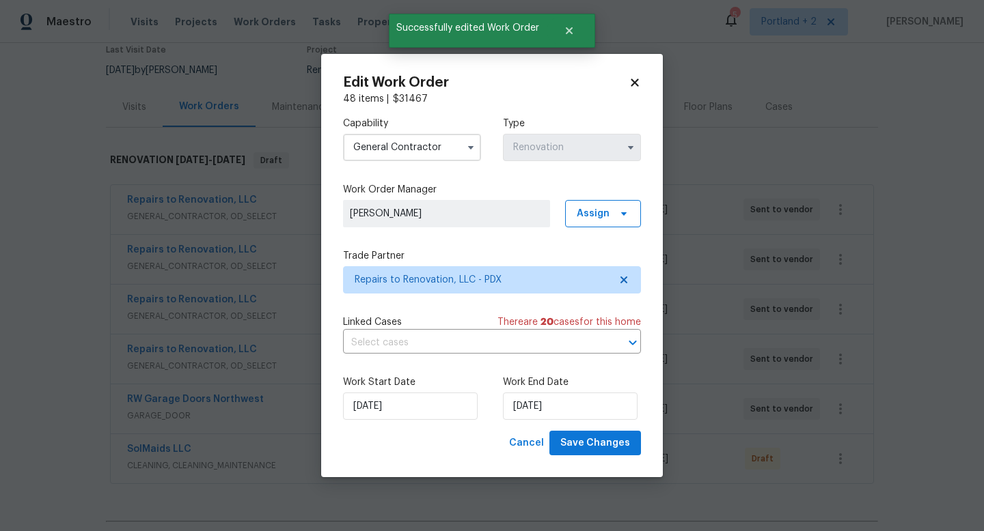
click at [638, 79] on icon at bounding box center [634, 83] width 8 height 8
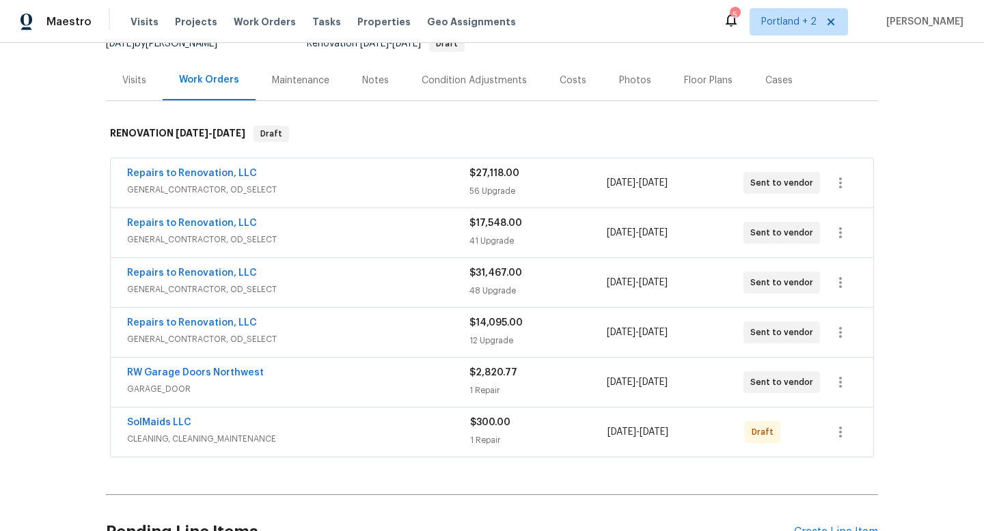
scroll to position [170, 0]
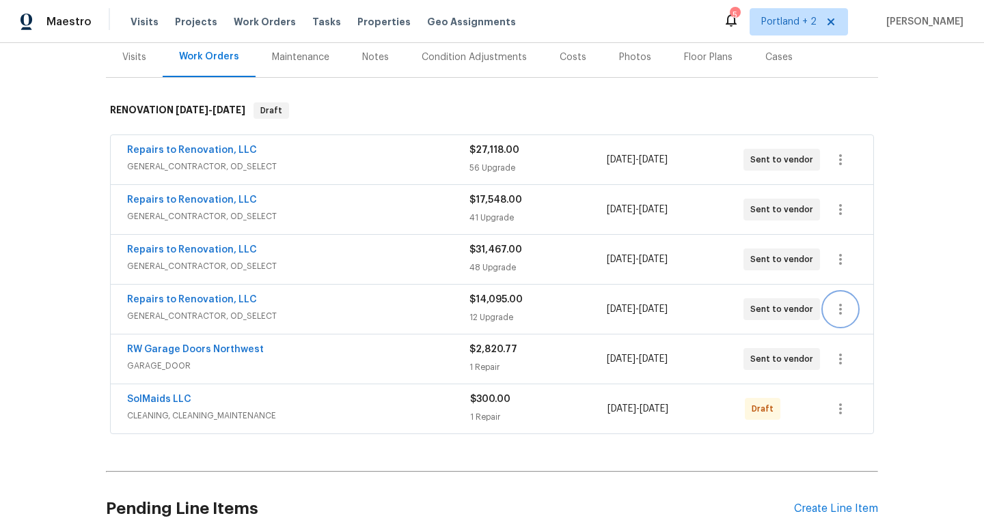
click at [844, 313] on icon "button" at bounding box center [840, 309] width 16 height 16
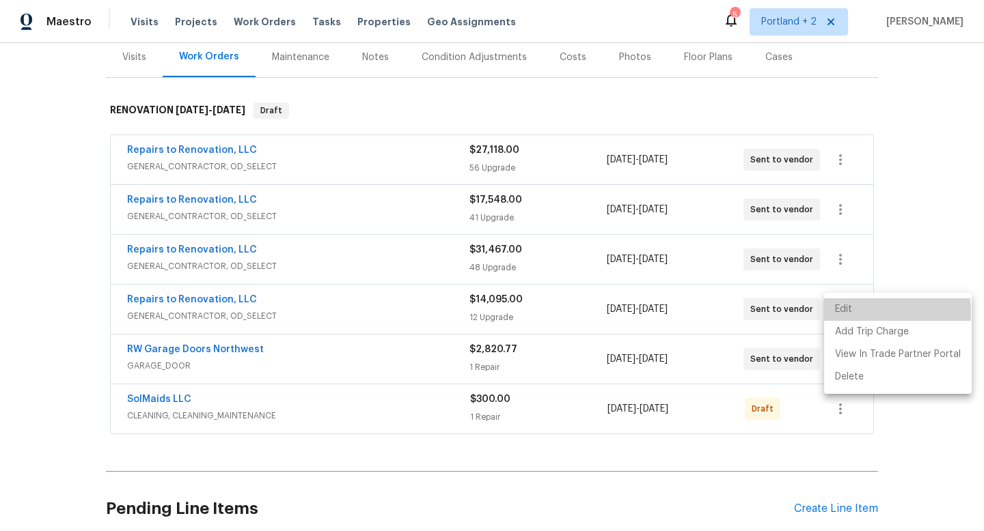
click at [856, 312] on li "Edit" at bounding box center [898, 309] width 148 height 23
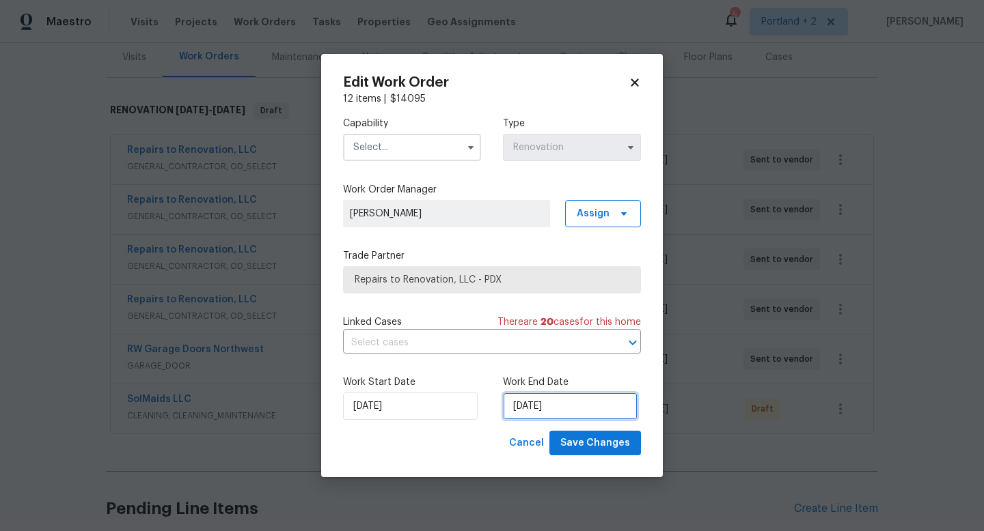
select select "11"
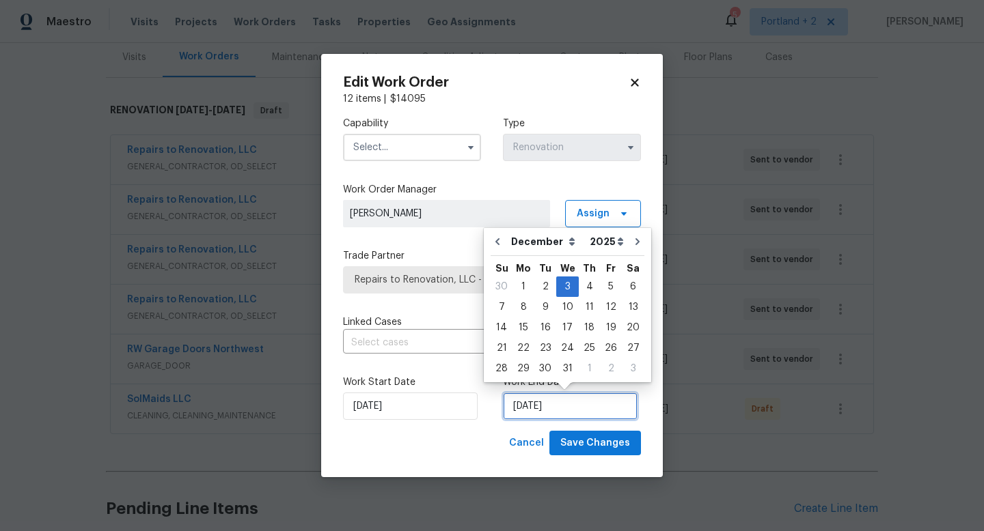
click at [533, 401] on input "[DATE]" at bounding box center [570, 406] width 135 height 27
click at [504, 248] on button "Go to previous month" at bounding box center [497, 241] width 20 height 27
type input "11/3/2025"
select select "10"
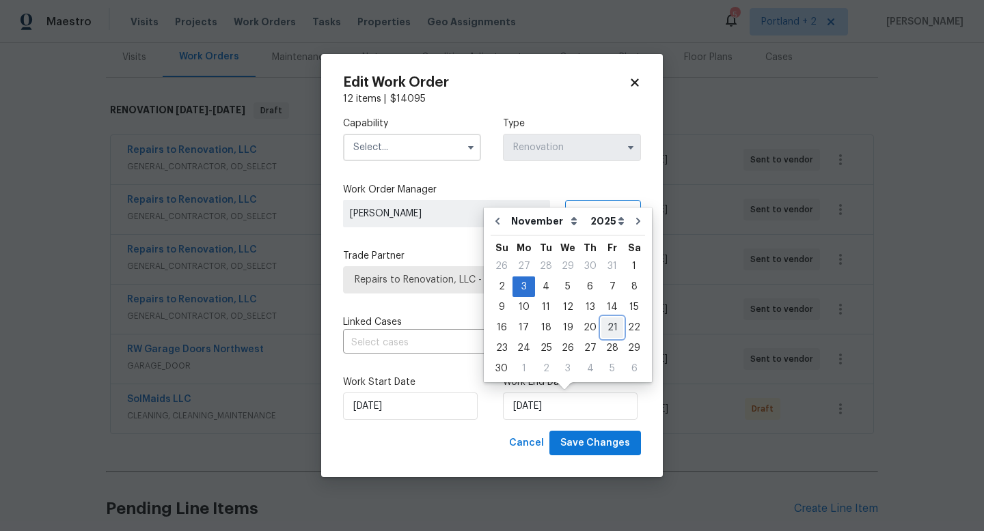
click at [607, 324] on div "21" at bounding box center [612, 327] width 22 height 19
type input "[DATE]"
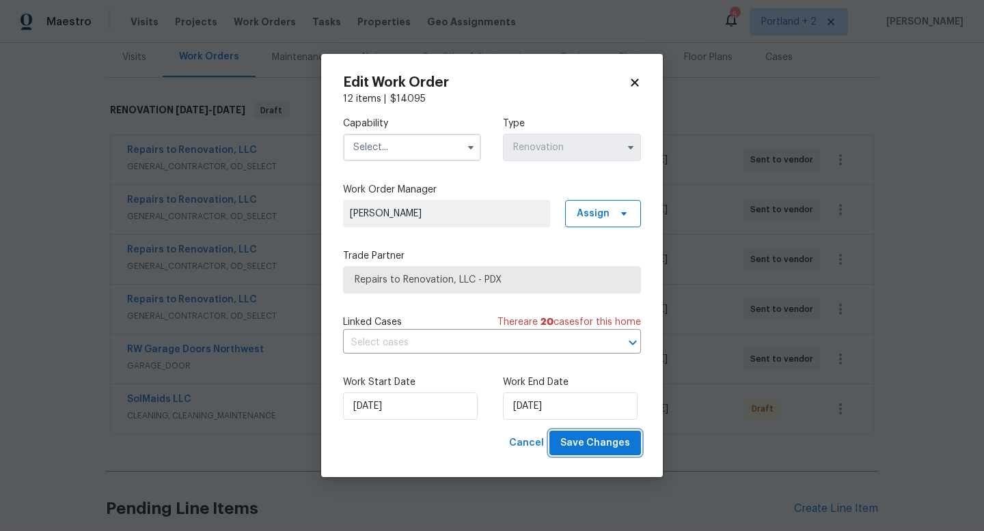
click at [613, 445] on span "Save Changes" at bounding box center [595, 443] width 70 height 17
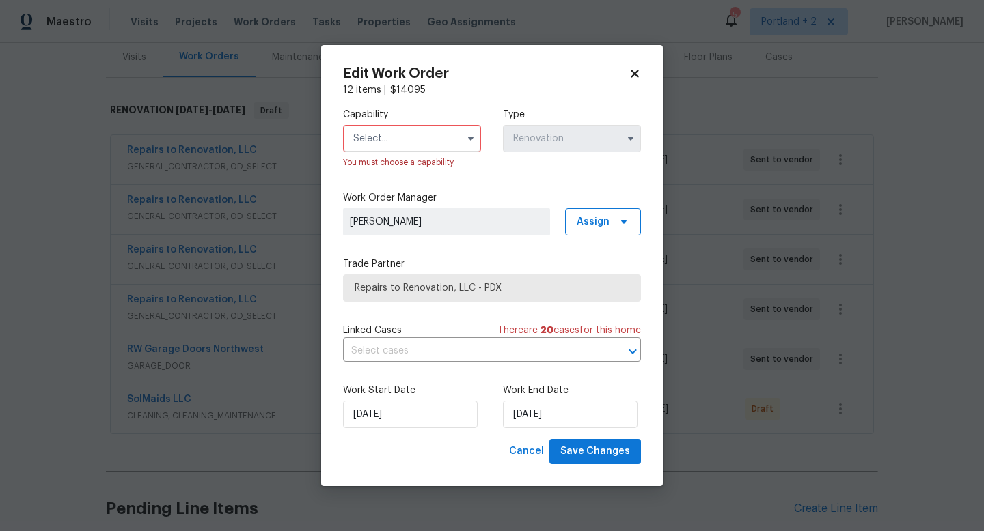
click at [421, 132] on input "text" at bounding box center [412, 138] width 138 height 27
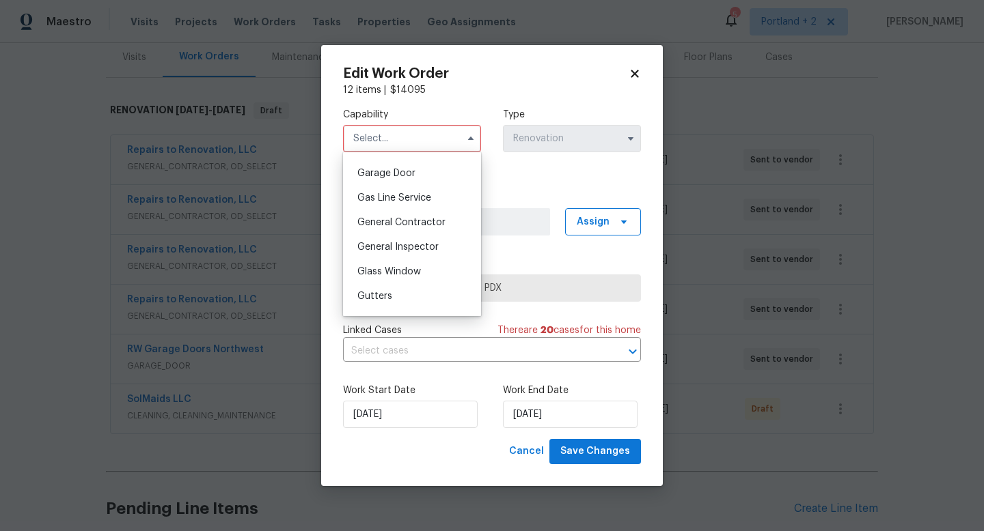
scroll to position [617, 0]
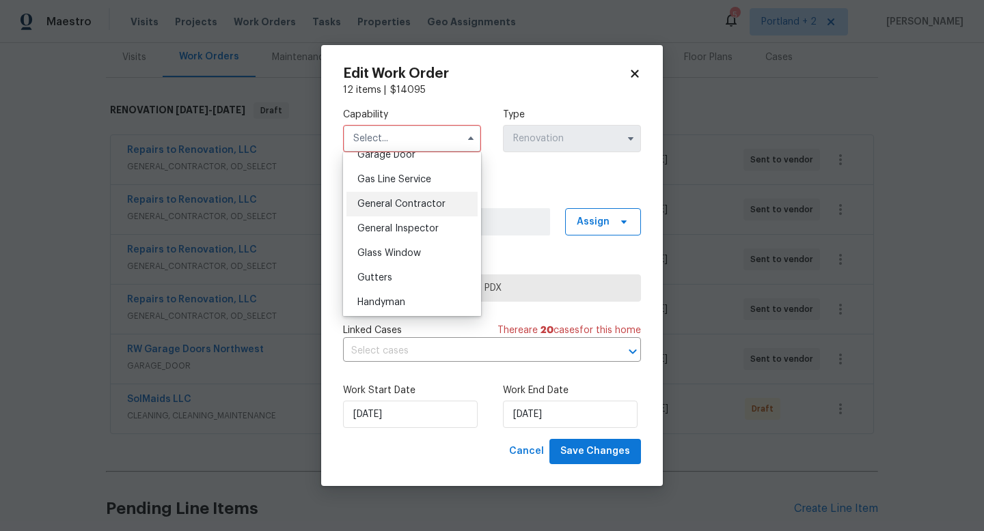
click at [428, 211] on div "General Contractor" at bounding box center [411, 204] width 131 height 25
type input "General Contractor"
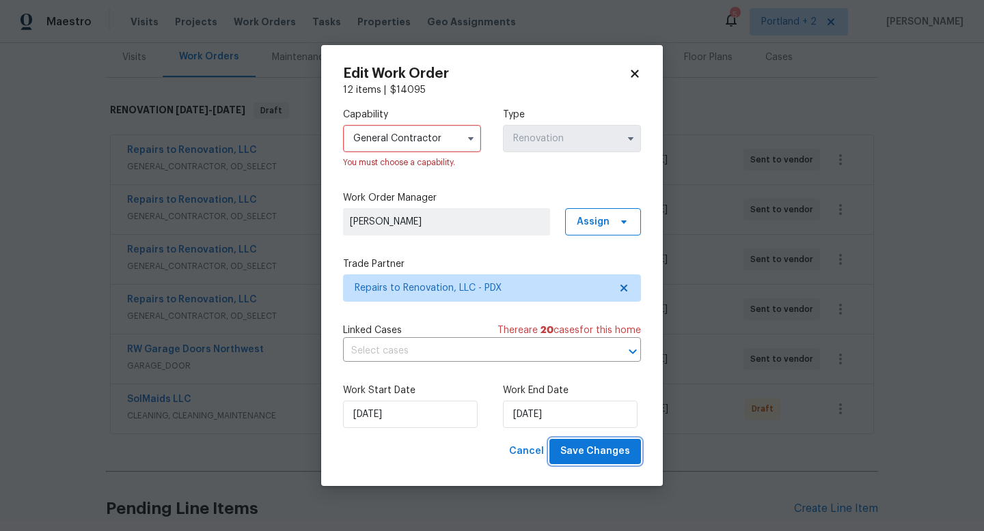
click at [616, 452] on span "Save Changes" at bounding box center [595, 451] width 70 height 17
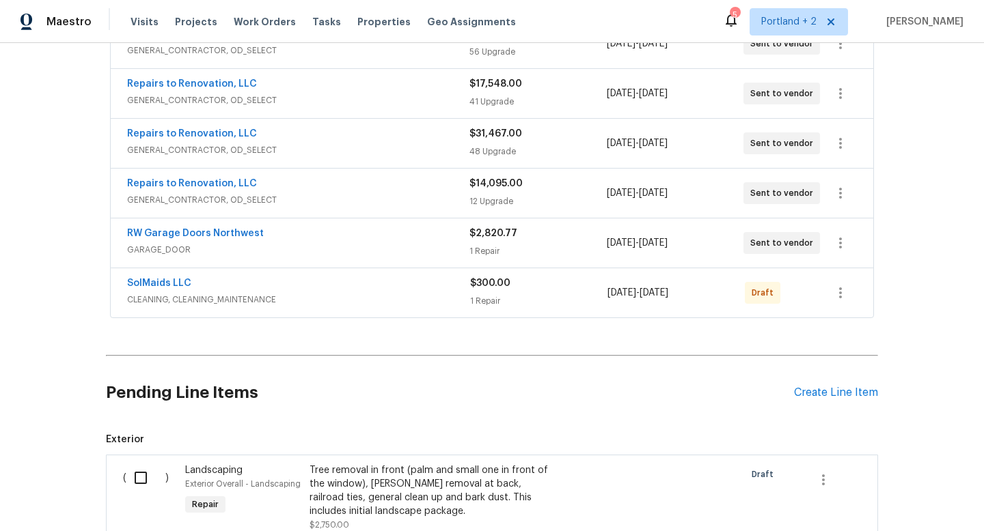
scroll to position [251, 0]
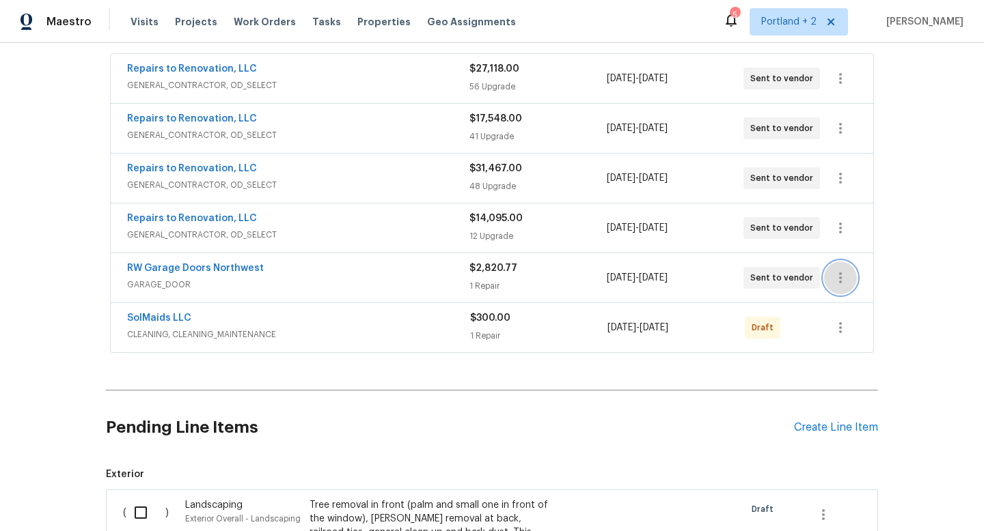
click at [842, 279] on icon "button" at bounding box center [840, 278] width 16 height 16
click at [854, 276] on li "Edit" at bounding box center [898, 278] width 148 height 23
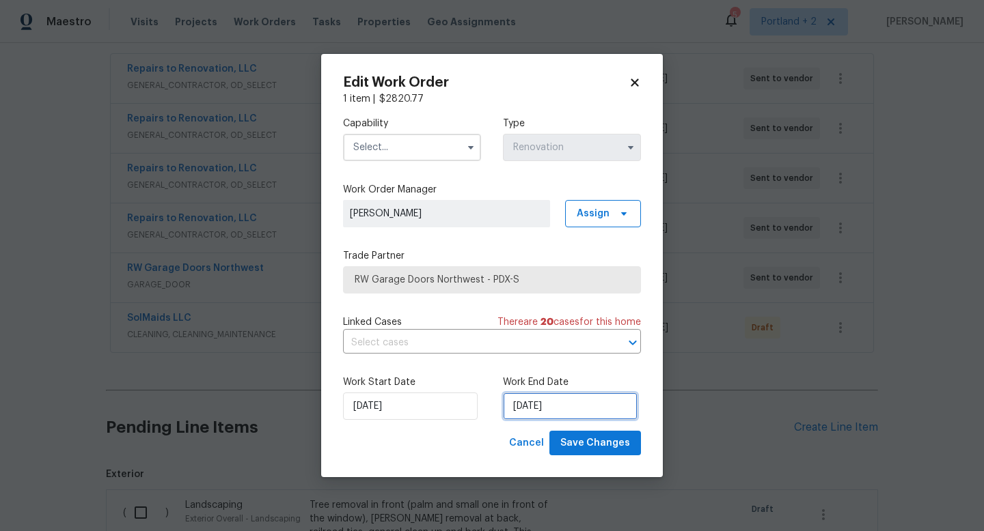
click at [572, 400] on input "[DATE]" at bounding box center [570, 406] width 135 height 27
select select "11"
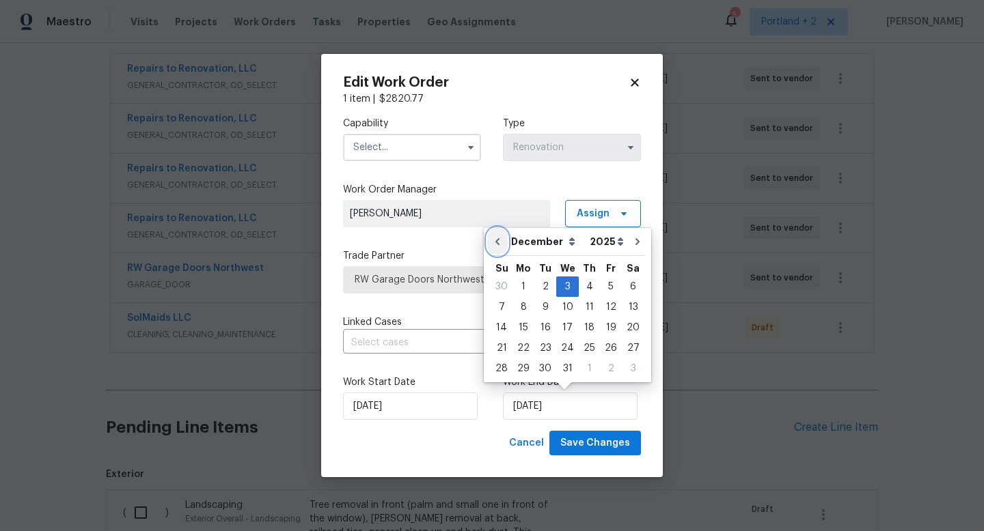
click at [498, 237] on icon "Go to previous month" at bounding box center [497, 241] width 11 height 11
type input "11/3/2025"
select select "10"
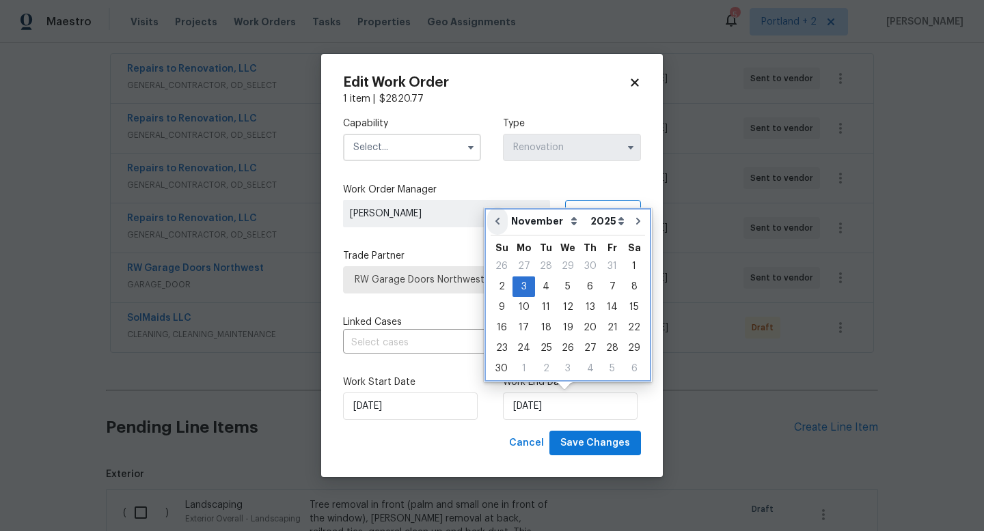
click at [498, 237] on div "Su" at bounding box center [501, 246] width 22 height 20
click at [499, 222] on icon "Go to previous month" at bounding box center [497, 221] width 11 height 11
type input "[DATE]"
select select "9"
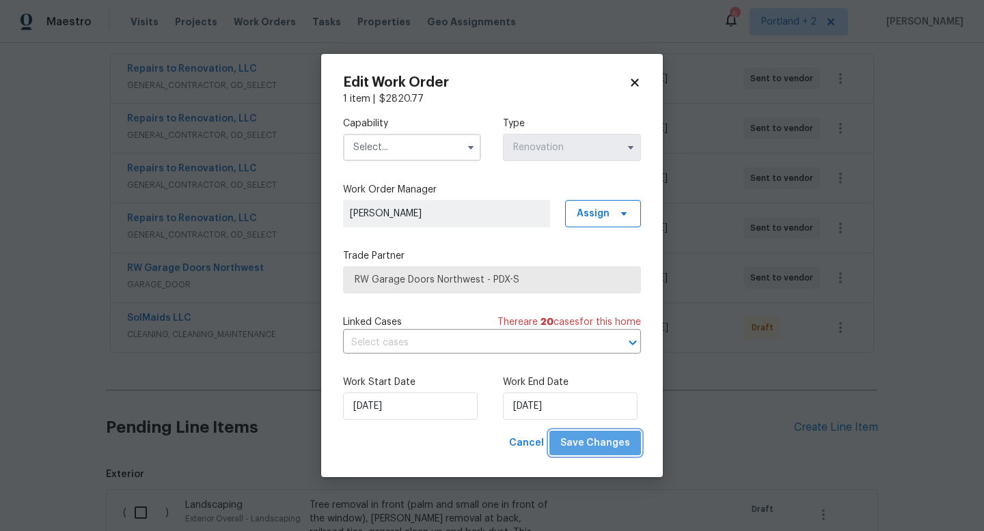
click at [609, 438] on span "Save Changes" at bounding box center [595, 443] width 70 height 17
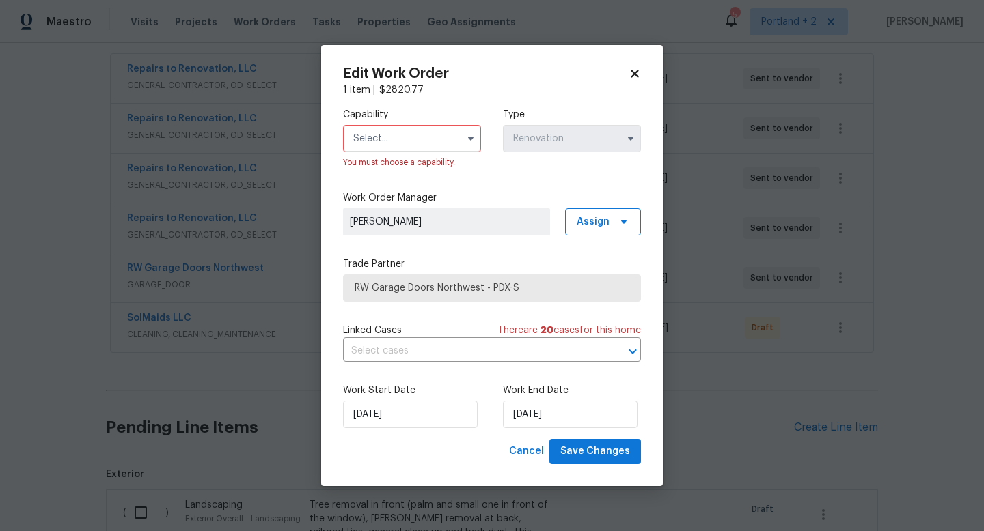
click at [415, 147] on input "text" at bounding box center [412, 138] width 138 height 27
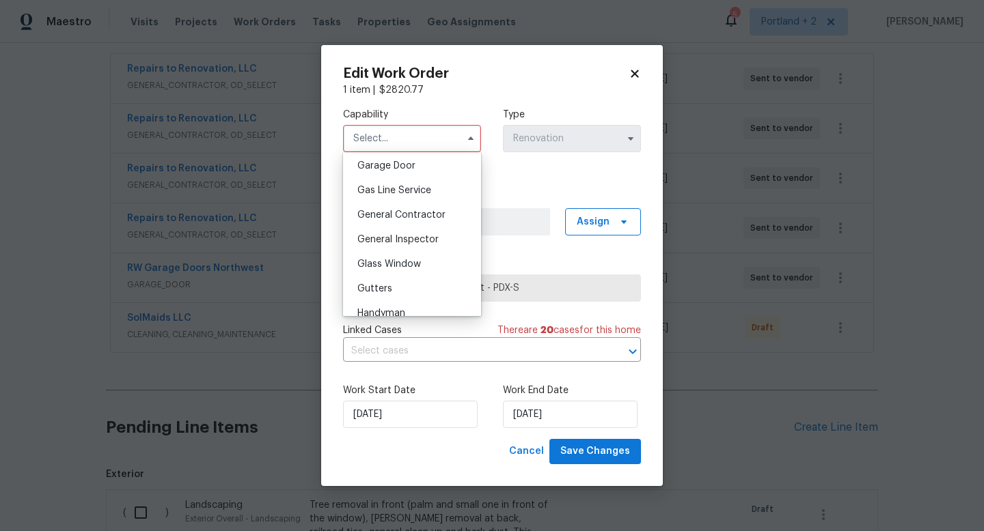
scroll to position [612, 0]
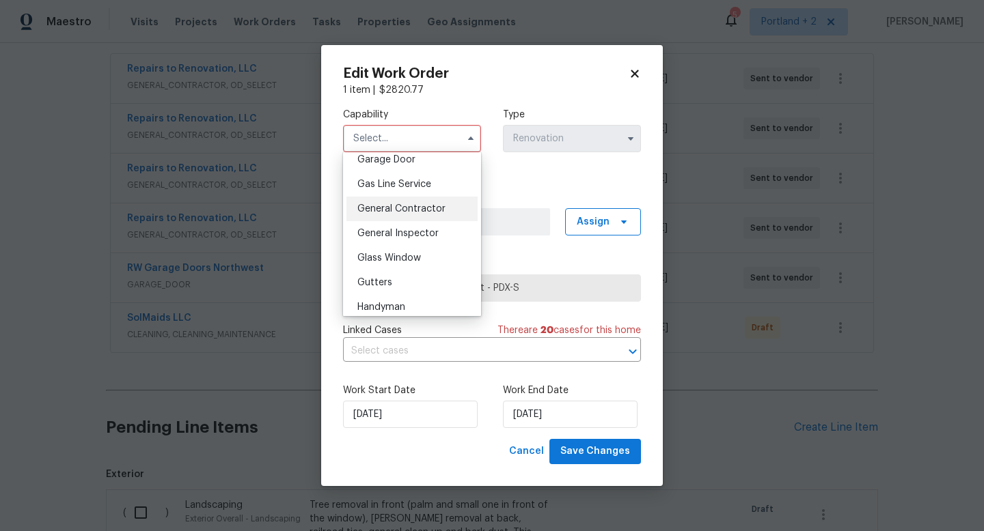
click at [440, 208] on span "General Contractor" at bounding box center [401, 209] width 88 height 10
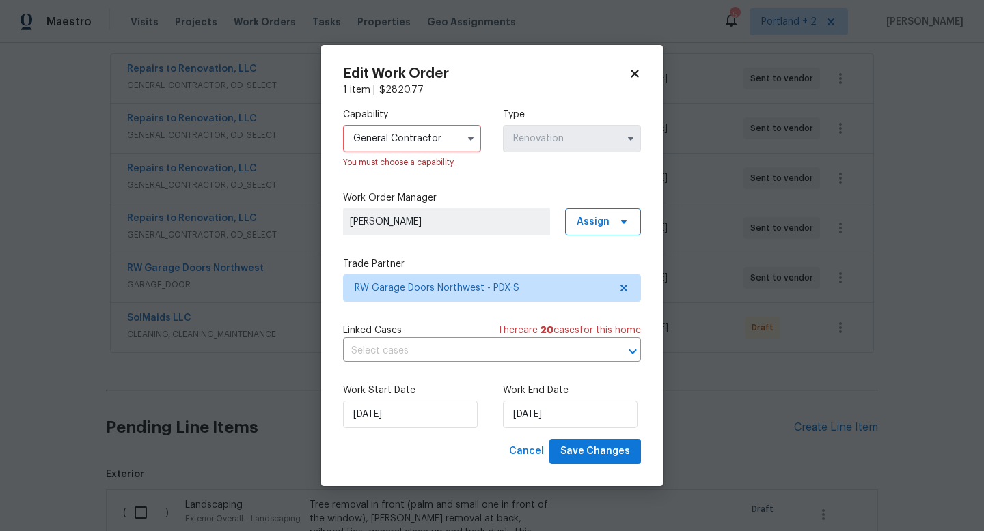
click at [426, 135] on input "General Contractor" at bounding box center [412, 138] width 138 height 27
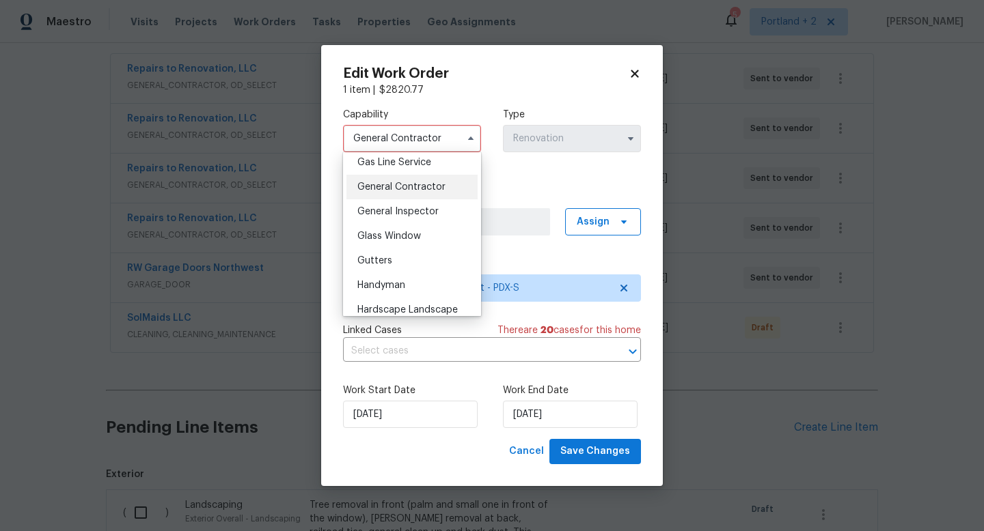
scroll to position [557, 0]
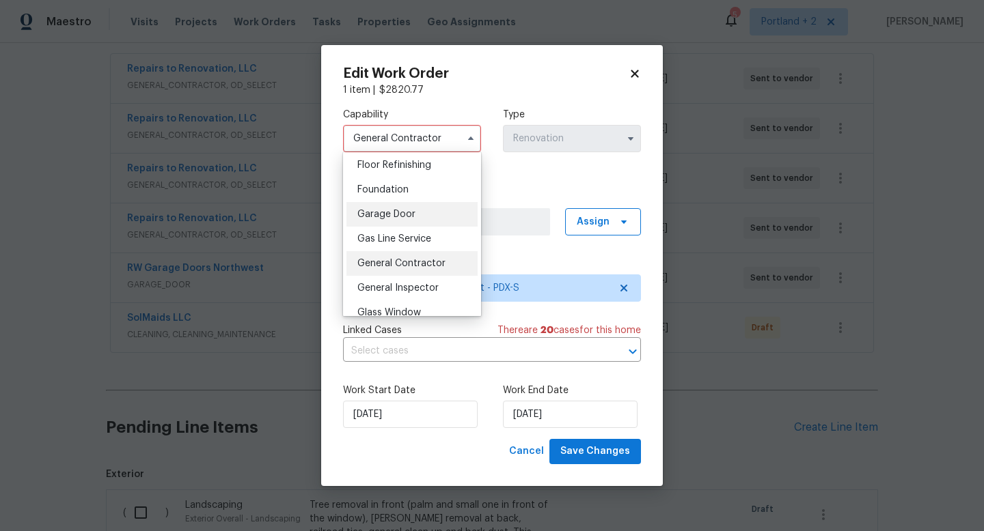
click at [428, 221] on div "Garage Door" at bounding box center [411, 214] width 131 height 25
type input "Garage Door"
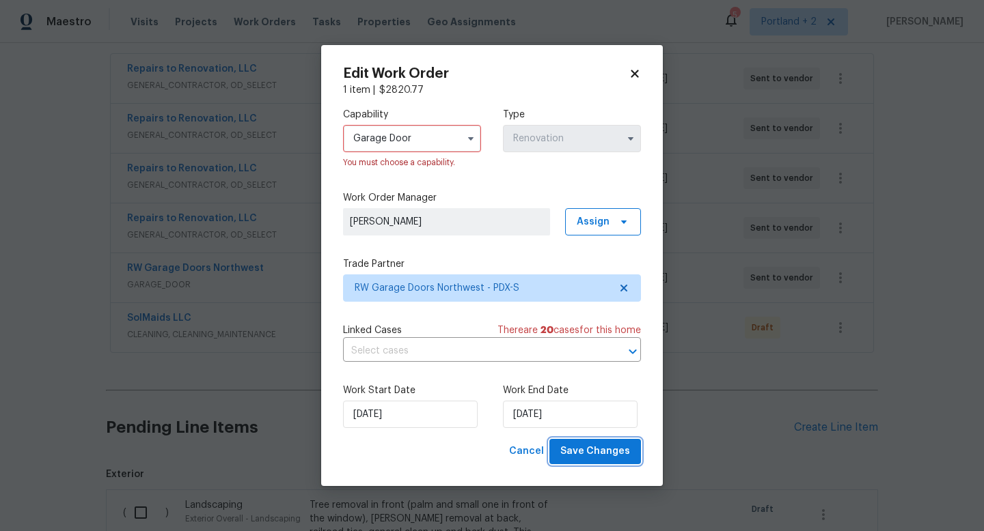
click at [605, 447] on span "Save Changes" at bounding box center [595, 451] width 70 height 17
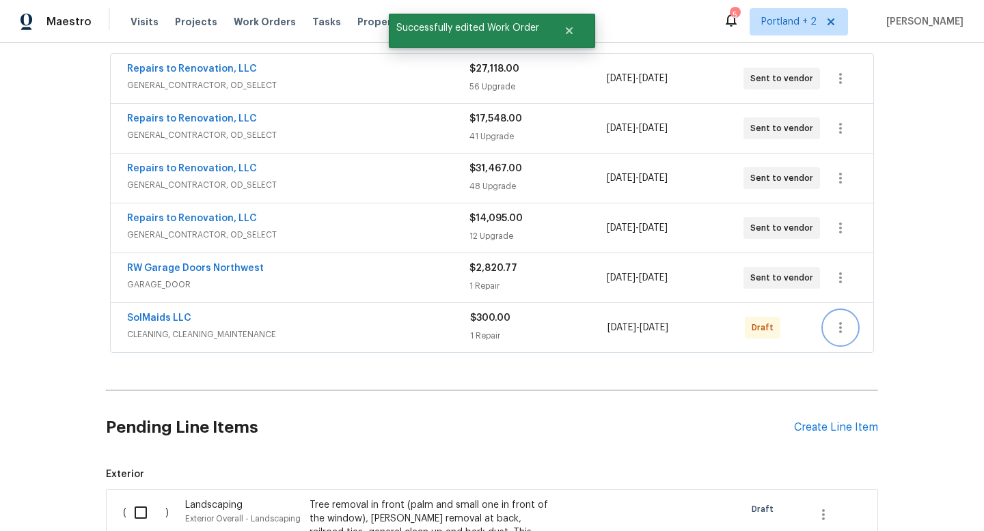
click at [847, 331] on icon "button" at bounding box center [840, 328] width 16 height 16
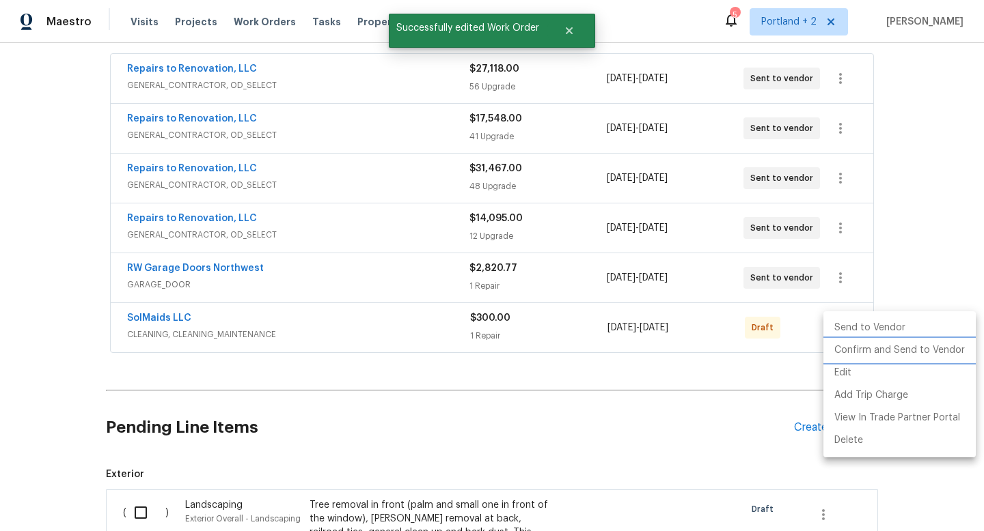
click at [852, 348] on li "Confirm and Send to Vendor" at bounding box center [899, 350] width 152 height 23
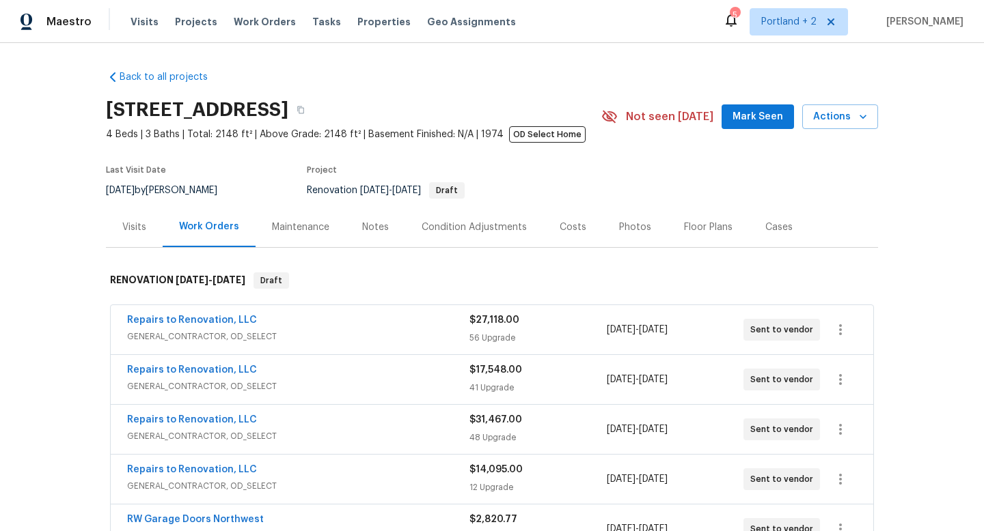
scroll to position [111, 0]
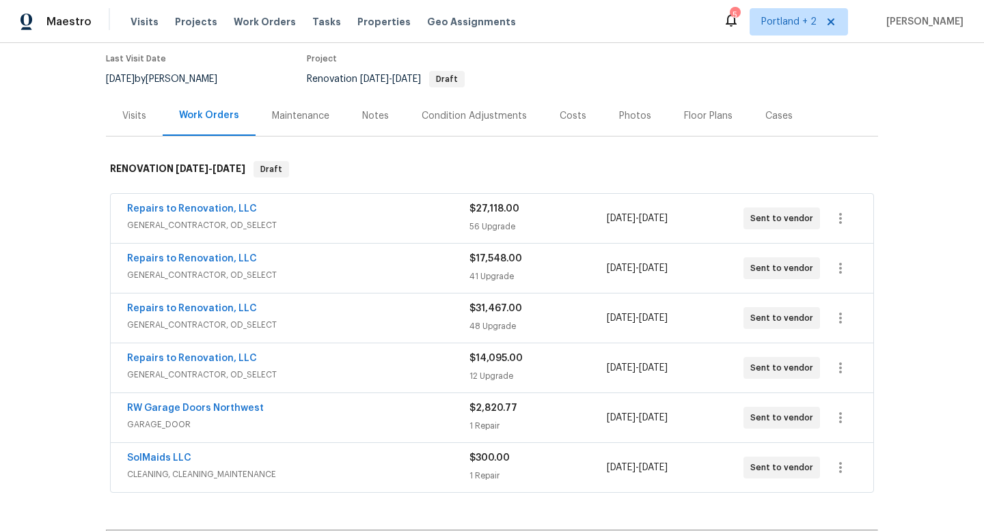
click at [374, 370] on span "GENERAL_CONTRACTOR, OD_SELECT" at bounding box center [298, 375] width 342 height 14
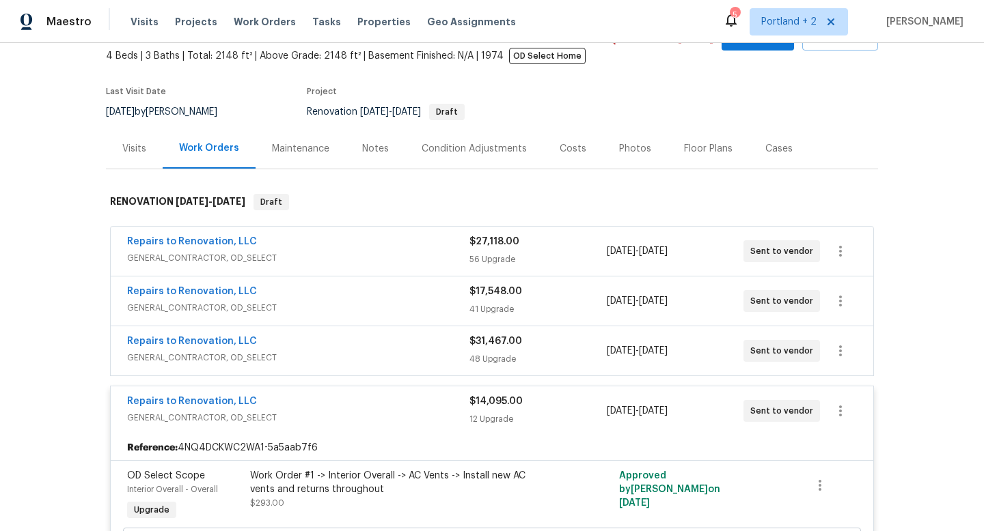
scroll to position [238, 0]
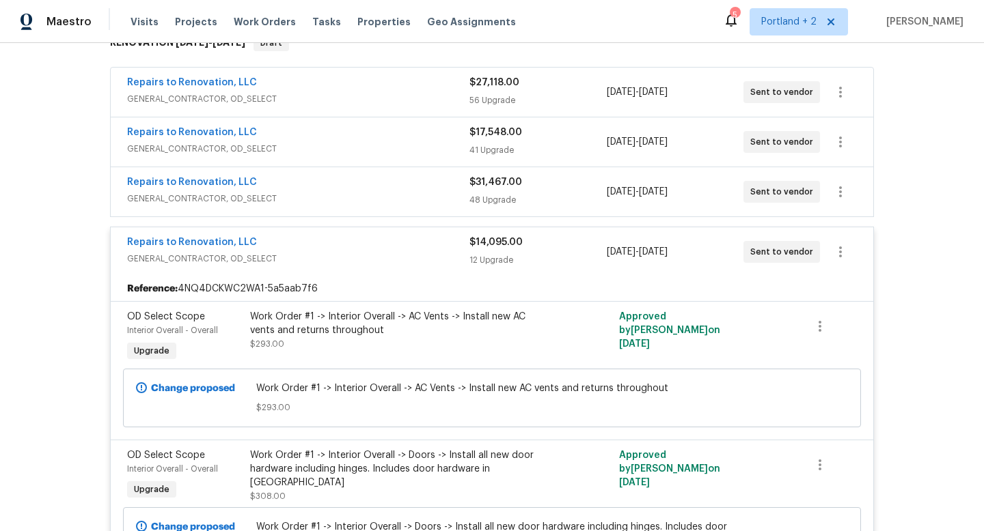
click at [398, 249] on div "Repairs to Renovation, LLC" at bounding box center [298, 244] width 342 height 16
